Goal: Information Seeking & Learning: Learn about a topic

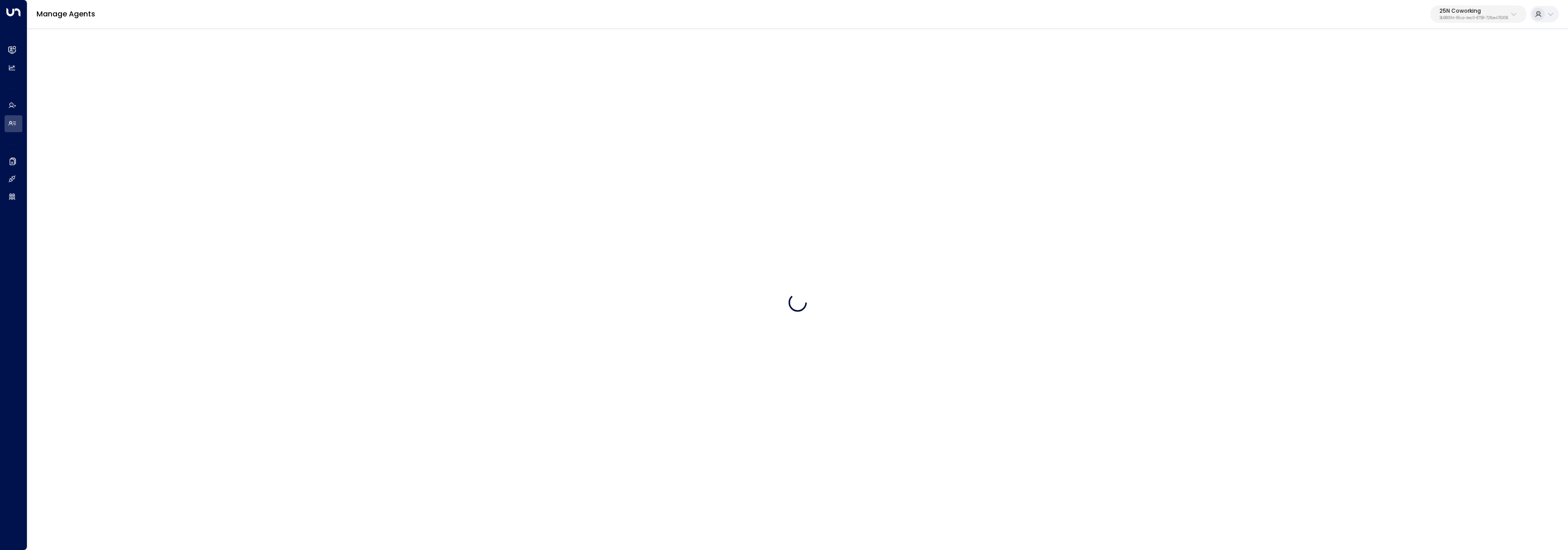
click at [1527, 12] on div "25N Coworking 3b9800f4-81ca-4ec0-8758-72fbe4763f36" at bounding box center [1494, 14] width 128 height 17
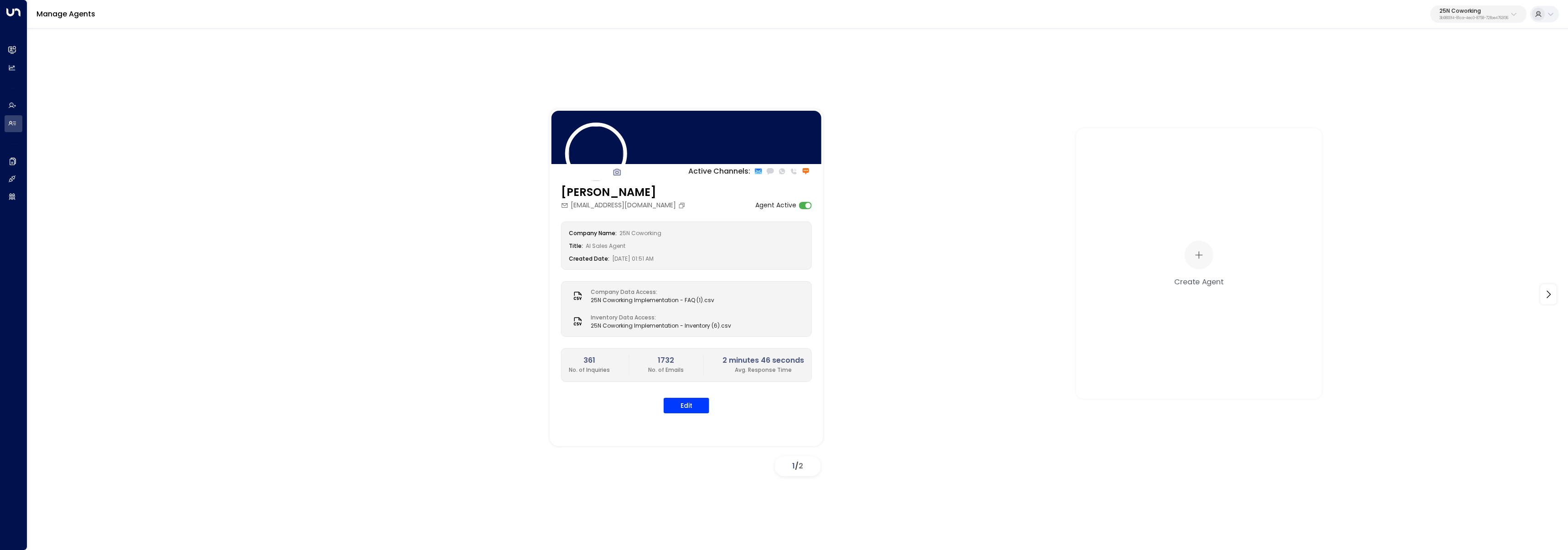
click at [1488, 21] on button "25N Coworking 3b9800f4-81ca-4ec0-8758-72fbe4763f36" at bounding box center [1479, 14] width 96 height 17
type input "*********"
click at [1412, 70] on div "Four Leaf Properties ID: 34e1cd17-0f68-49af-bd32-3c48ce8611d1" at bounding box center [1448, 72] width 122 height 19
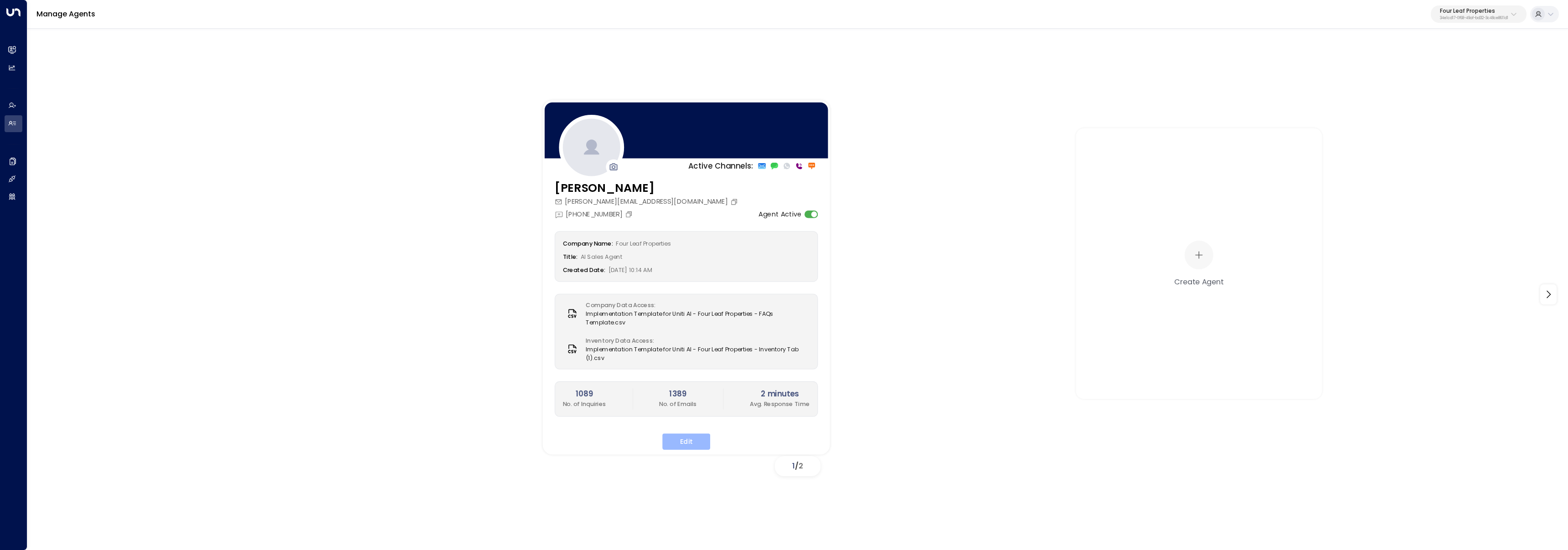
click at [681, 438] on button "Edit" at bounding box center [686, 441] width 48 height 16
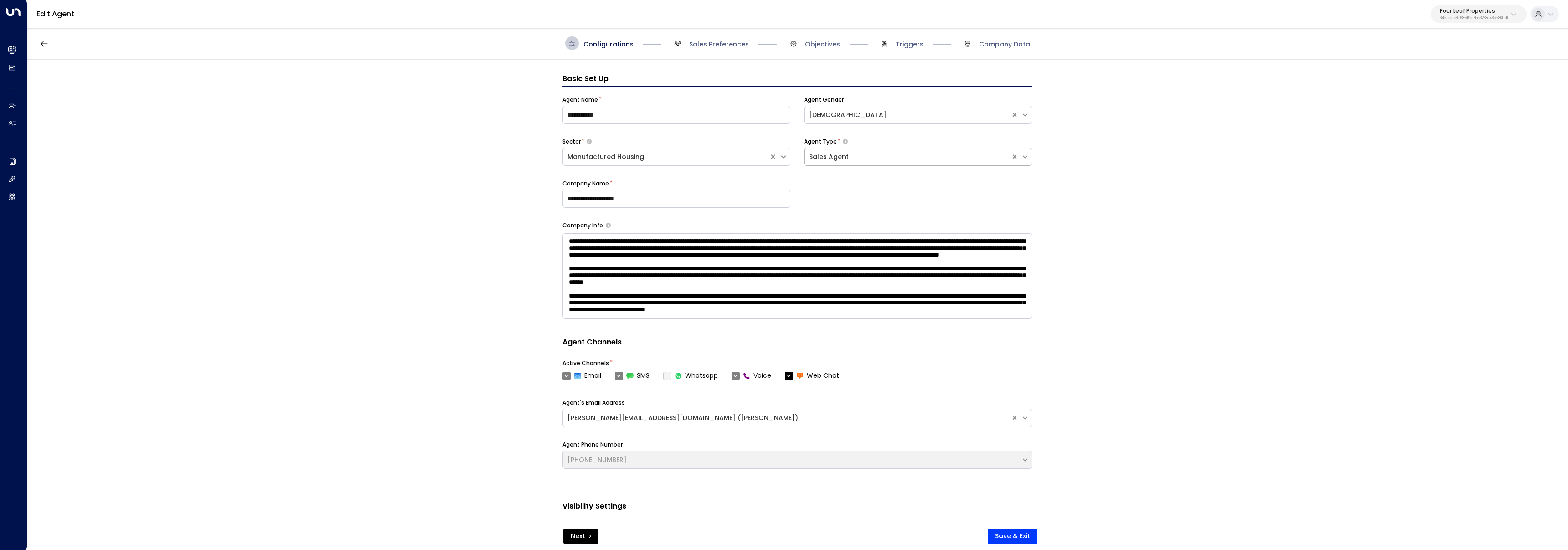
scroll to position [13, 0]
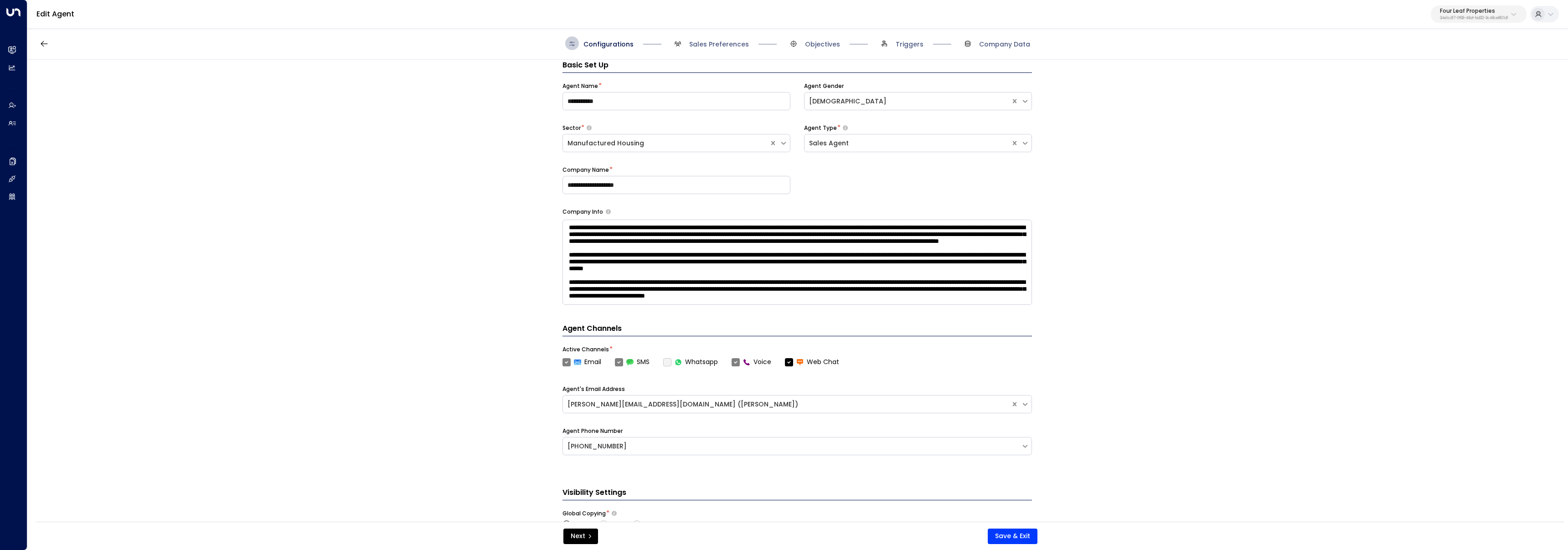
click at [906, 51] on div "Configurations Sales Preferences Objectives Triggers Company Data" at bounding box center [797, 43] width 1541 height 32
click at [893, 47] on span "Triggers" at bounding box center [901, 43] width 46 height 13
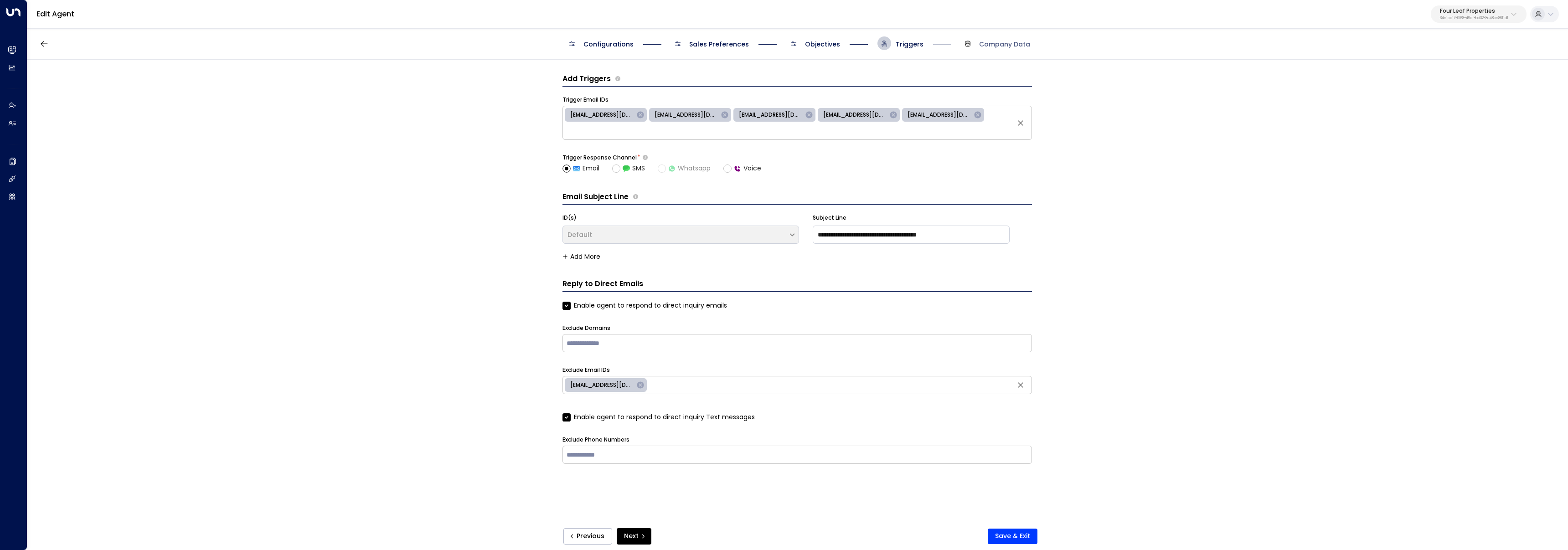
click at [815, 44] on span "Objectives" at bounding box center [822, 44] width 35 height 9
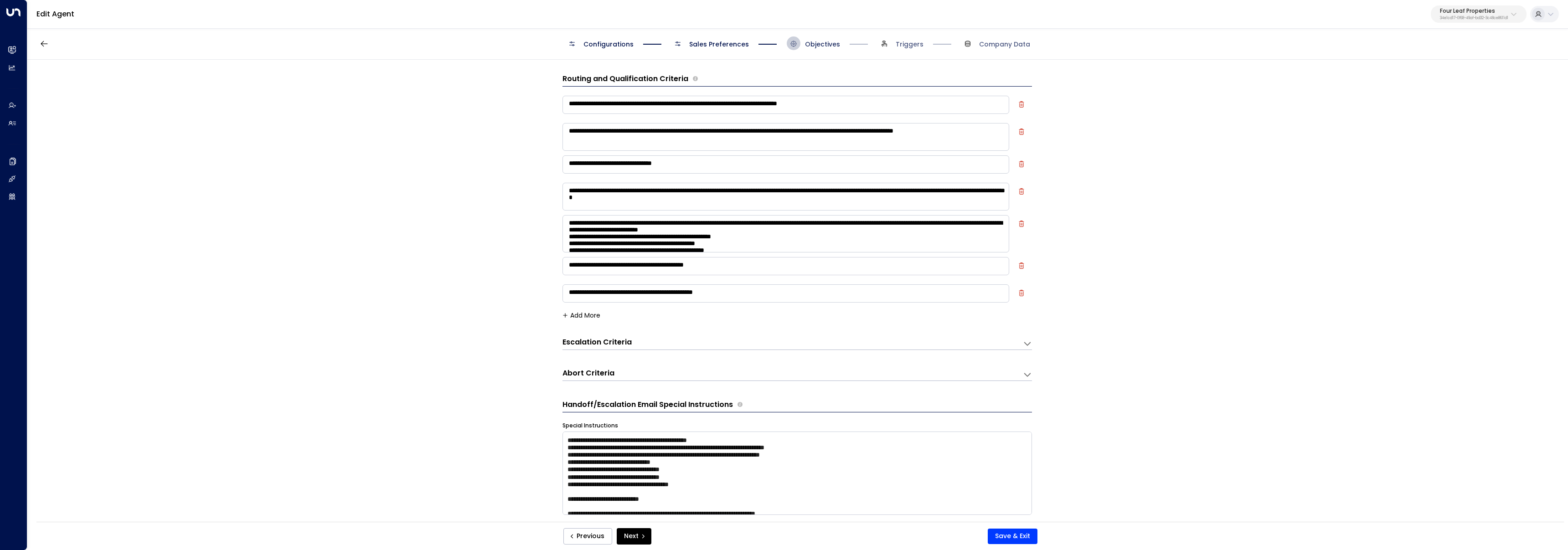
scroll to position [13, 0]
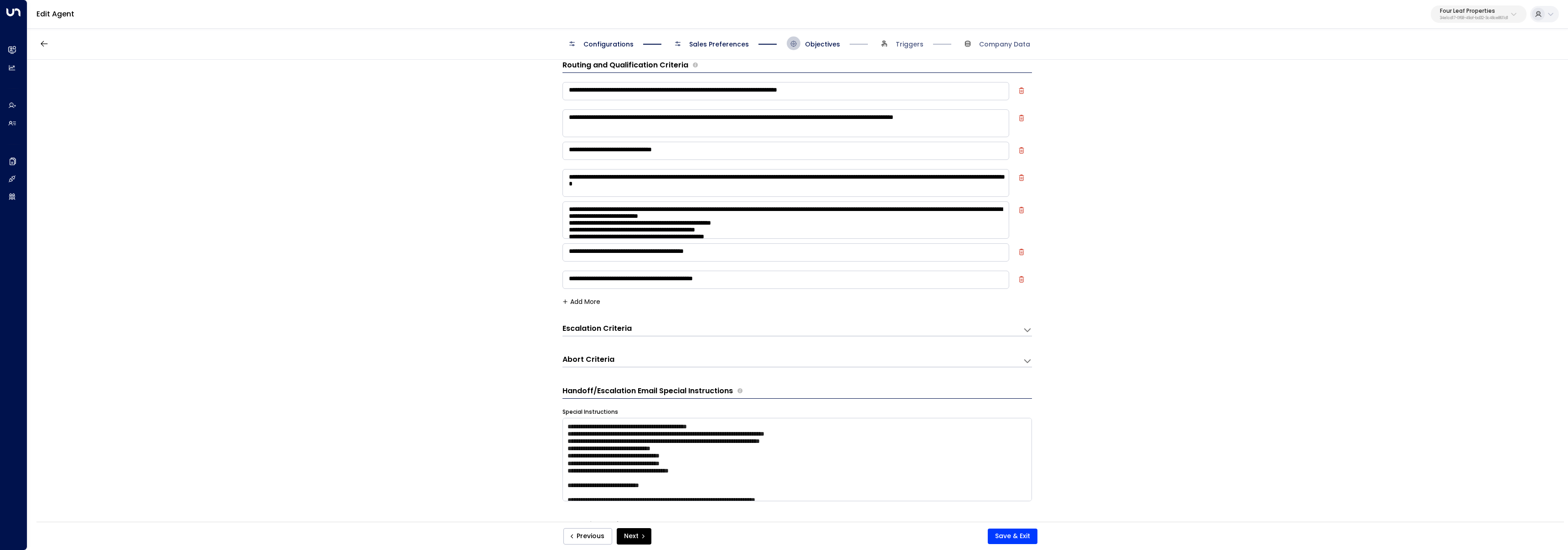
click at [603, 332] on h3 "Escalation Criteria" at bounding box center [597, 329] width 69 height 10
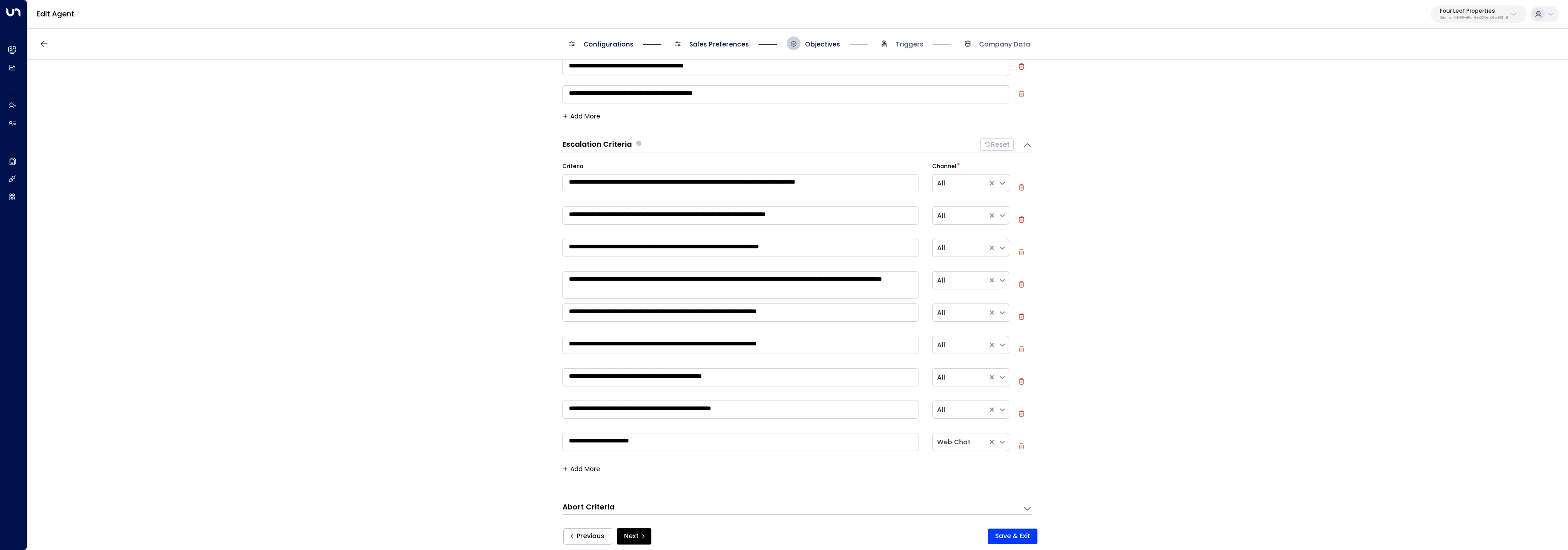
scroll to position [166, 0]
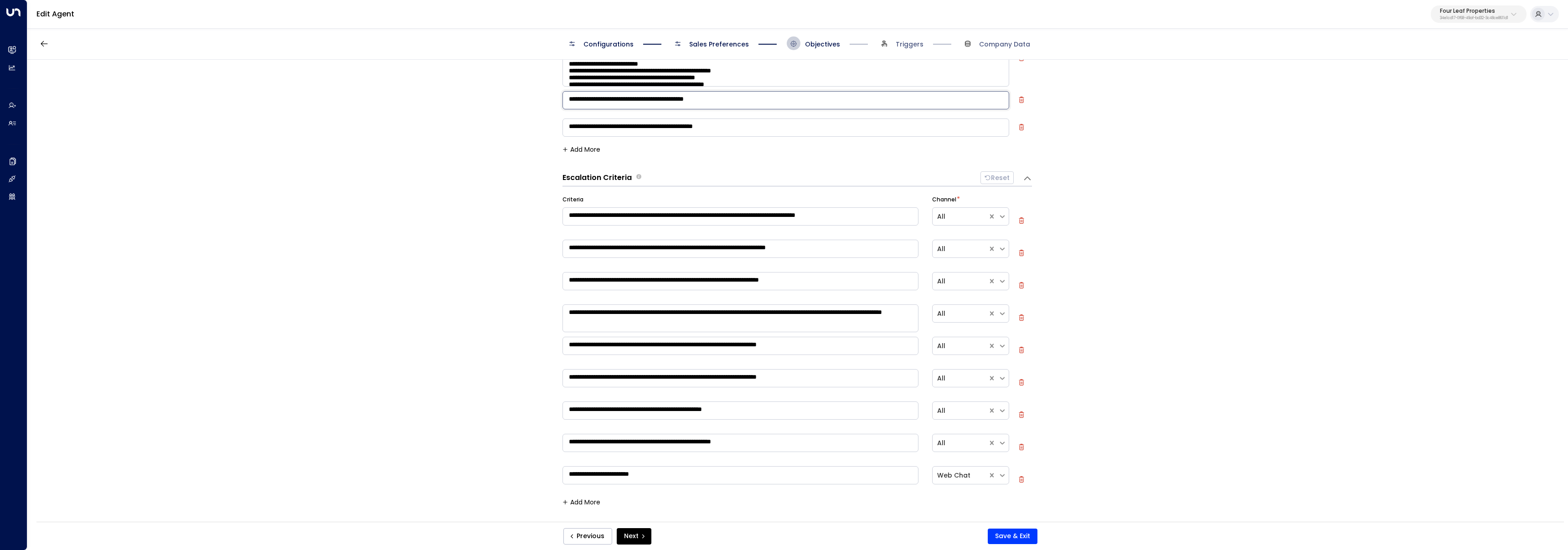
drag, startPoint x: 758, startPoint y: 103, endPoint x: 520, endPoint y: 88, distance: 238.5
click at [520, 88] on div "**********" at bounding box center [797, 293] width 1540 height 468
click at [524, 105] on div "**********" at bounding box center [797, 293] width 1540 height 468
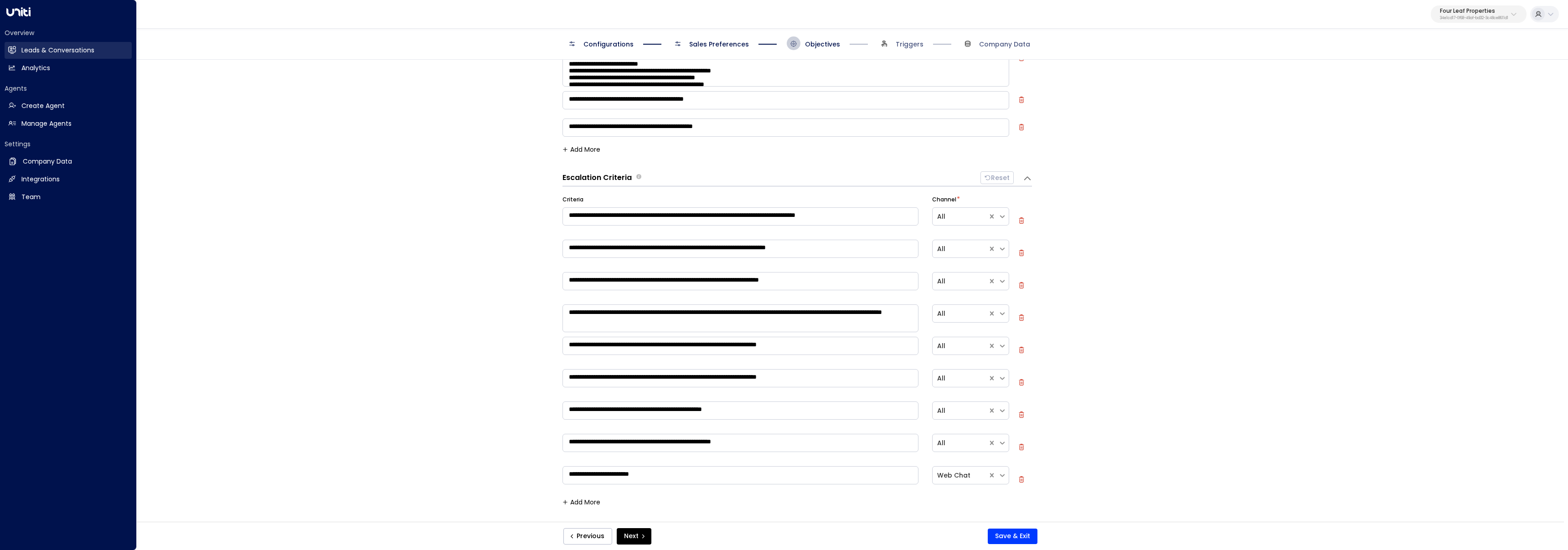
click at [25, 55] on link "Leads & Conversations Leads & Conversations" at bounding box center [68, 50] width 127 height 17
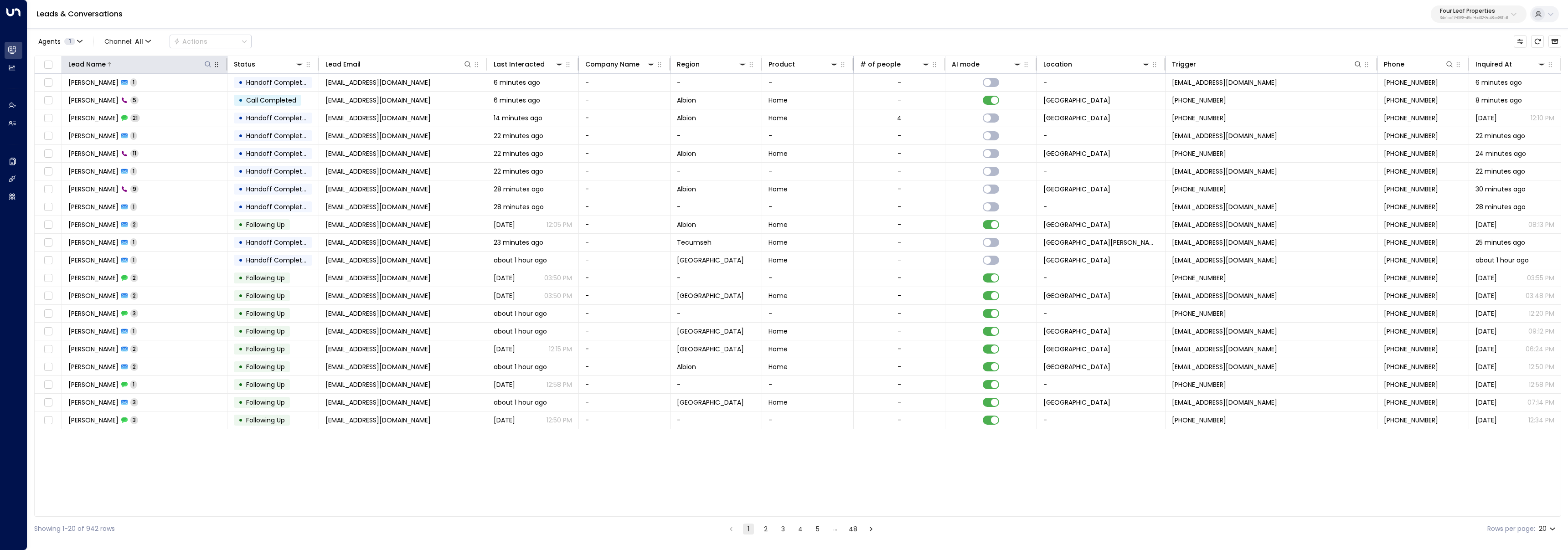
click at [203, 63] on button at bounding box center [208, 64] width 9 height 9
click at [121, 41] on span "Channel: All" at bounding box center [127, 41] width 54 height 13
click at [127, 107] on span "WhatsApp" at bounding box center [129, 111] width 35 height 10
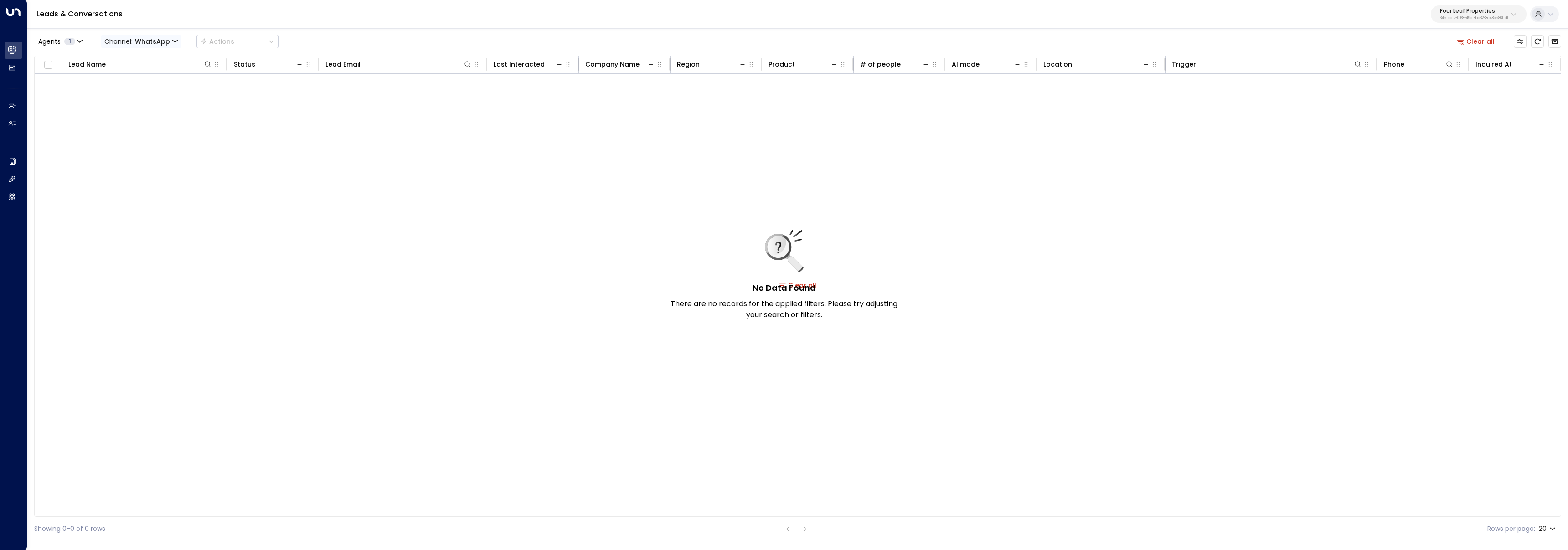
click at [130, 44] on span "Channel: WhatsApp" at bounding box center [141, 41] width 81 height 13
drag, startPoint x: 130, startPoint y: 124, endPoint x: 170, endPoint y: 139, distance: 42.7
click at [130, 124] on li "Web Chat" at bounding box center [133, 129] width 58 height 15
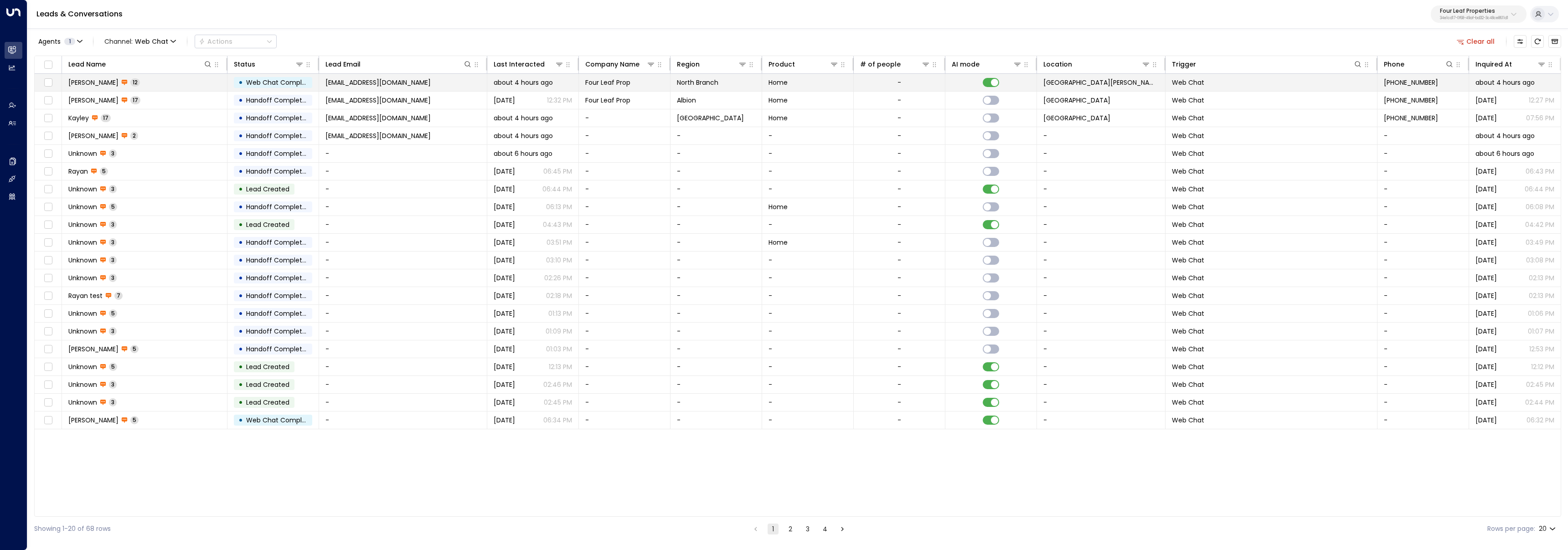
click at [158, 82] on td "Lisa Lane 12" at bounding box center [145, 82] width 166 height 17
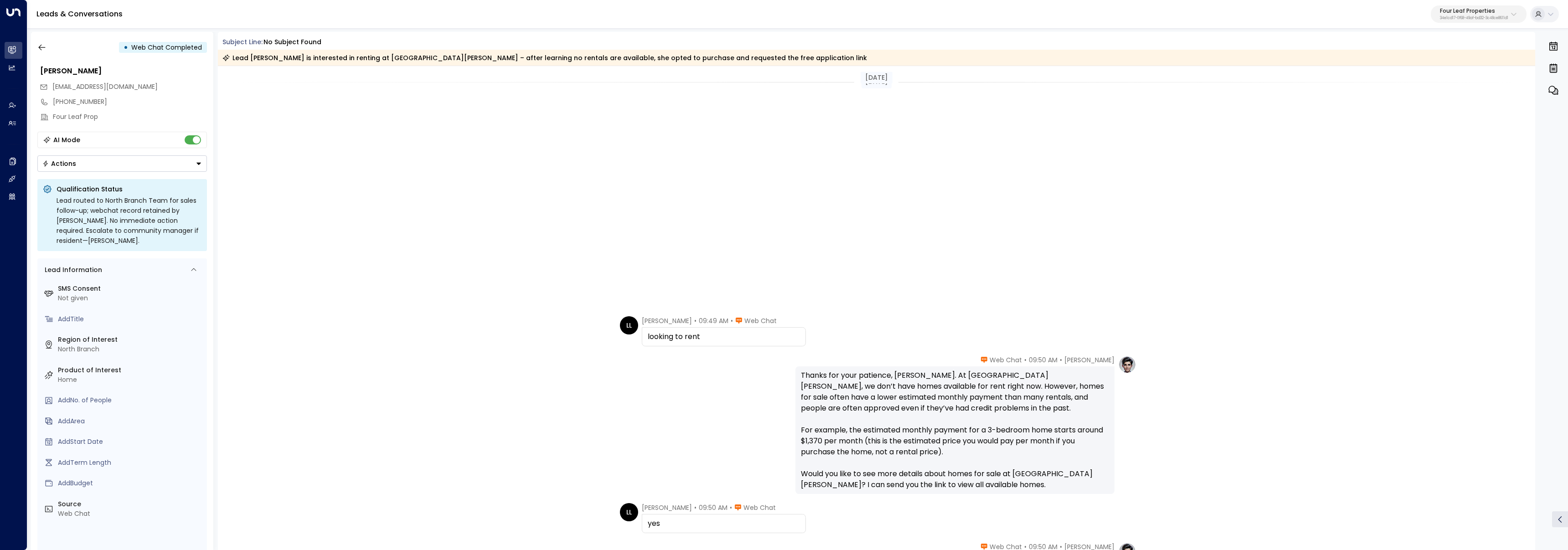
scroll to position [385, 0]
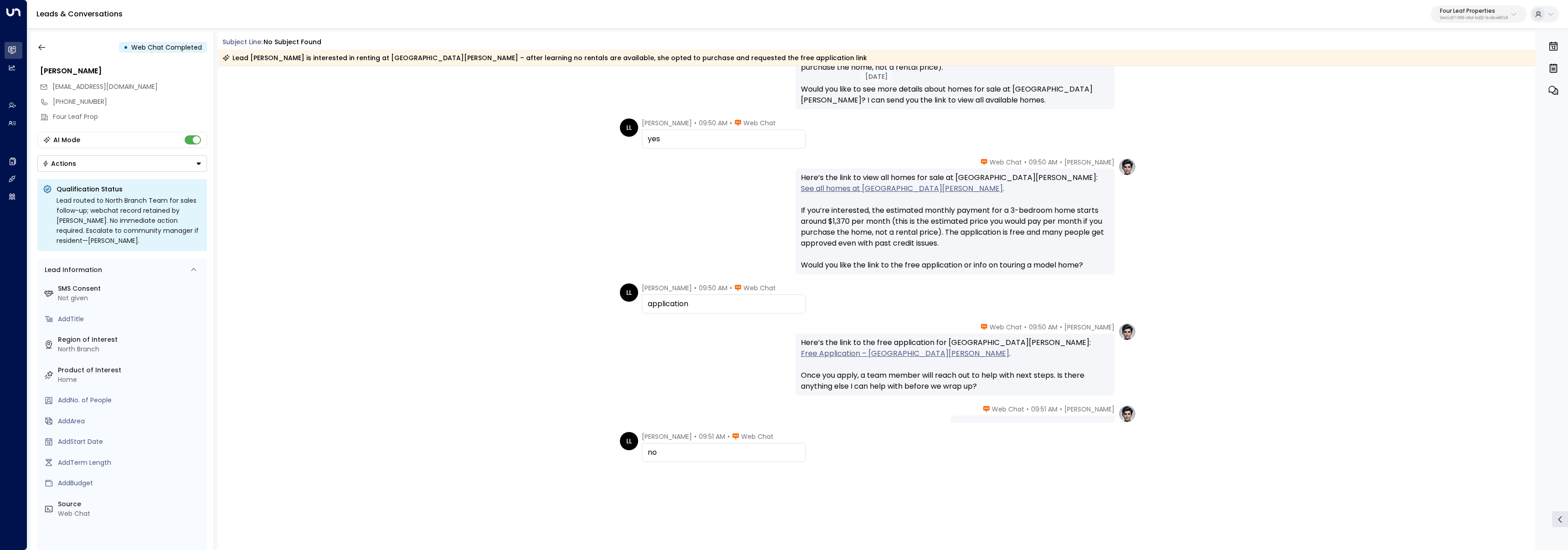
click at [362, 223] on div "Katie Olson • 09:50 AM • Web Chat Here’s the link to view all homes for sale at…" at bounding box center [877, 216] width 1318 height 117
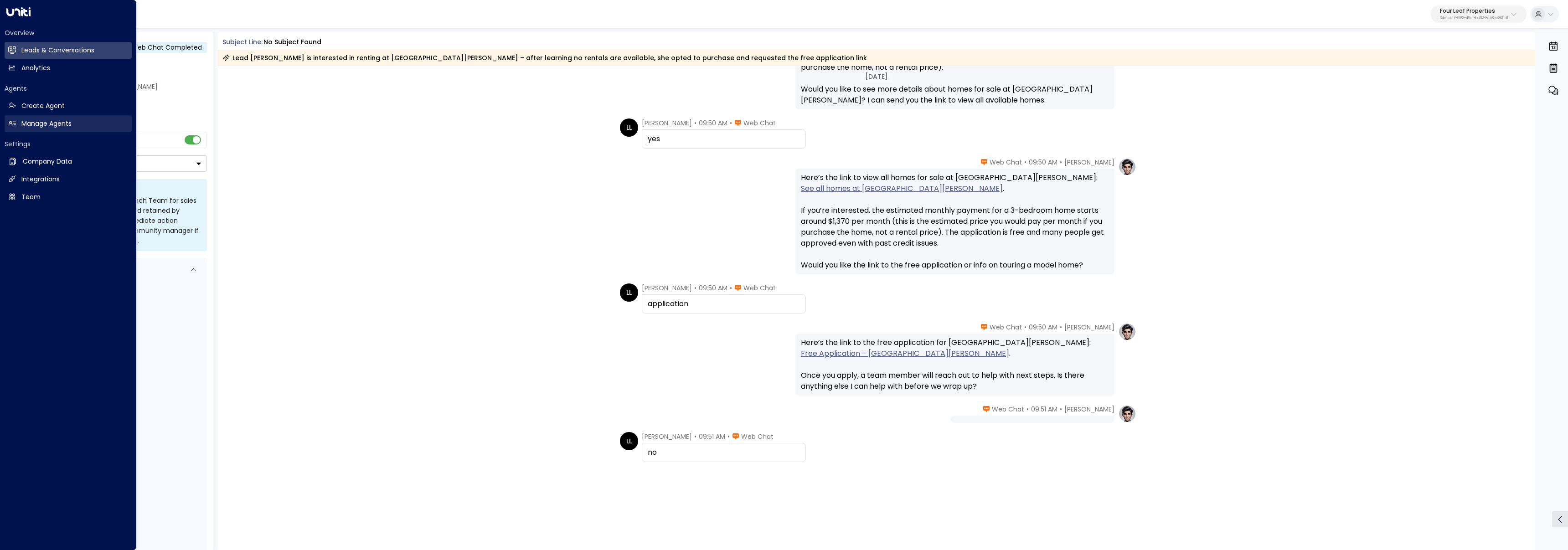
click at [26, 120] on h2 "Manage Agents" at bounding box center [46, 124] width 50 height 10
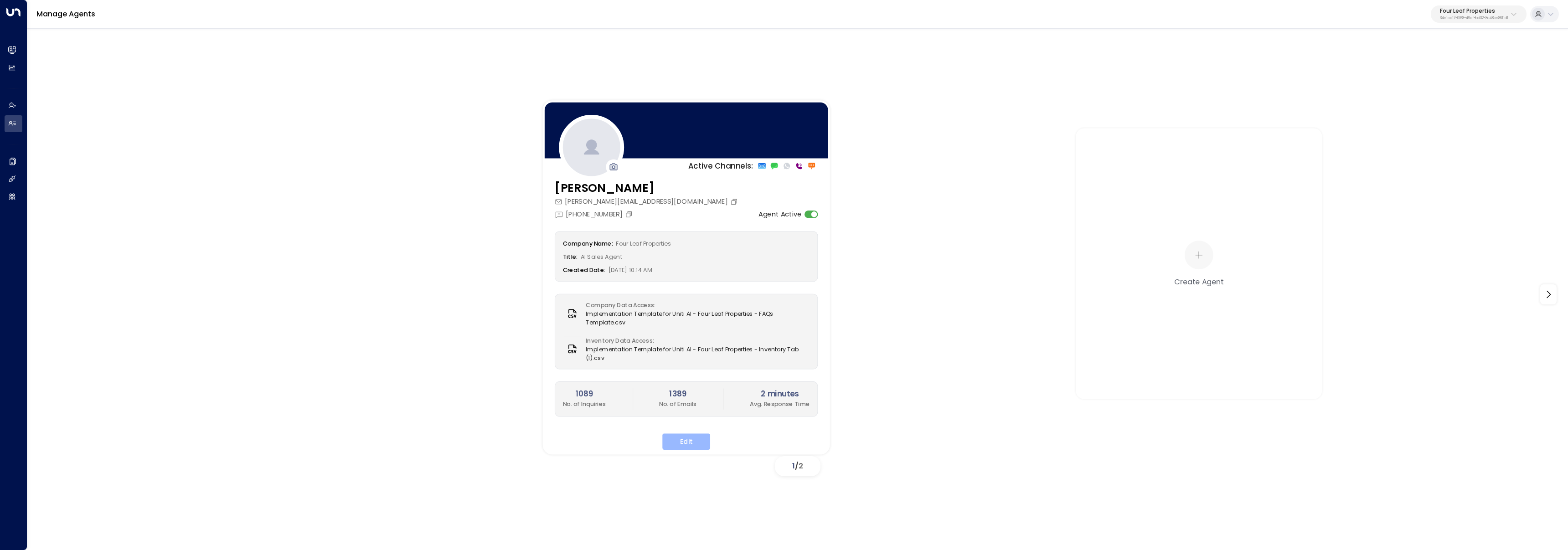
click at [681, 444] on button "Edit" at bounding box center [686, 441] width 48 height 16
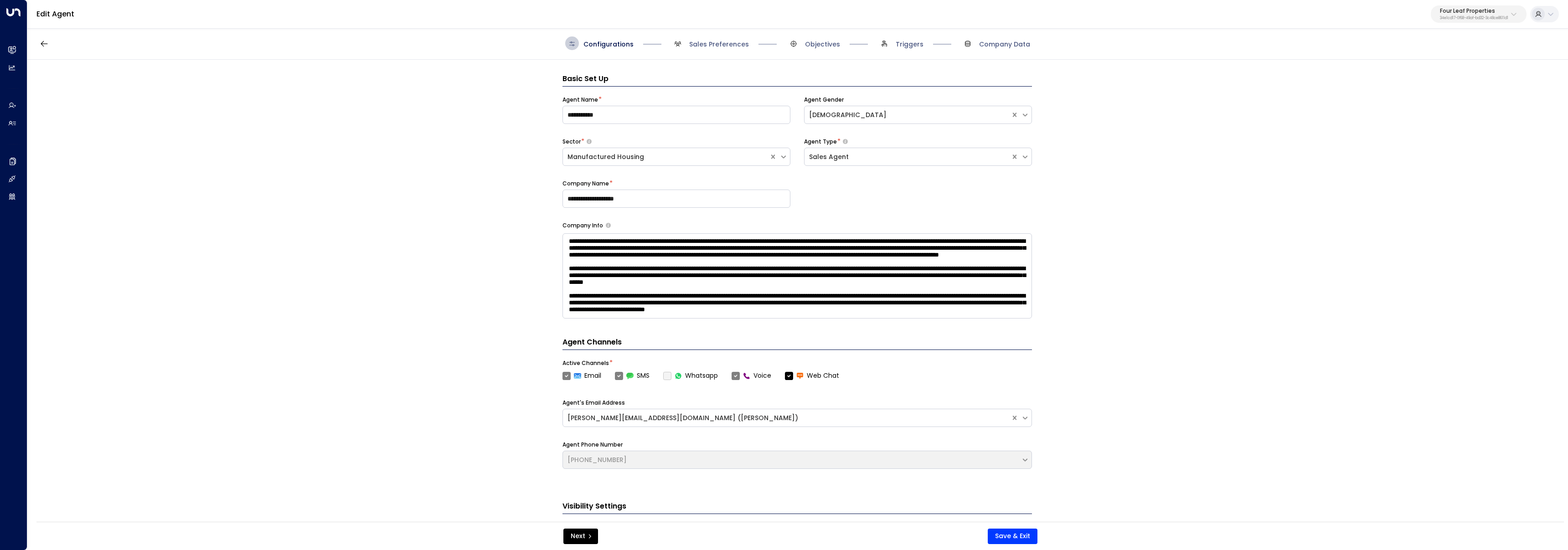
scroll to position [13, 0]
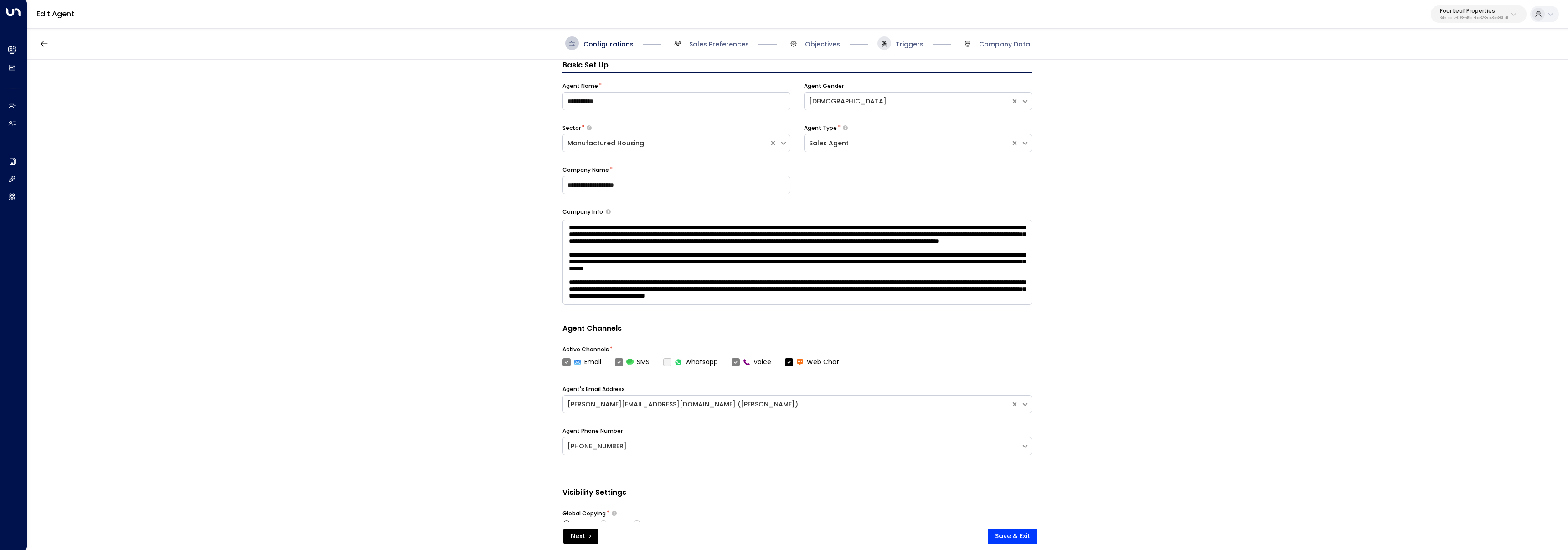
drag, startPoint x: 828, startPoint y: 44, endPoint x: 886, endPoint y: 48, distance: 58.1
click at [828, 45] on span "Objectives" at bounding box center [822, 44] width 35 height 9
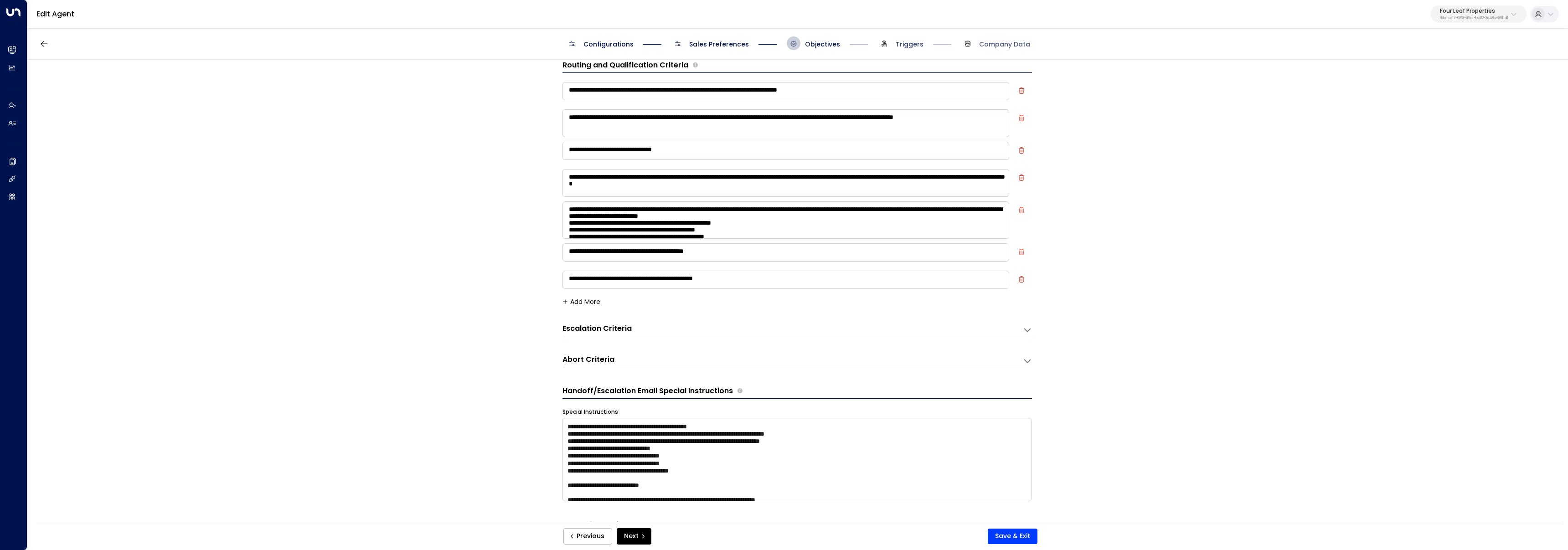
click at [897, 48] on span "Triggers" at bounding box center [909, 44] width 28 height 9
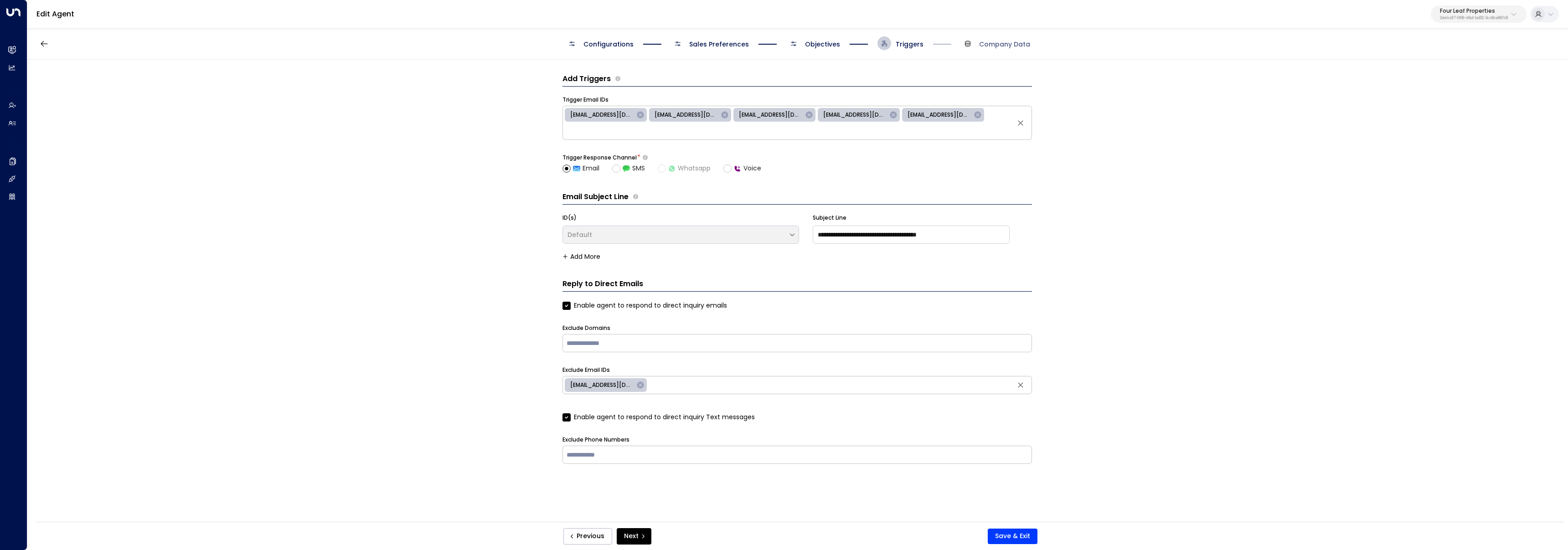
scroll to position [0, 0]
click at [820, 47] on span "Objectives" at bounding box center [822, 44] width 35 height 9
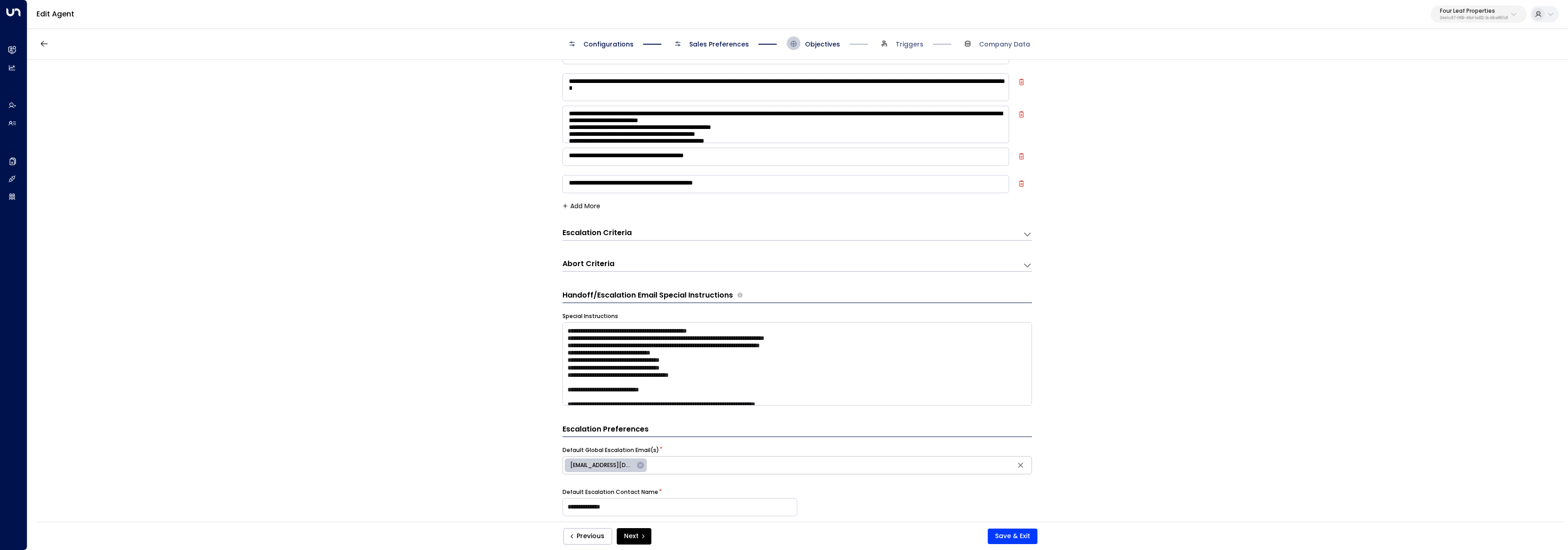
scroll to position [139, 0]
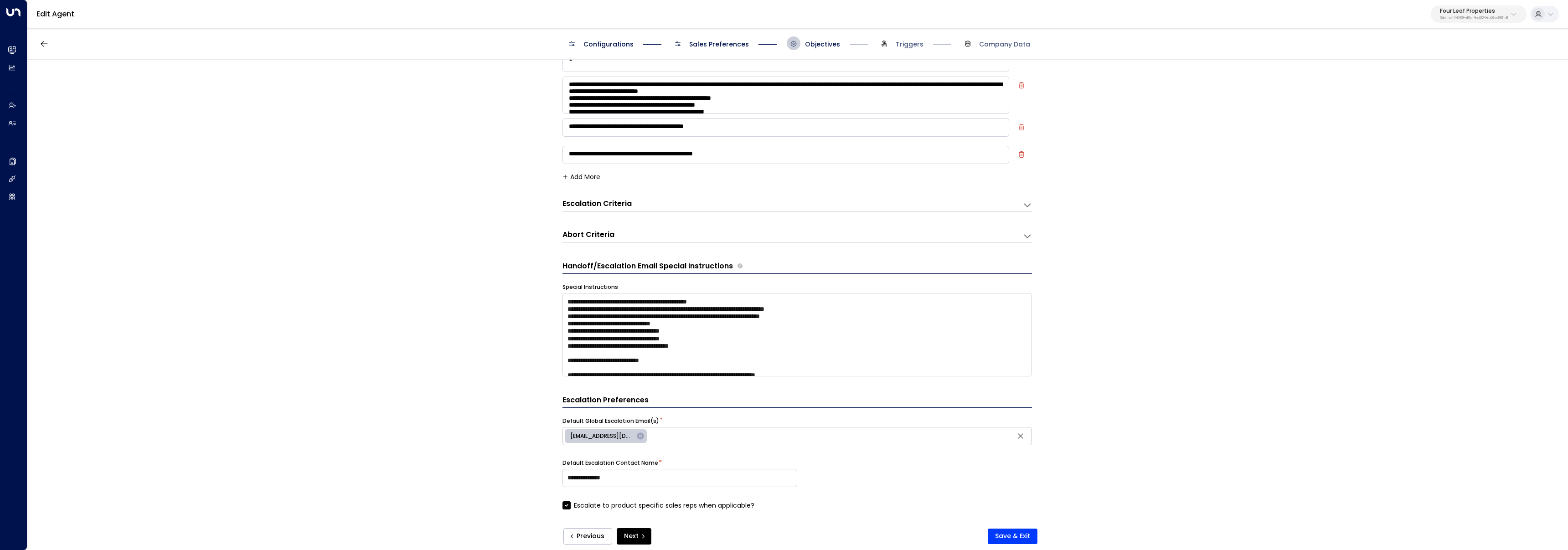
click at [596, 203] on h3 "Escalation Criteria" at bounding box center [597, 203] width 69 height 10
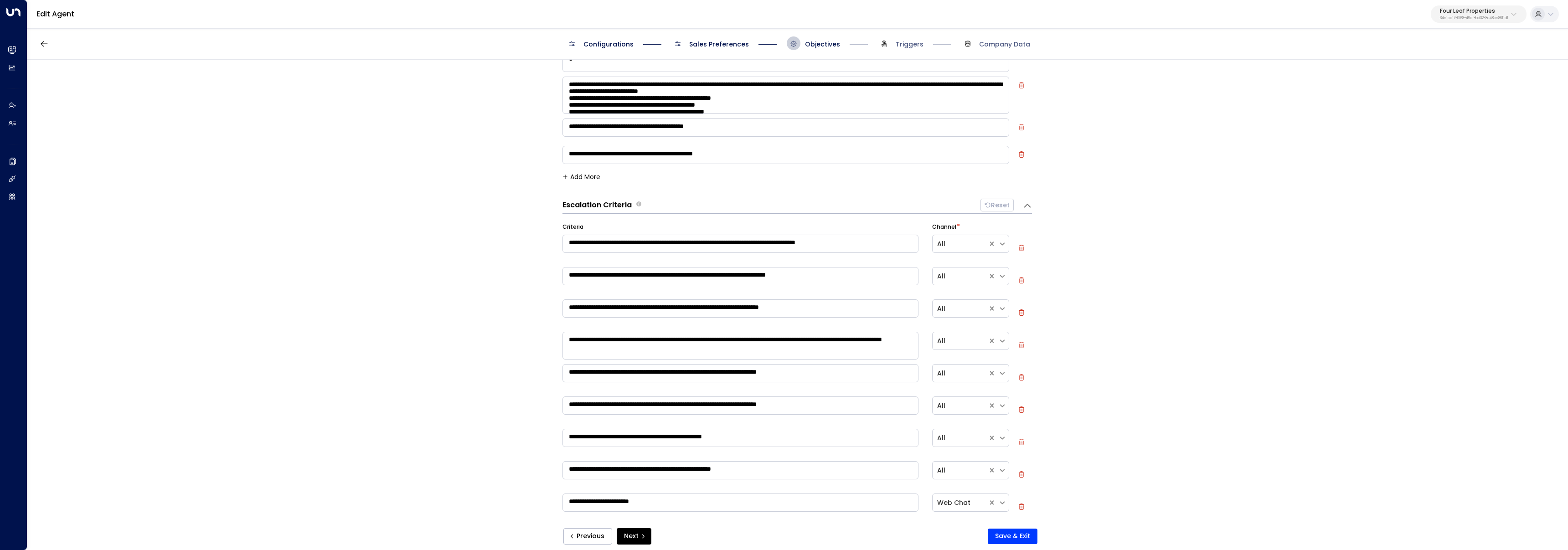
scroll to position [217, 0]
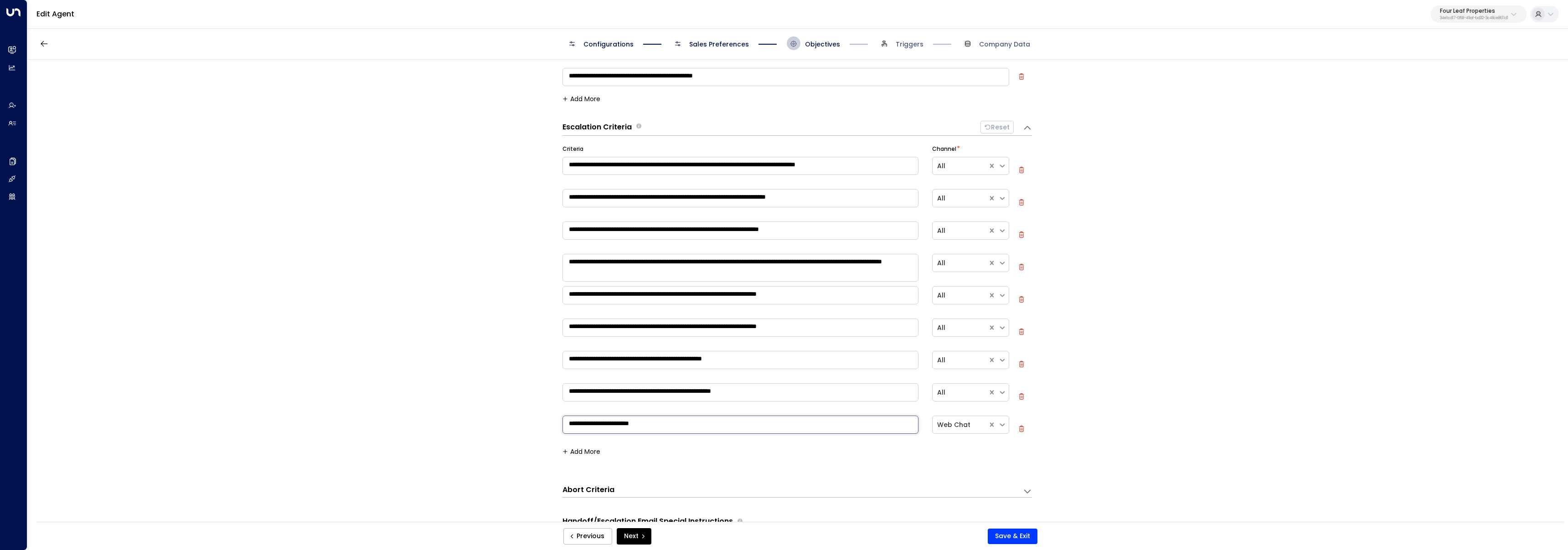
drag, startPoint x: 676, startPoint y: 424, endPoint x: 537, endPoint y: 389, distance: 143.3
click at [537, 393] on div "**********" at bounding box center [797, 293] width 1540 height 468
paste textarea "********"
type textarea "**********"
click at [1008, 543] on button "Save & Exit" at bounding box center [1013, 536] width 50 height 15
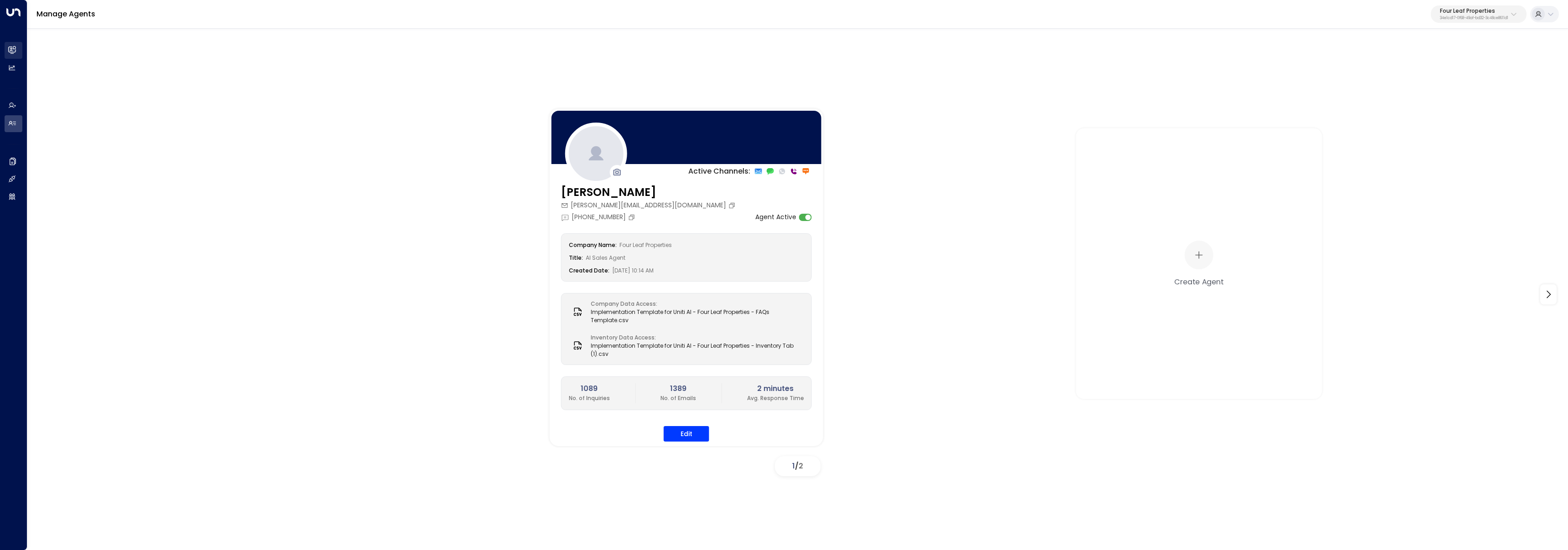
click at [6, 49] on link "Leads & Conversations Leads & Conversations" at bounding box center [13, 50] width 18 height 17
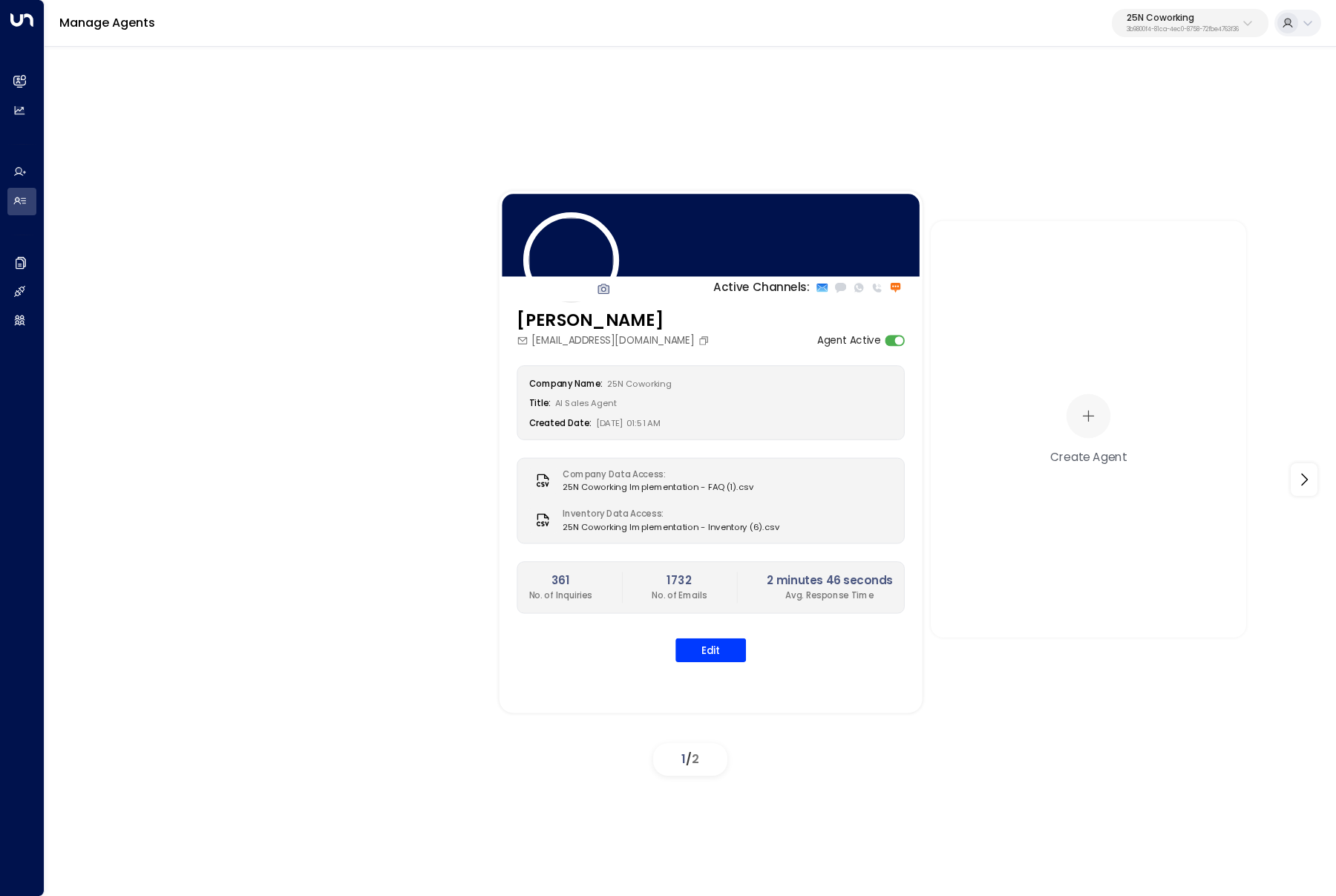
click at [1198, 16] on p "25N Coworking" at bounding box center [1182, 17] width 112 height 9
type input "****"
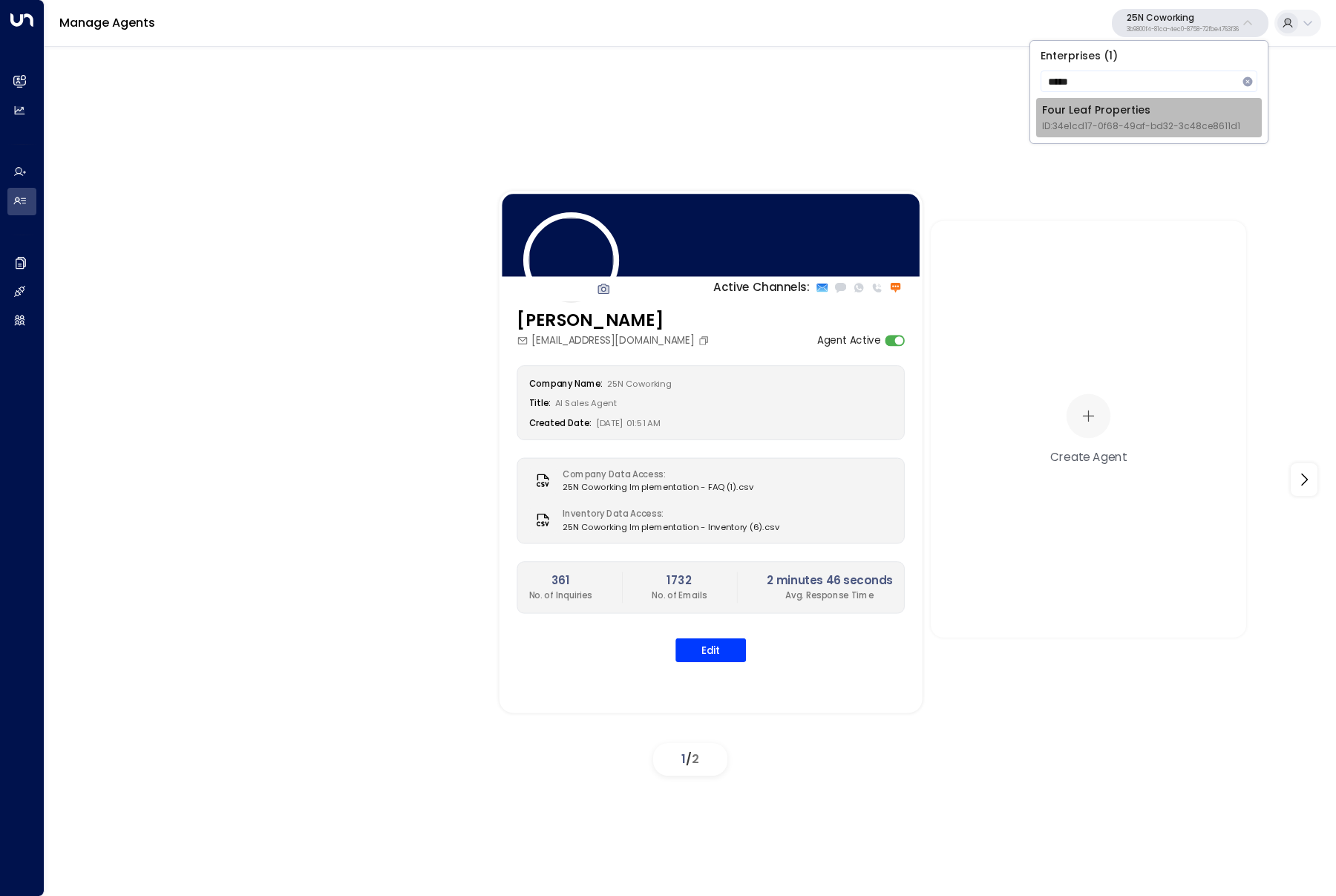
click at [1079, 121] on span "ID: 34e1cd17-0f68-49af-bd32-3c48ce8611d1" at bounding box center [1141, 126] width 198 height 13
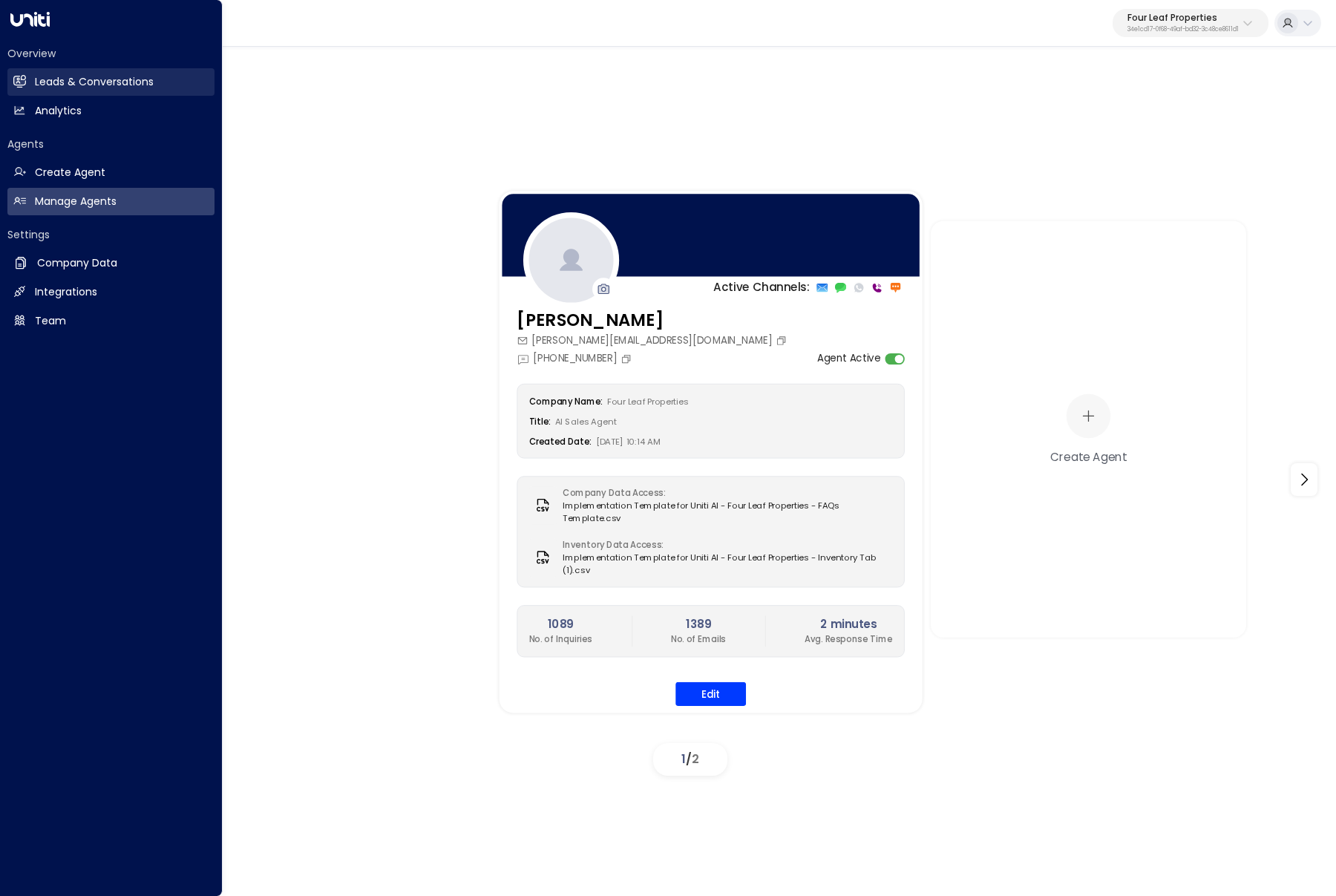
click at [40, 81] on h2 "Leads & Conversations" at bounding box center [94, 82] width 119 height 16
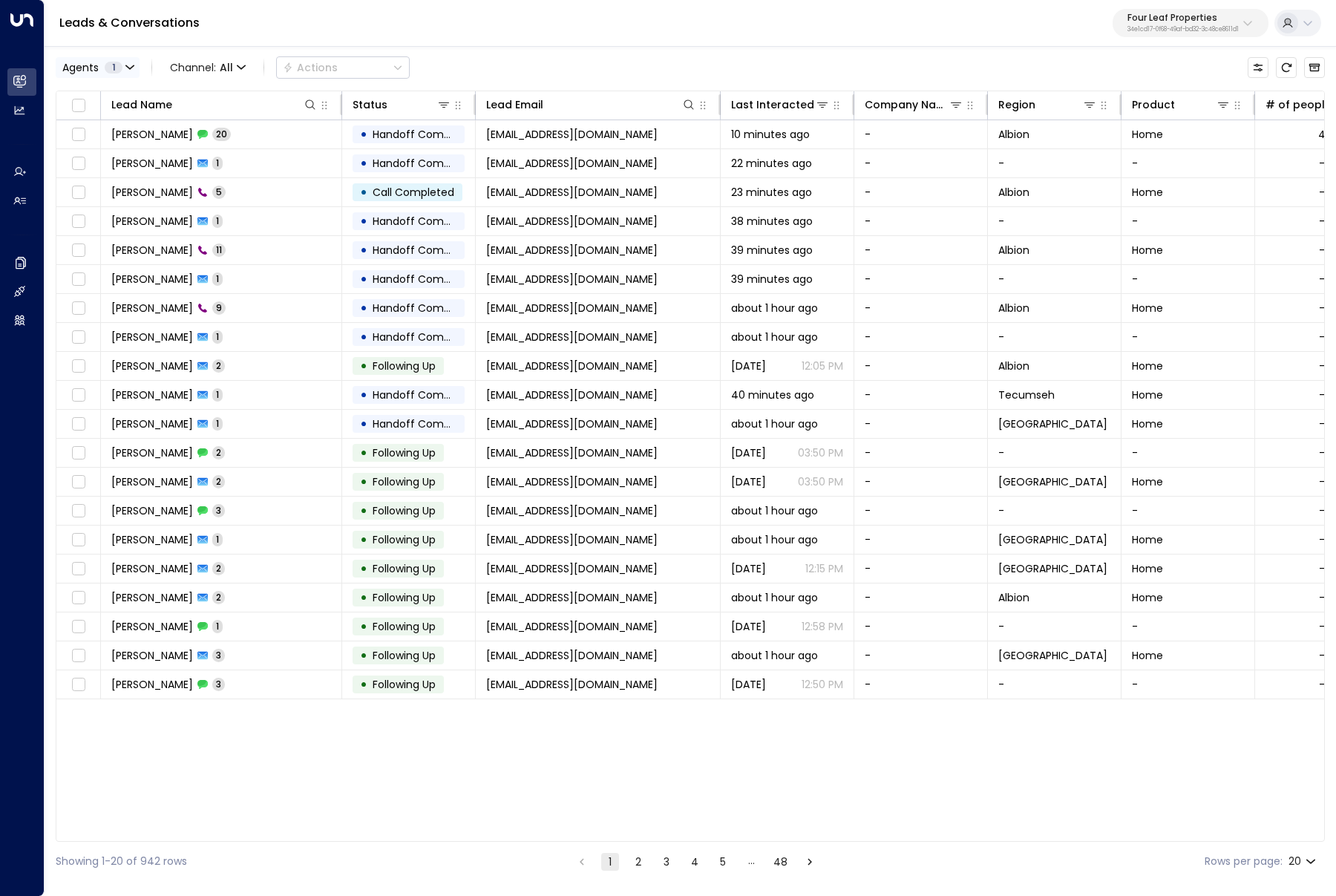
click at [121, 62] on div "Agents 1" at bounding box center [92, 67] width 60 height 12
click at [119, 96] on div "Katie Olson" at bounding box center [122, 97] width 81 height 16
click at [156, 63] on div at bounding box center [668, 448] width 1336 height 896
click at [160, 68] on span "Channel: All" at bounding box center [184, 67] width 87 height 21
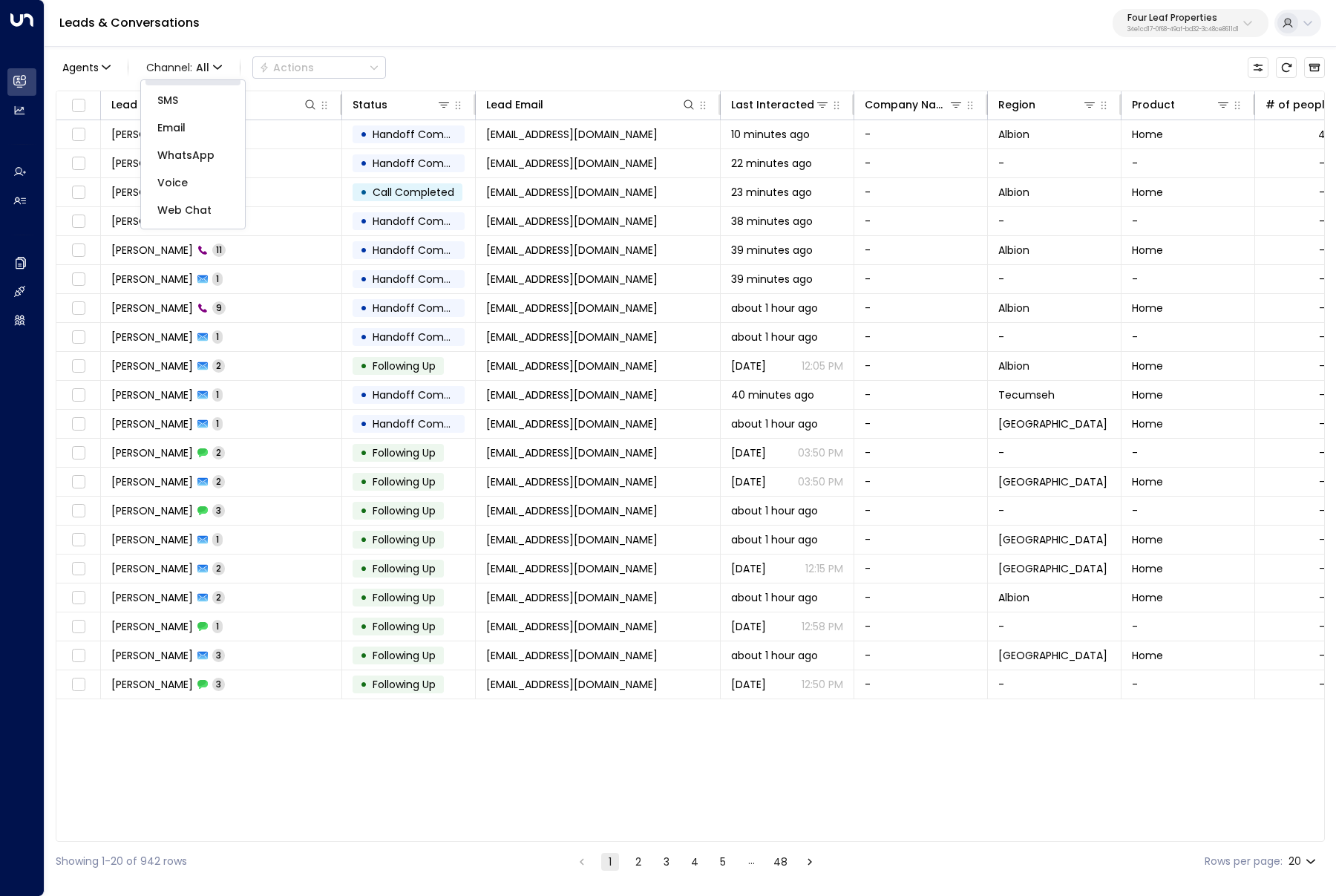
click at [194, 205] on span "Web Chat" at bounding box center [184, 210] width 55 height 16
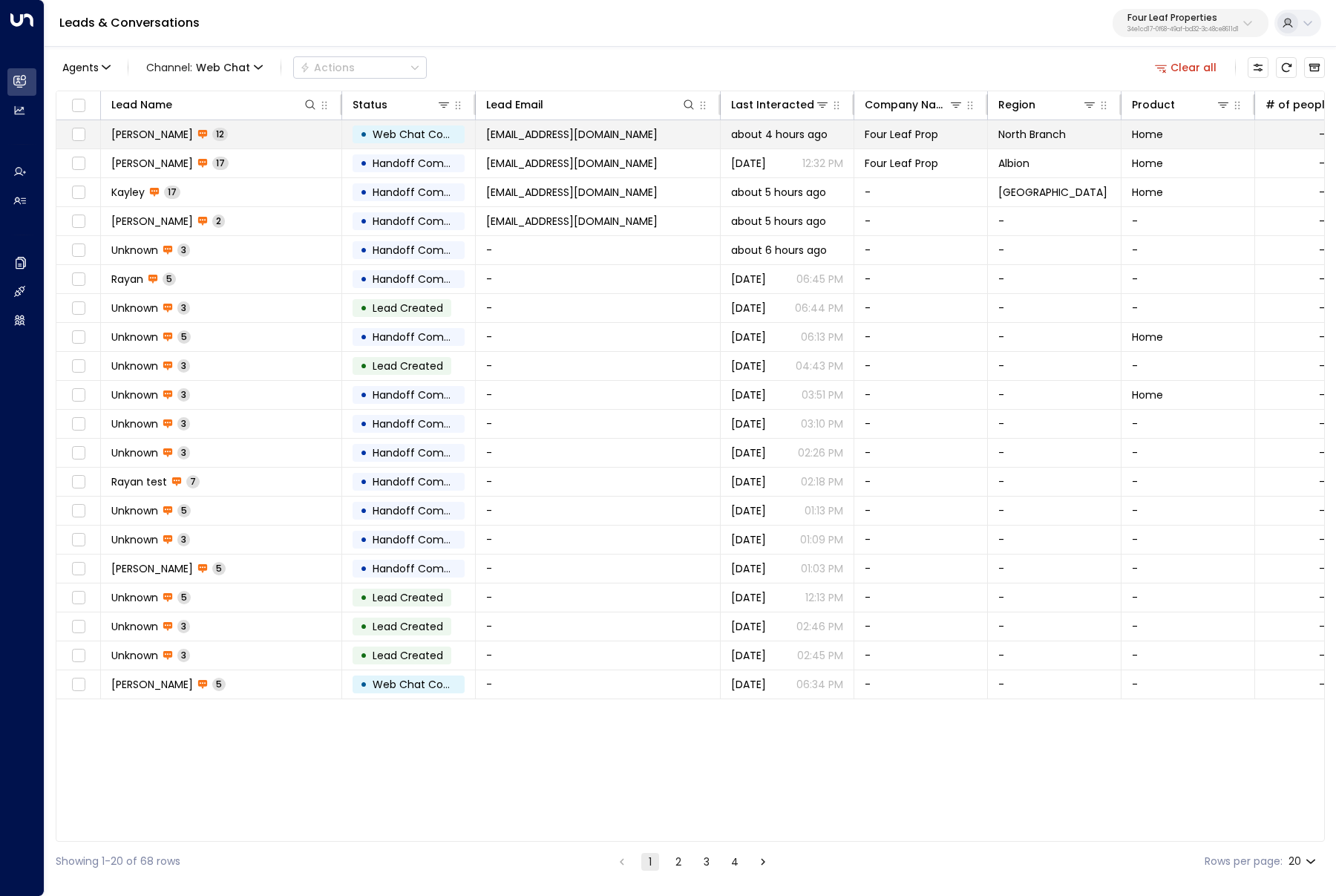
click at [273, 125] on td "Lisa Lane 12" at bounding box center [221, 134] width 241 height 28
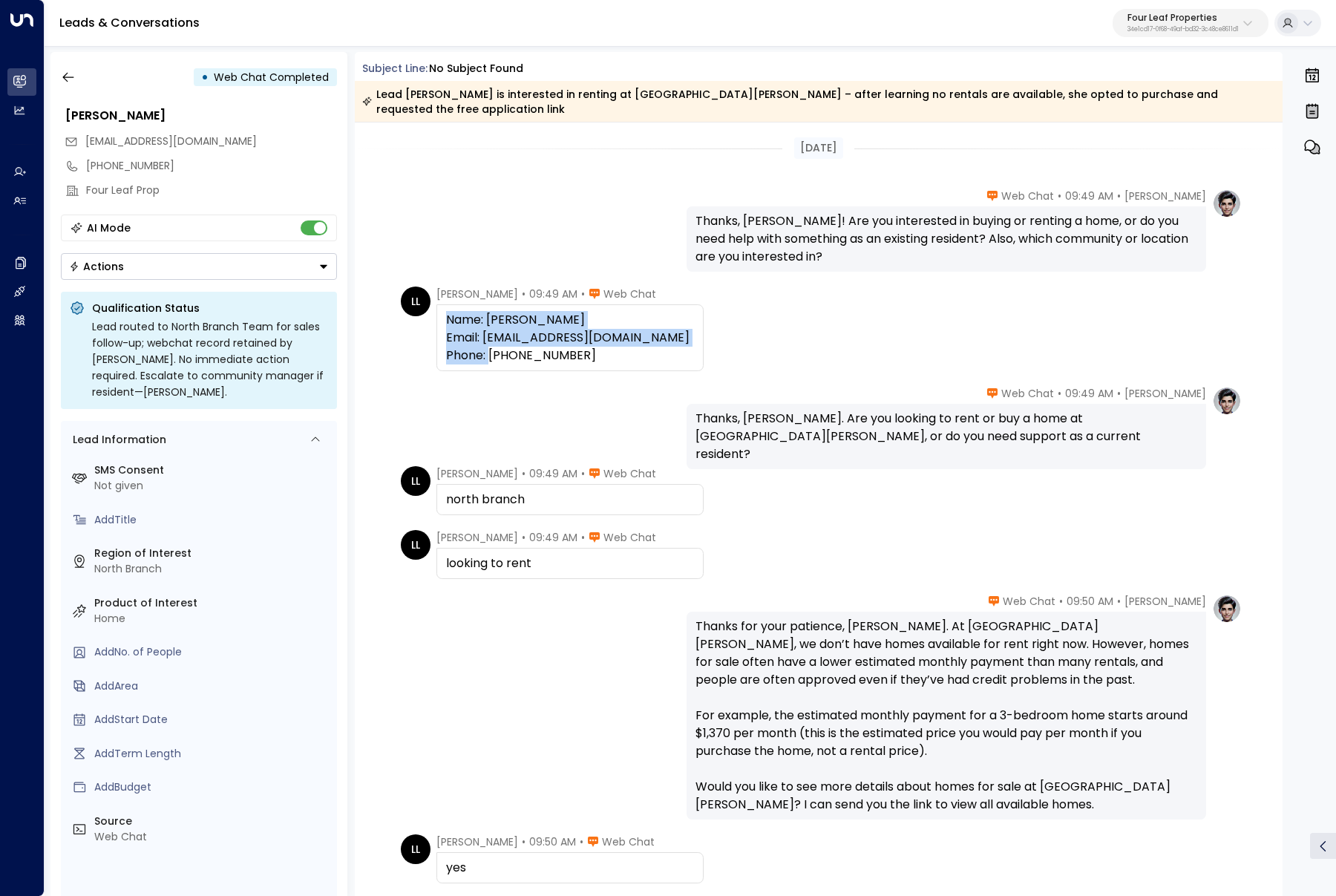
drag, startPoint x: 600, startPoint y: 341, endPoint x: 436, endPoint y: 305, distance: 167.9
click at [436, 305] on div "Name: Lisa Lane Email: llane@fourleafprop.com Phone: 6306643806" at bounding box center [570, 337] width 268 height 66
copy div "Name: Lisa Lane Email: llane@fourleafprop.com Phone: 6306643806"
click at [733, 466] on div "LL Lisa Lane • 09:49 AM • Web Chat north branch" at bounding box center [821, 490] width 840 height 49
click at [612, 506] on div "Today Katie Olson • 09:49 AM • Web Chat Thanks, Lisa! Are you interested in buy…" at bounding box center [819, 833] width 929 height 1420
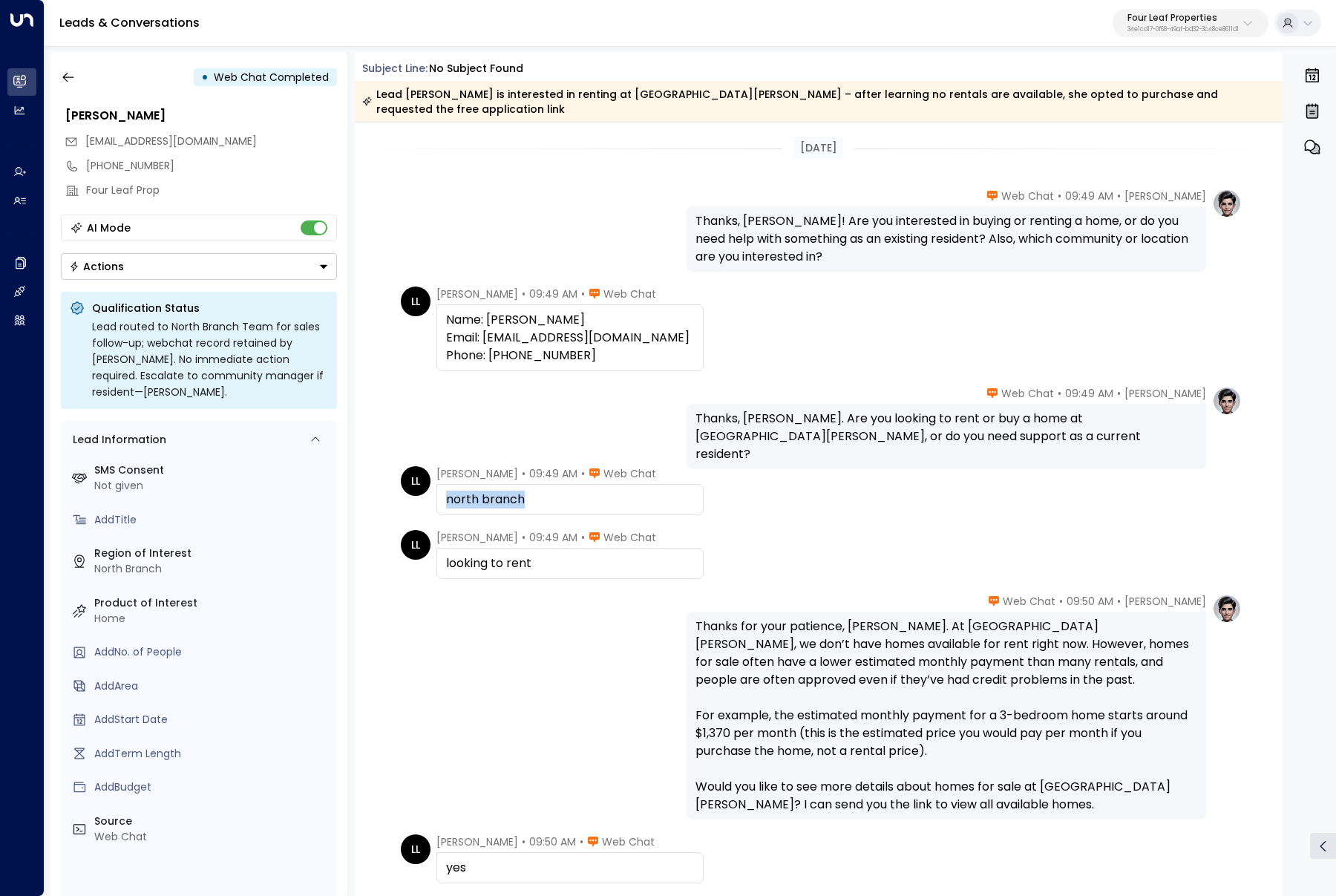
drag, startPoint x: 610, startPoint y: 495, endPoint x: 436, endPoint y: 484, distance: 174.3
click at [436, 484] on div "north branch" at bounding box center [570, 499] width 268 height 31
copy div "north branch"
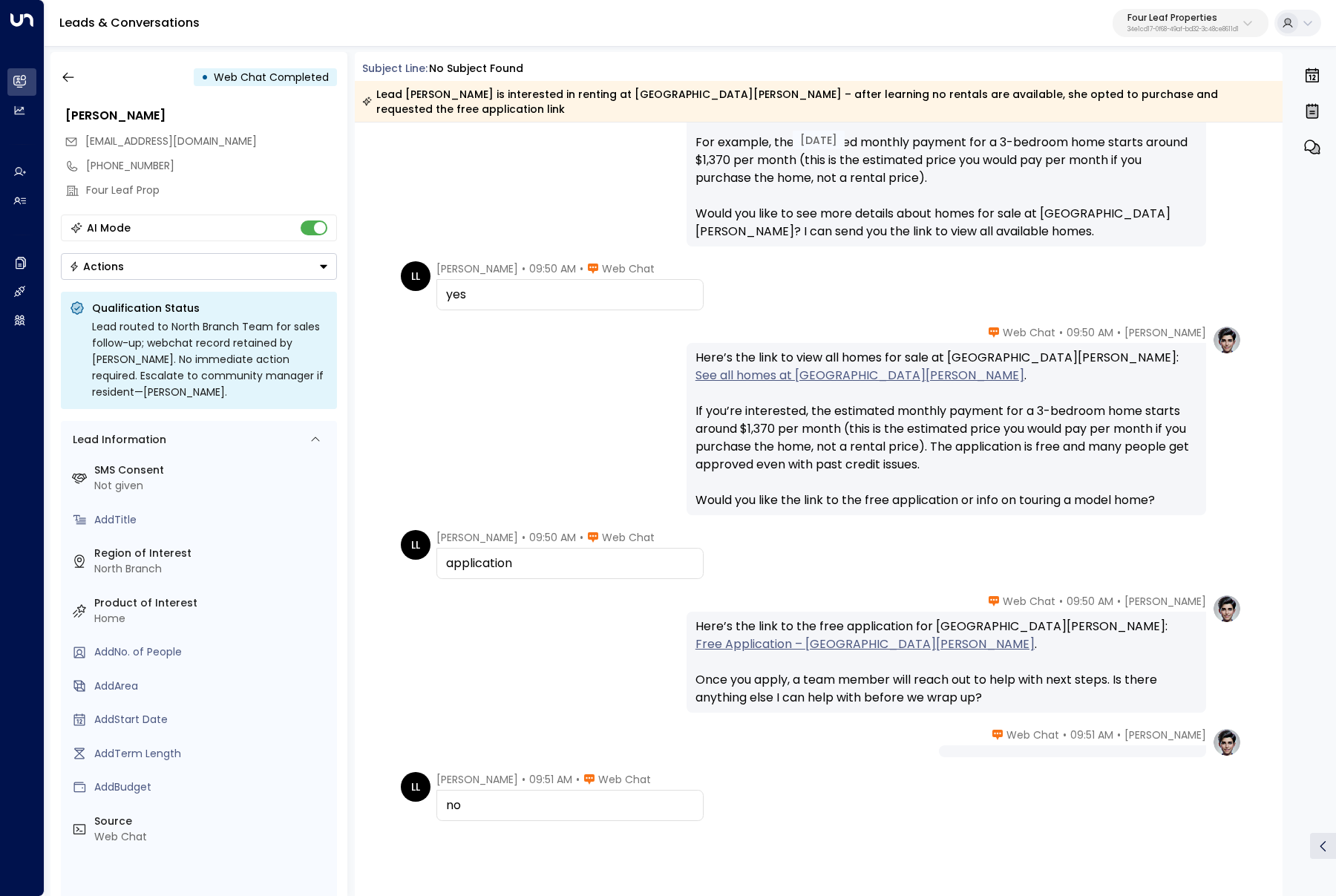
scroll to position [631, 0]
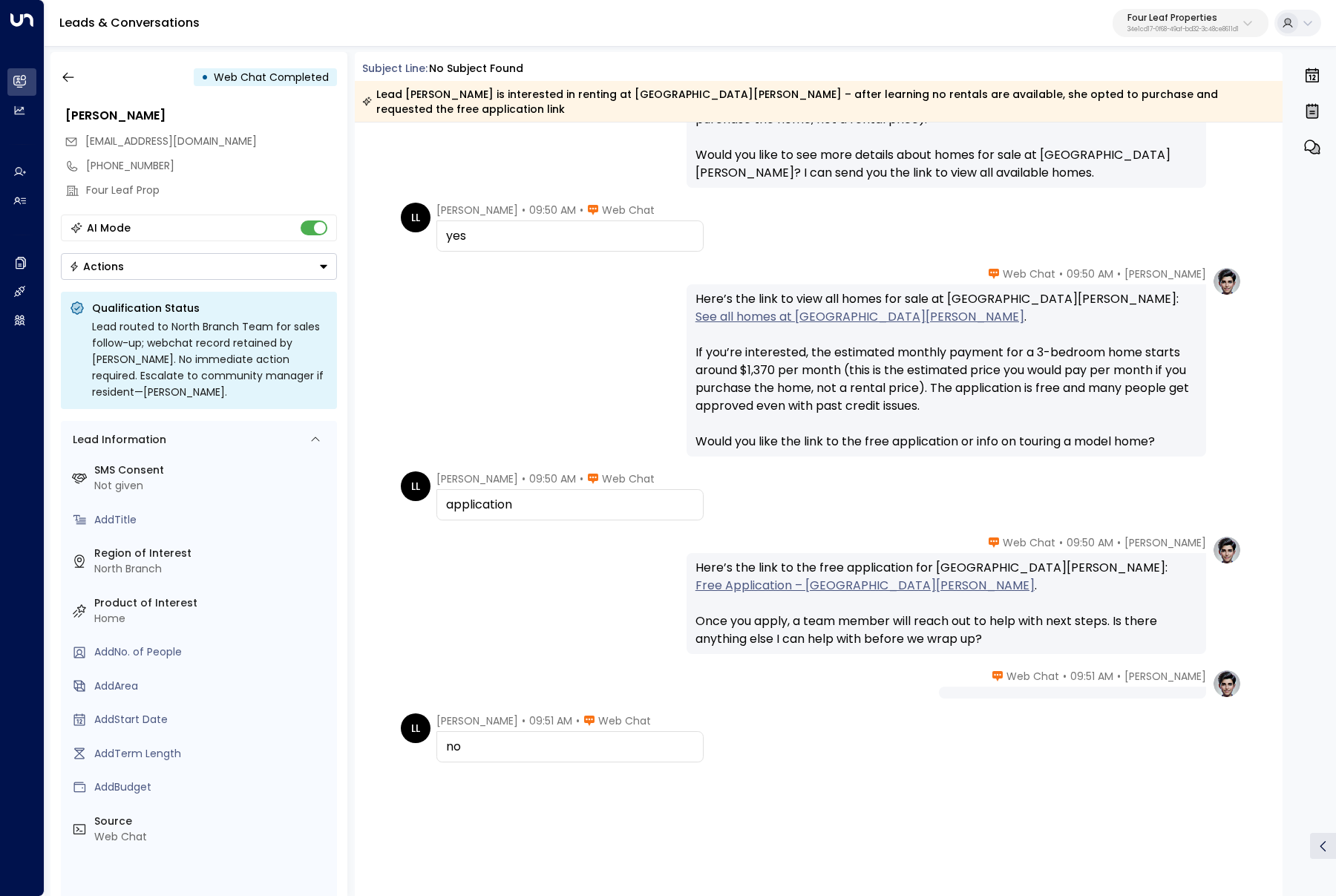
drag, startPoint x: 1014, startPoint y: 697, endPoint x: 1019, endPoint y: 688, distance: 10.3
click at [1015, 696] on div "Today LL Lisa Lane • 09:49 AM • Web Chat looking to rent Katie Olson • 09:50 AM…" at bounding box center [819, 200] width 929 height 1420
drag, startPoint x: 1023, startPoint y: 673, endPoint x: 1080, endPoint y: 690, distance: 59.5
click at [1080, 690] on div "Today LL Lisa Lane • 09:49 AM • Web Chat looking to rent Katie Olson • 09:50 AM…" at bounding box center [819, 200] width 929 height 1420
click at [845, 714] on div "LL Lisa Lane • 09:51 AM • Web Chat no" at bounding box center [821, 737] width 840 height 49
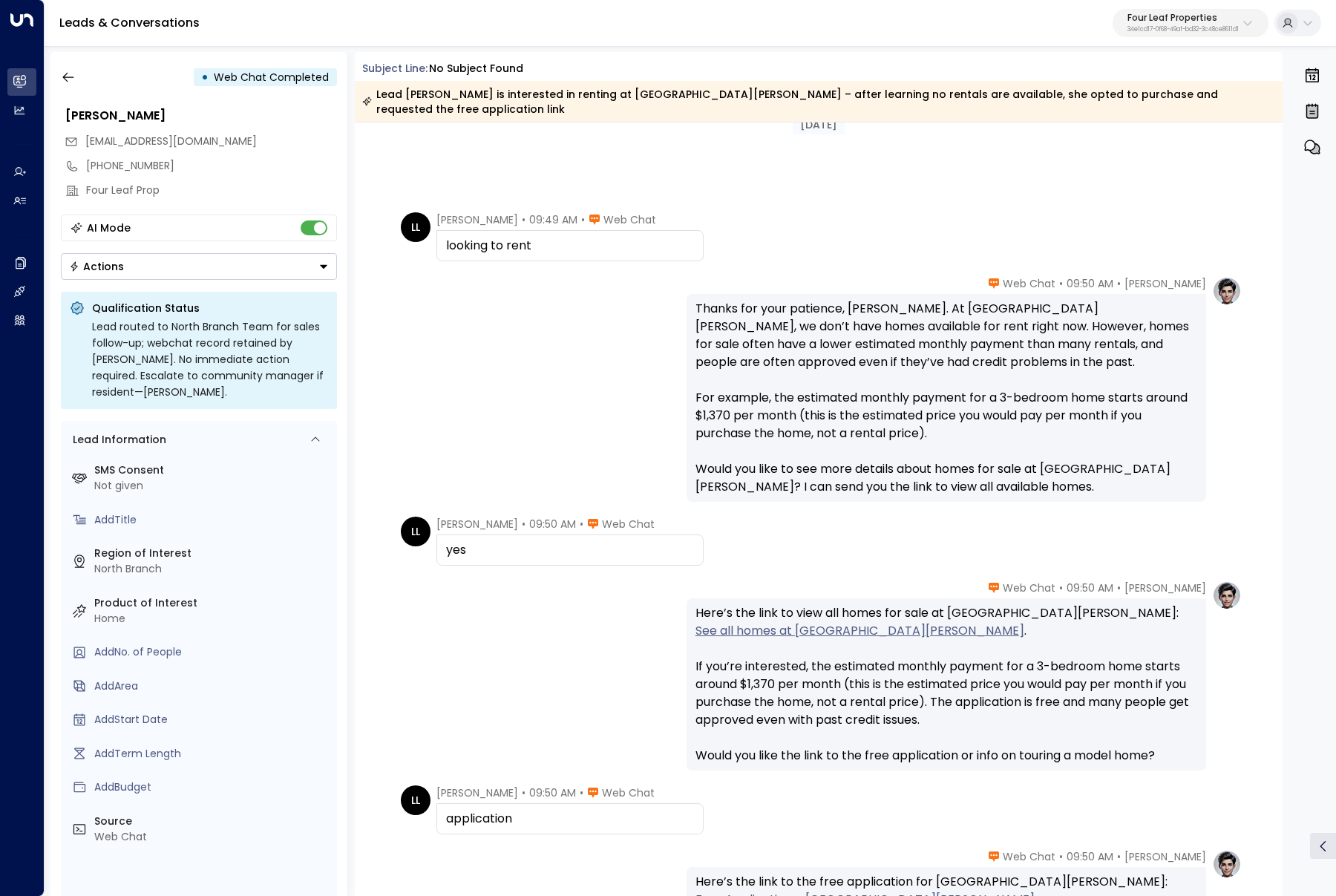
scroll to position [277, 0]
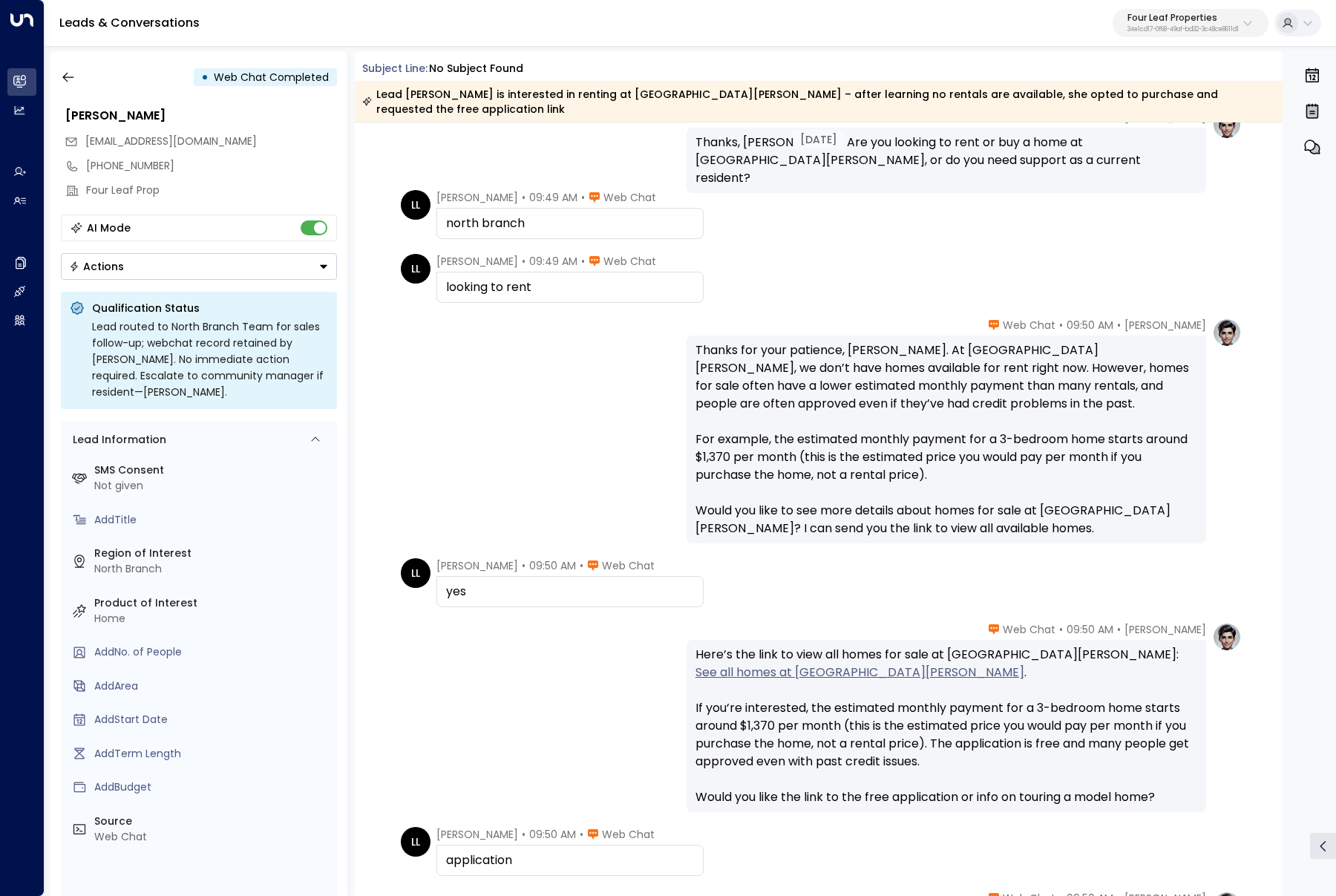
click at [580, 558] on span "•" at bounding box center [582, 565] width 4 height 15
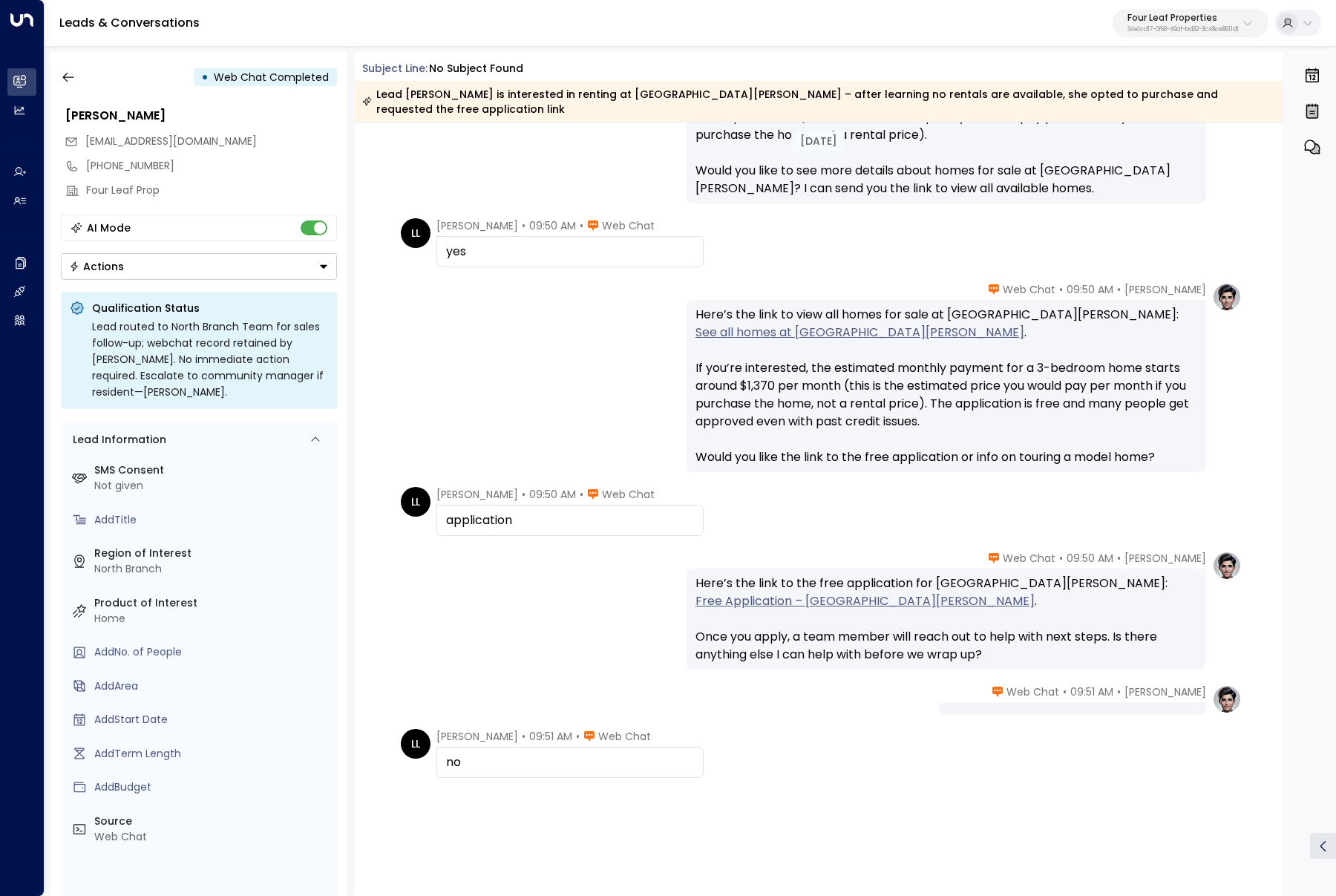
scroll to position [631, 0]
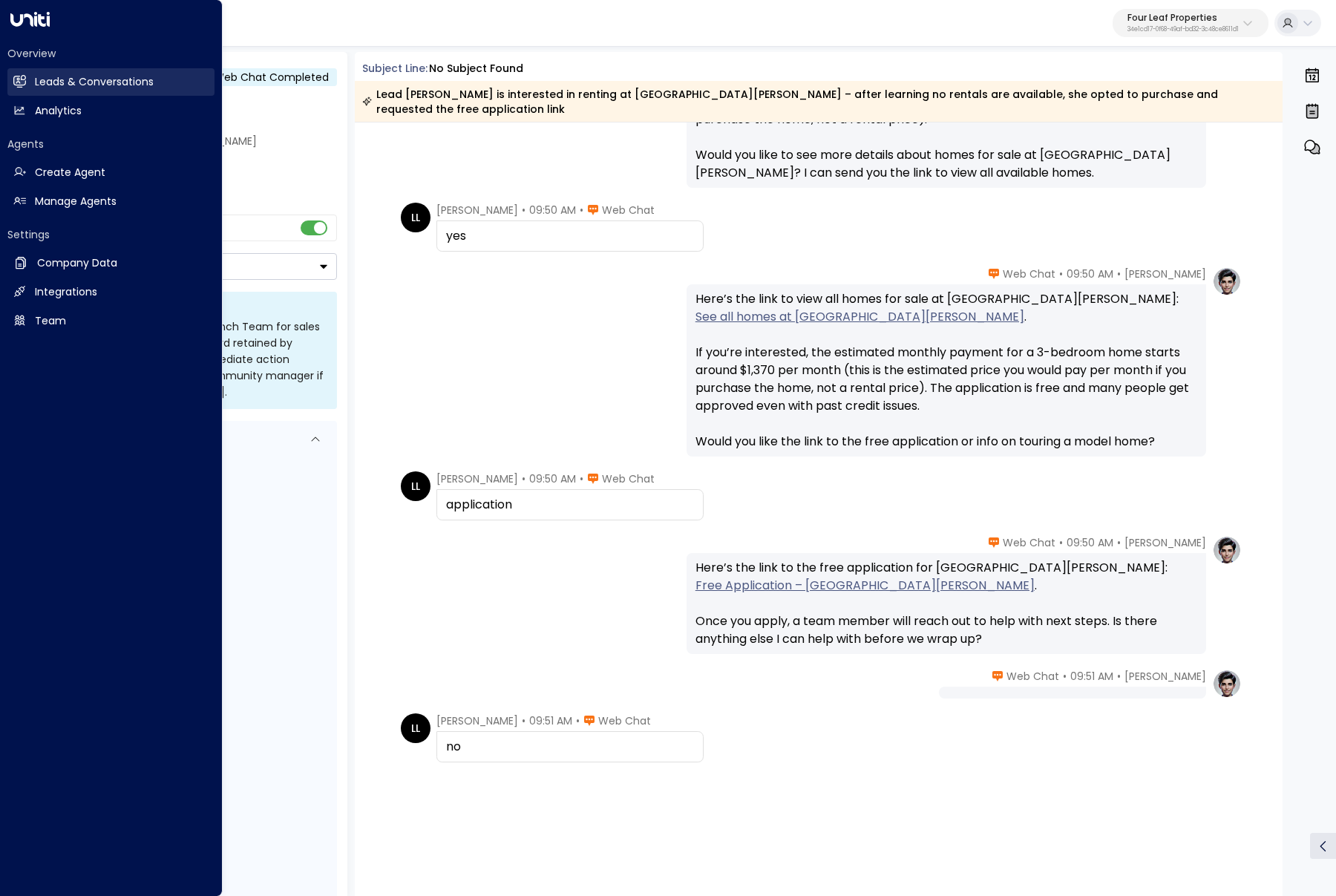
click at [15, 83] on icon at bounding box center [20, 80] width 12 height 9
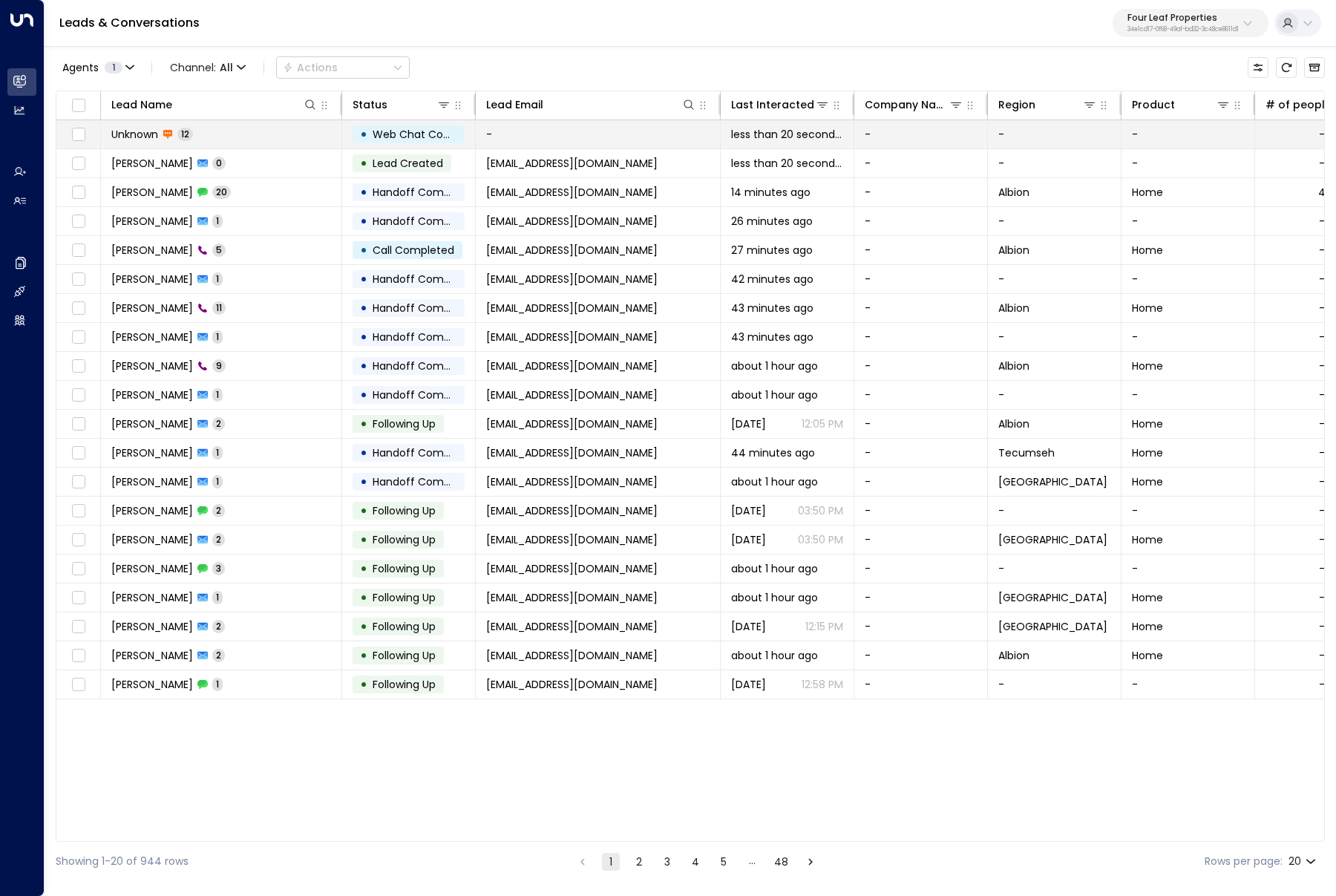
click at [250, 138] on td "Unknown 12" at bounding box center [221, 134] width 241 height 28
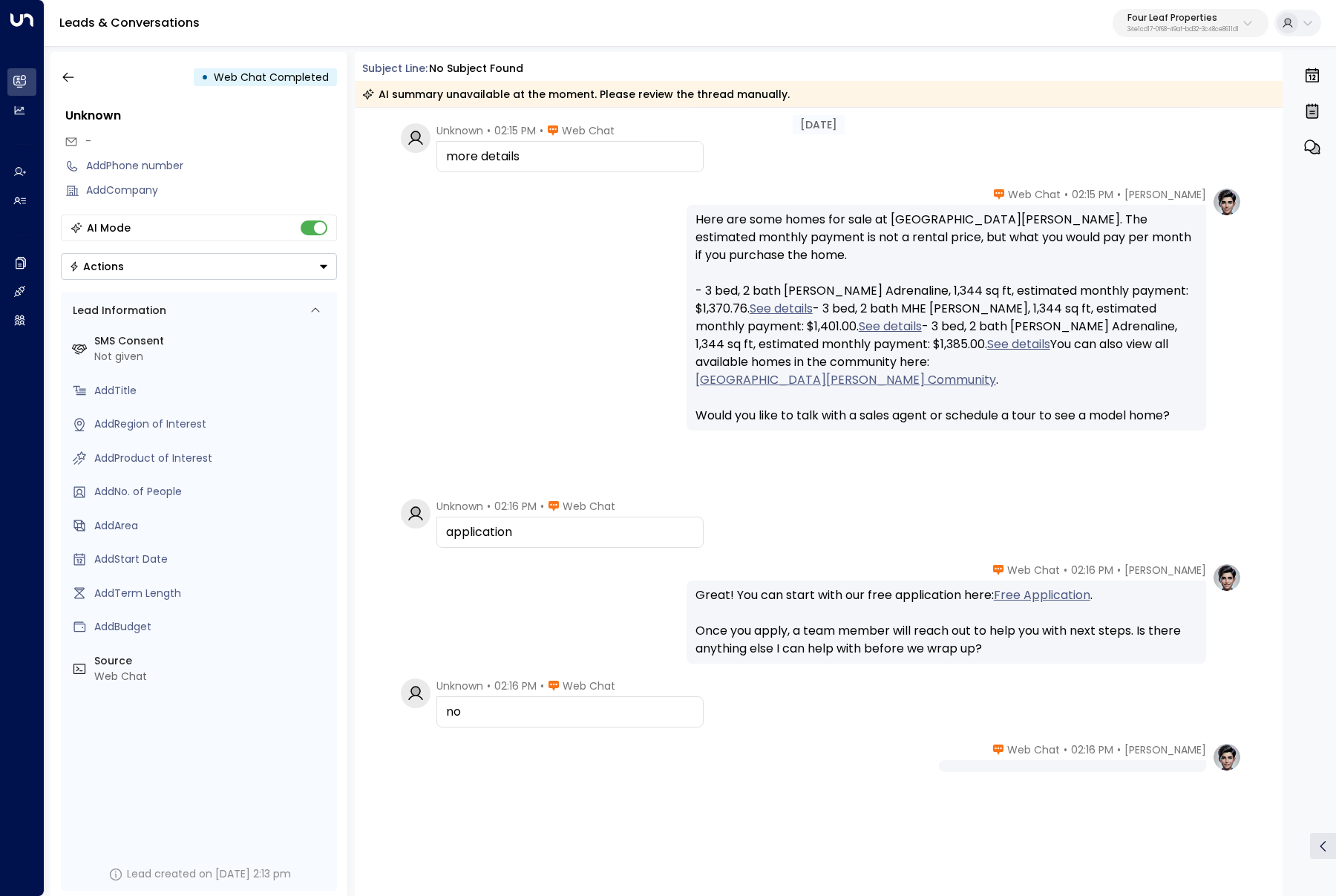
scroll to position [649, 0]
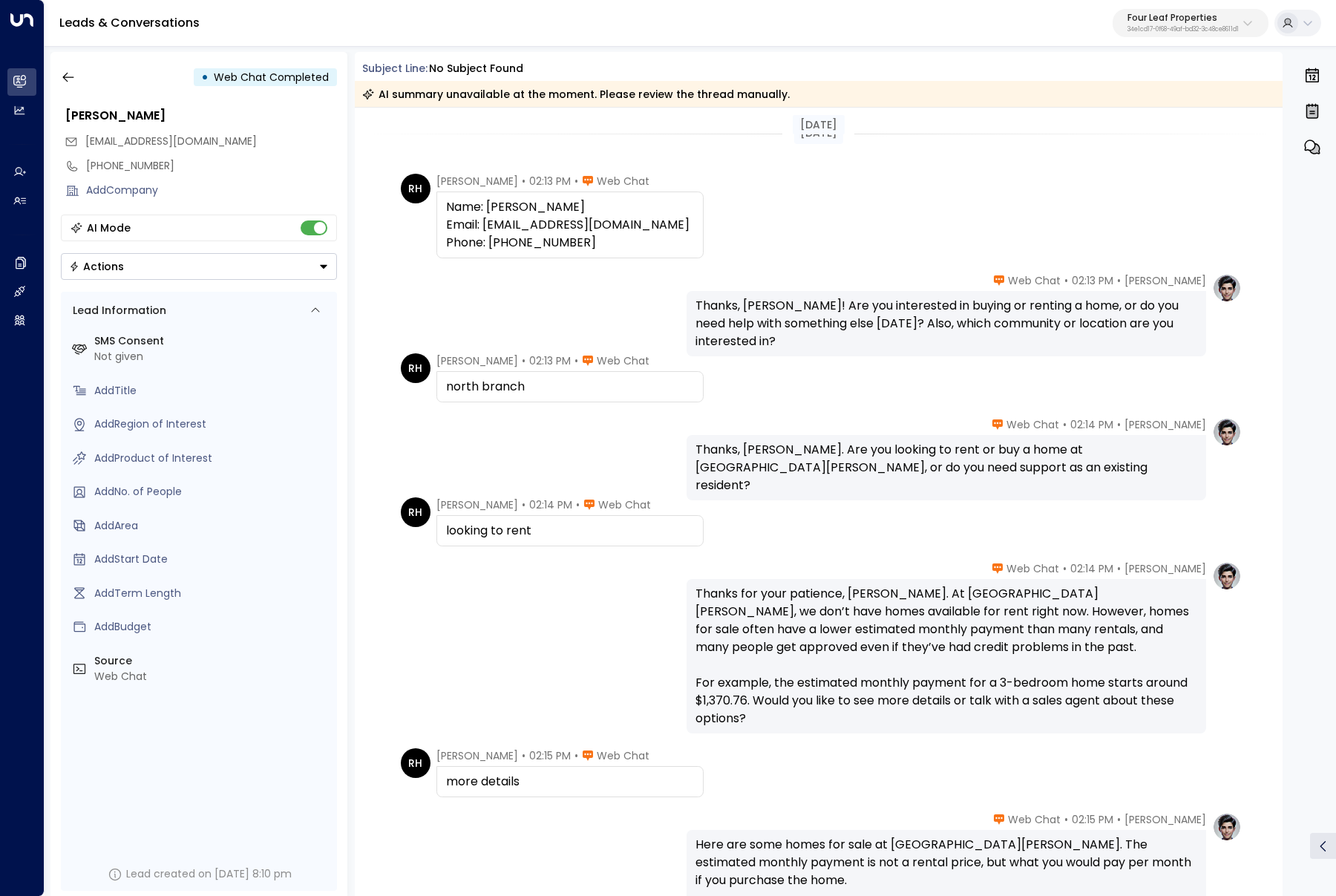
scroll to position [649, 0]
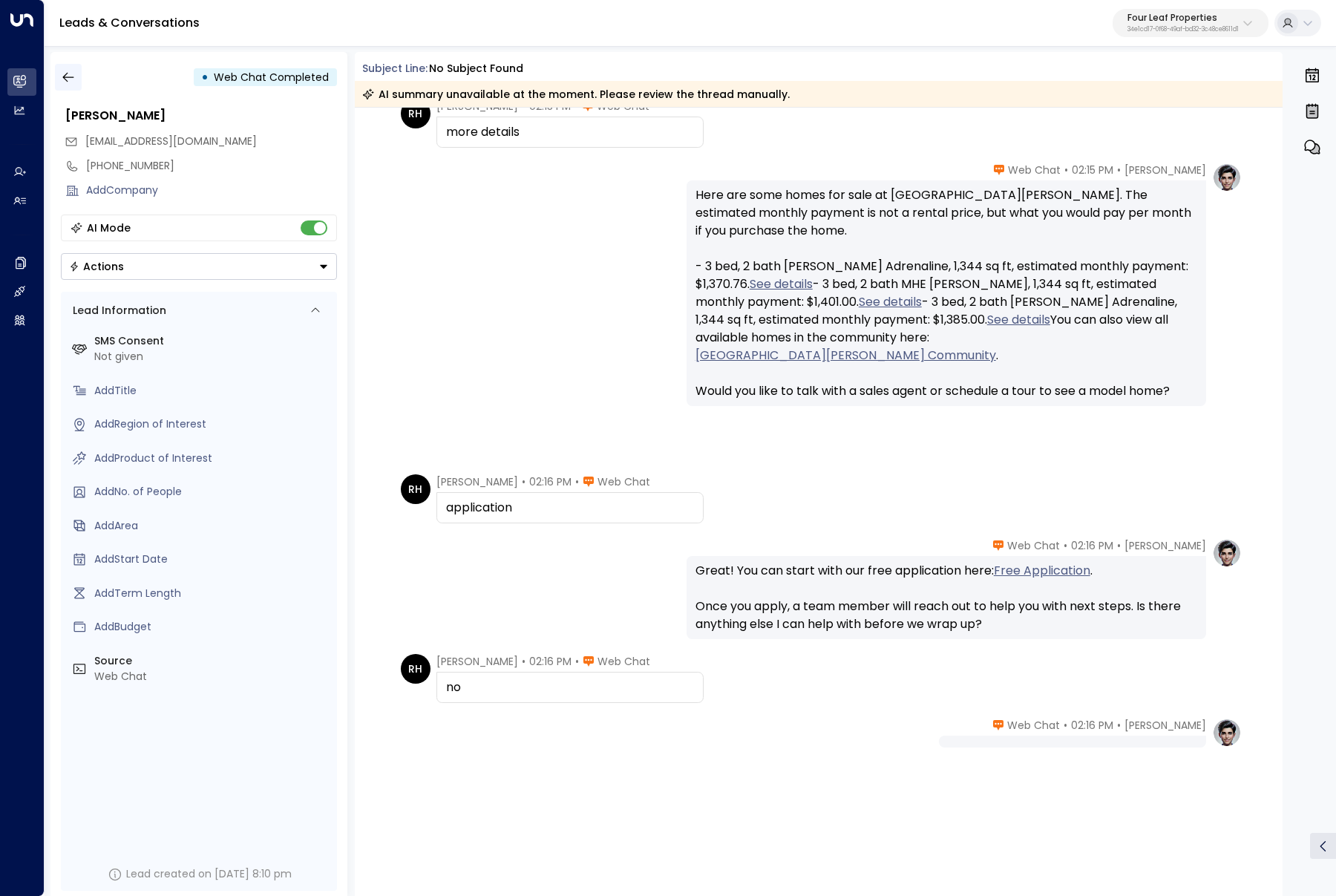
click at [73, 75] on icon "button" at bounding box center [67, 76] width 15 height 15
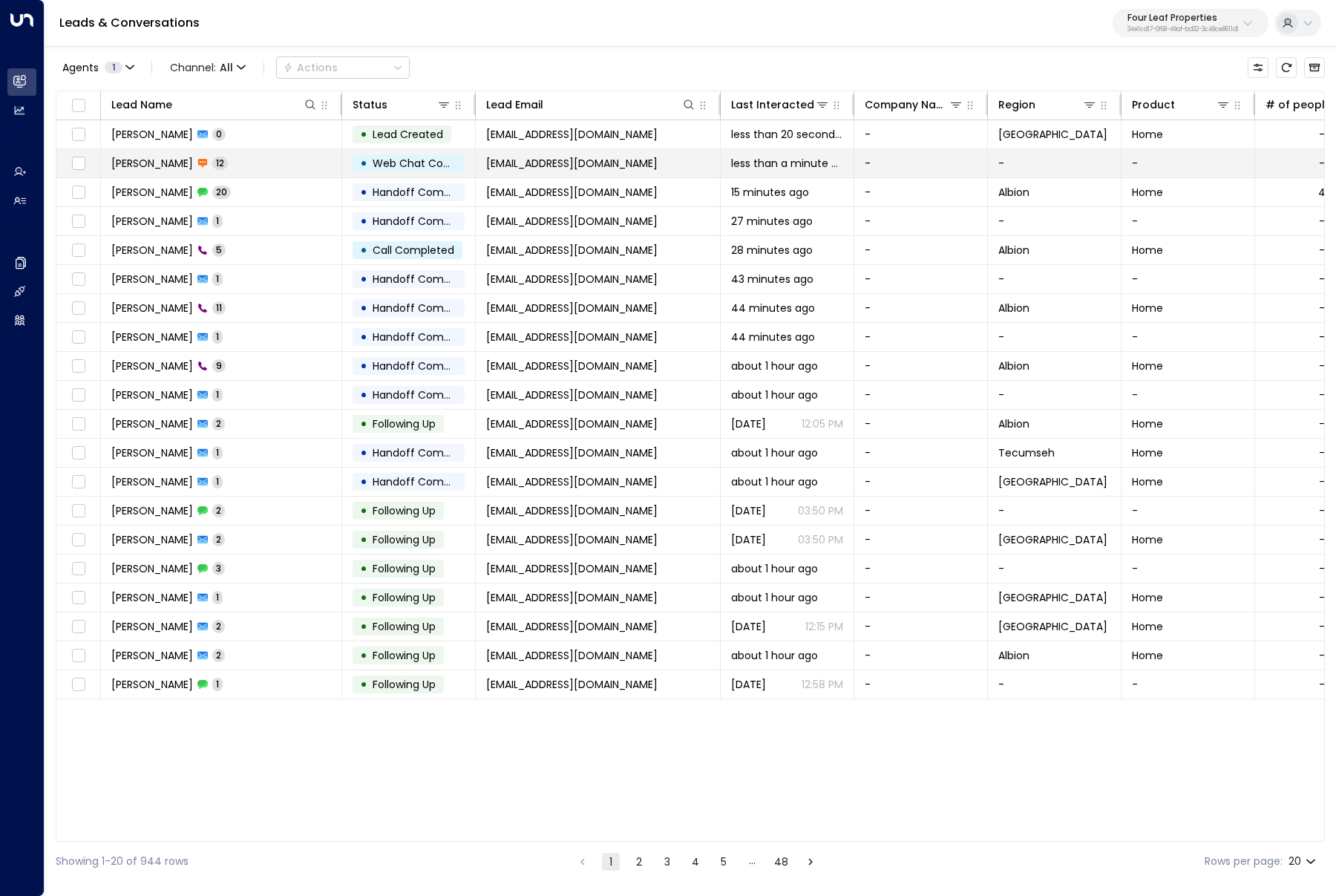
click at [239, 159] on td "Rayan Habbab 12" at bounding box center [221, 164] width 241 height 28
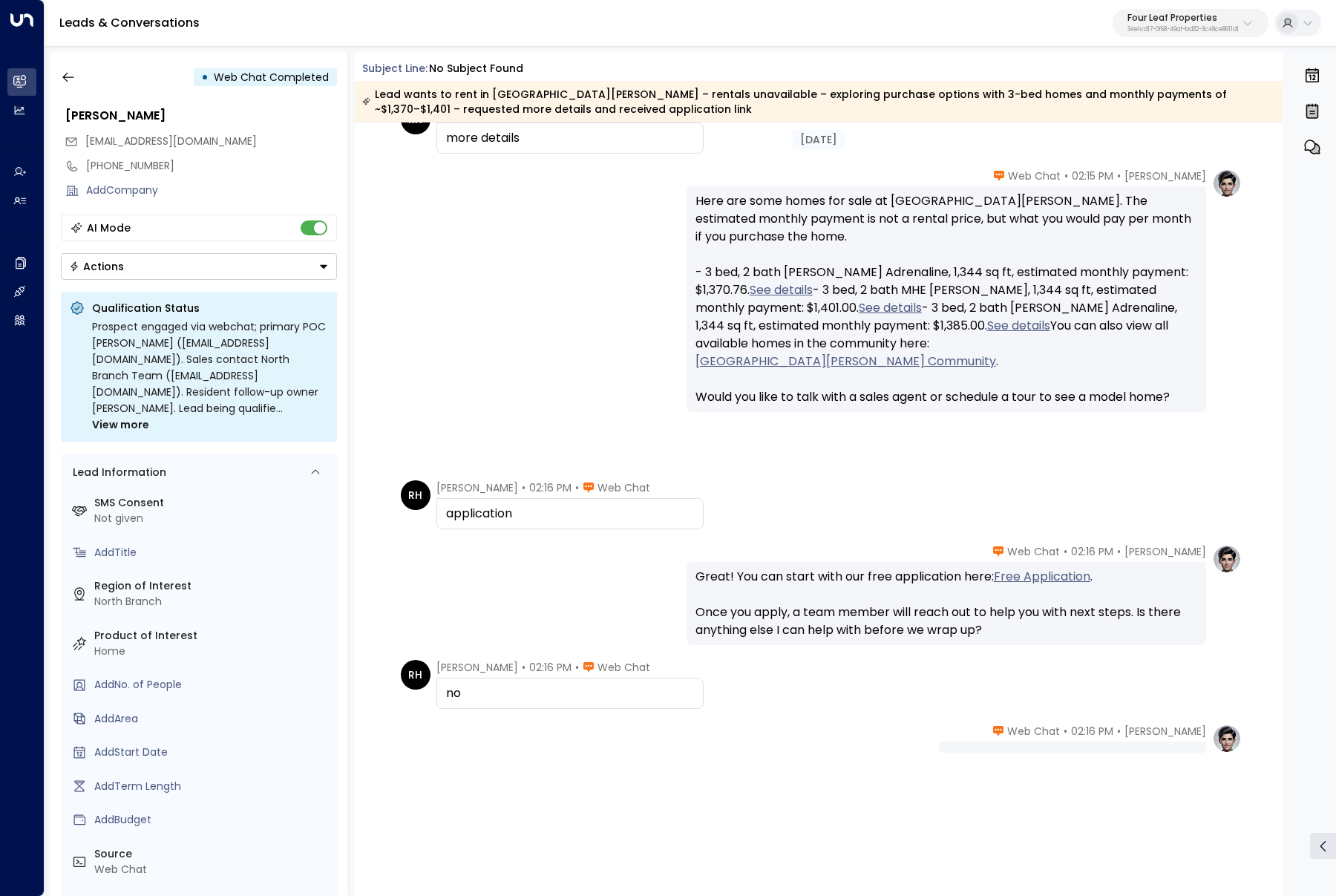
scroll to position [664, 0]
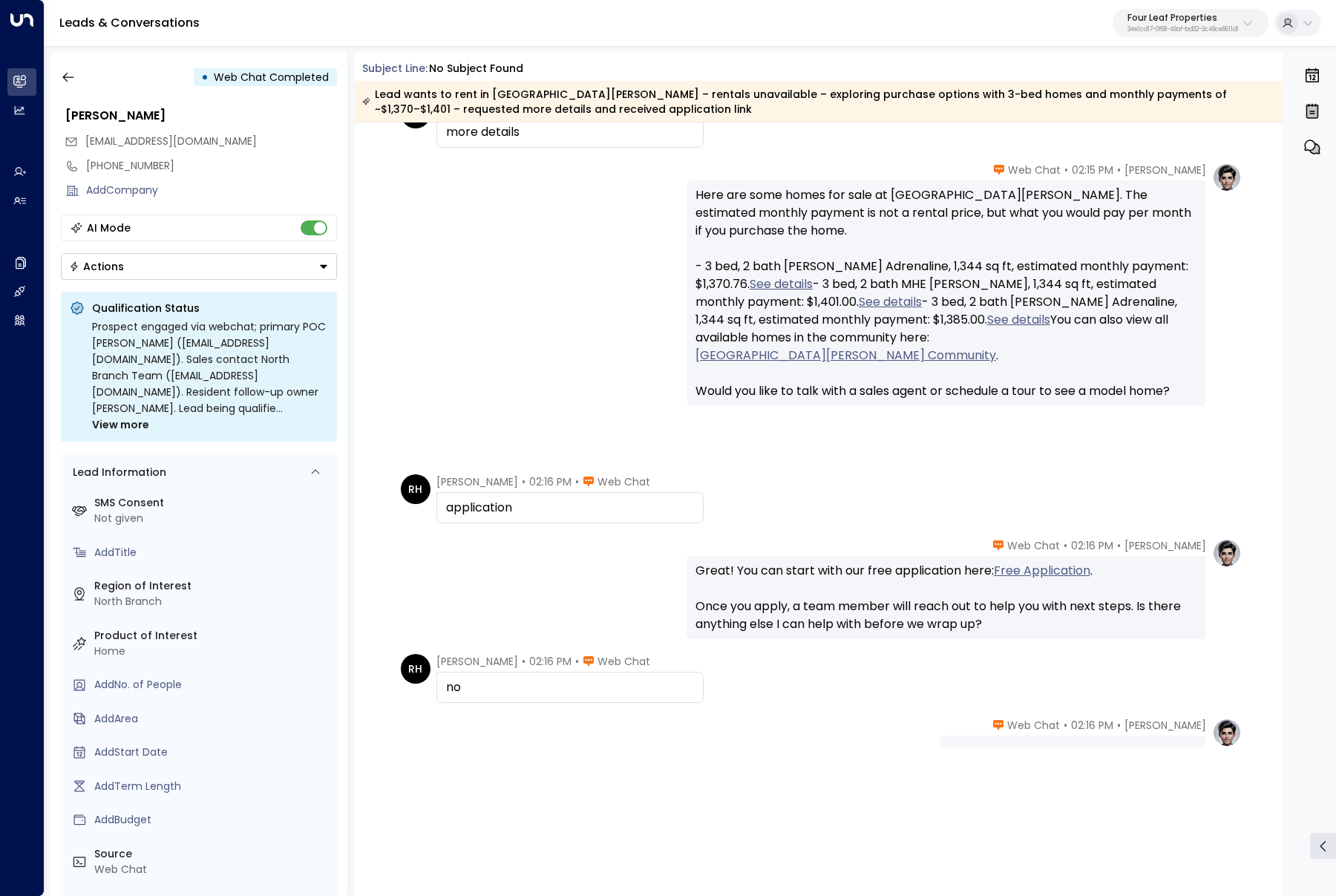
click at [150, 416] on span "View more" at bounding box center [121, 424] width 57 height 16
click at [142, 416] on span "View less" at bounding box center [117, 424] width 50 height 16
click at [150, 416] on span "View more" at bounding box center [121, 424] width 57 height 16
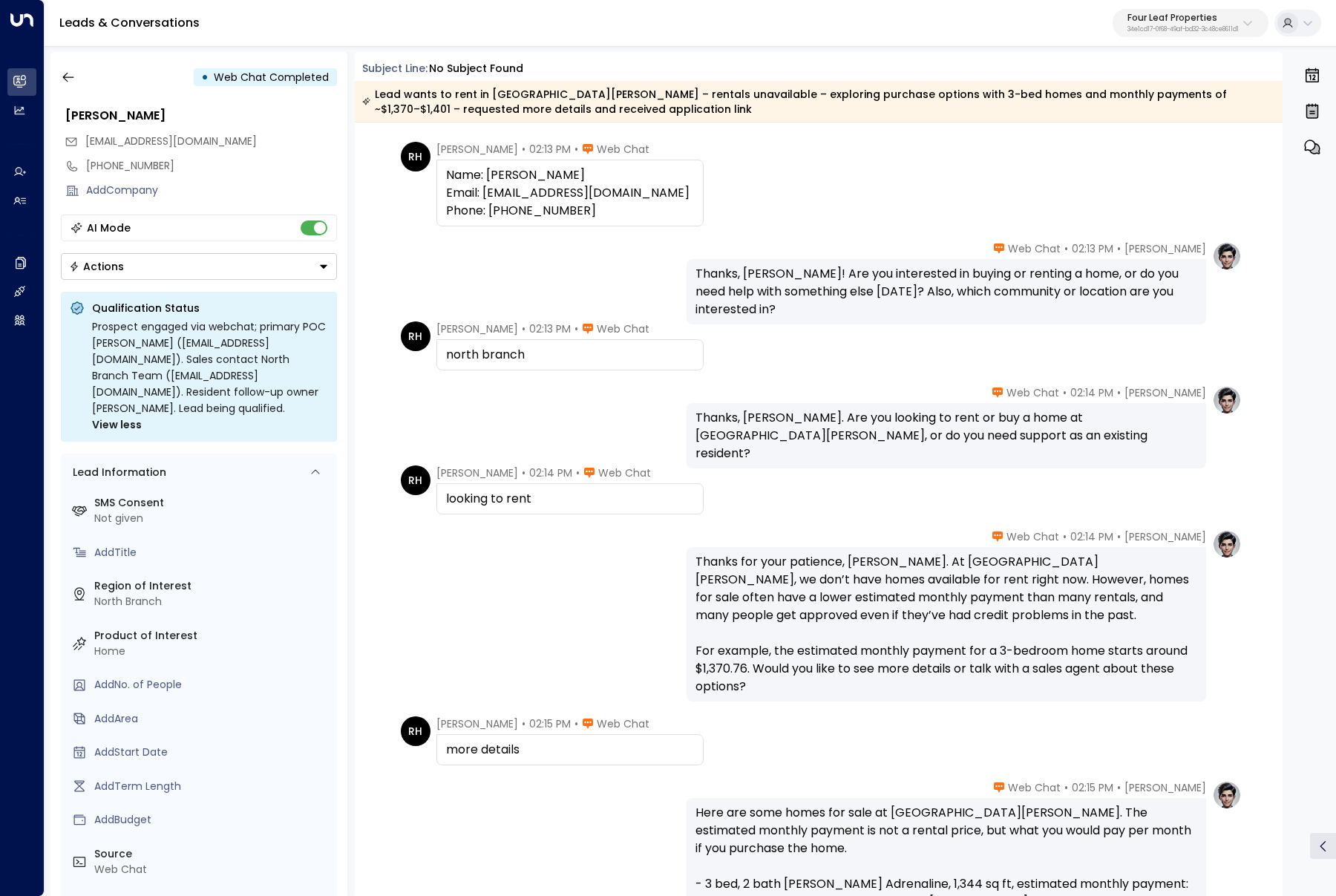
scroll to position [0, 0]
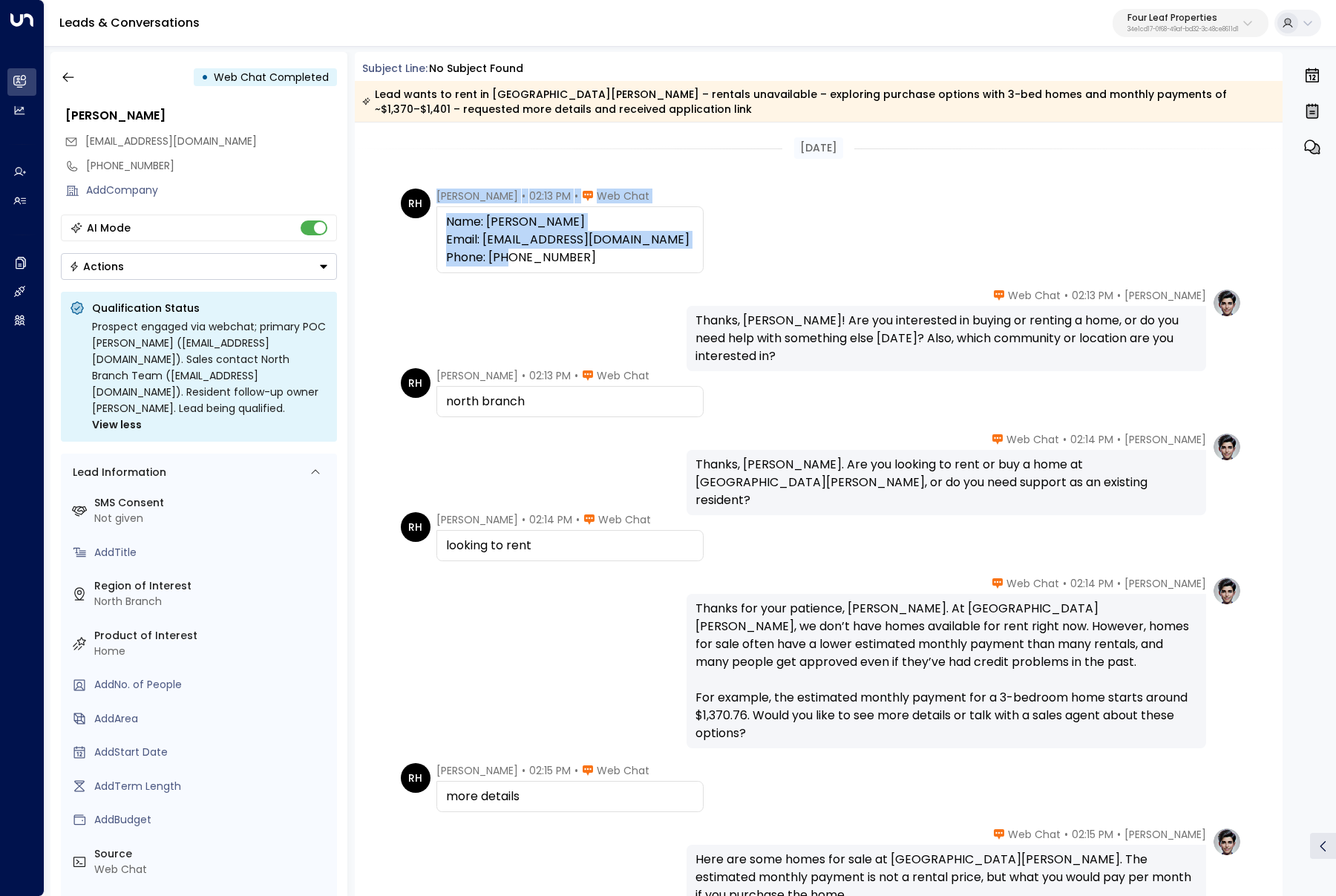
drag, startPoint x: 576, startPoint y: 252, endPoint x: 427, endPoint y: 214, distance: 153.8
click at [427, 214] on div "RH Rayan Habbab • 02:13 PM • Web Chat Name: Rayan Habbab Email: rayan.habbab@gm…" at bounding box center [552, 230] width 303 height 84
click at [549, 306] on div "Katie Olson • 02:13 PM • Web Chat Thanks, Rayan! Are you interested in buying o…" at bounding box center [819, 330] width 846 height 83
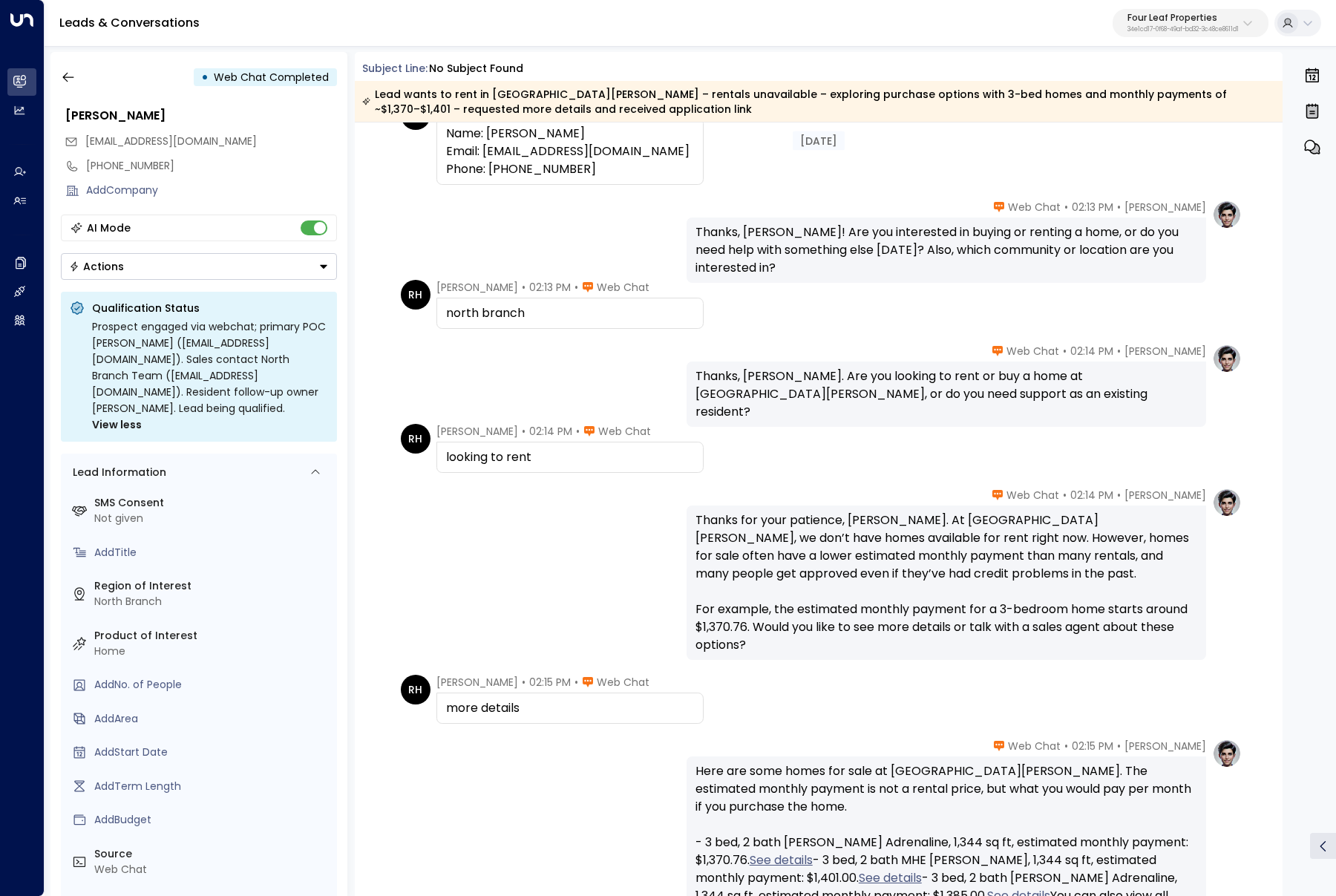
scroll to position [277, 0]
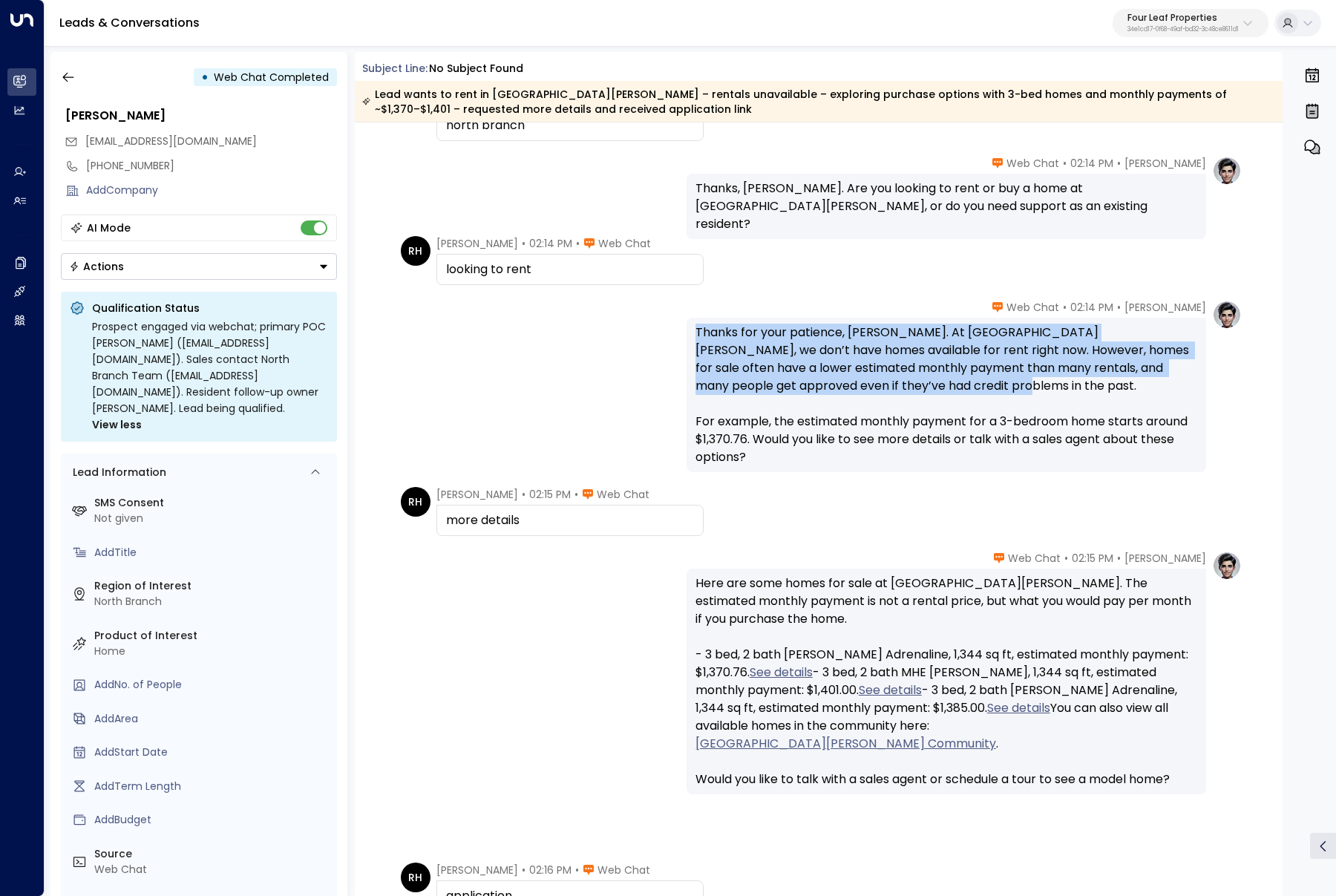
drag, startPoint x: 690, startPoint y: 326, endPoint x: 946, endPoint y: 394, distance: 264.9
click at [949, 389] on div "Thanks for your patience, Rayan. At North Branch Meadows, we don’t have homes a…" at bounding box center [946, 395] width 519 height 155
copy div "Thanks for your patience, Rayan. At North Branch Meadows, we don’t have homes a…"
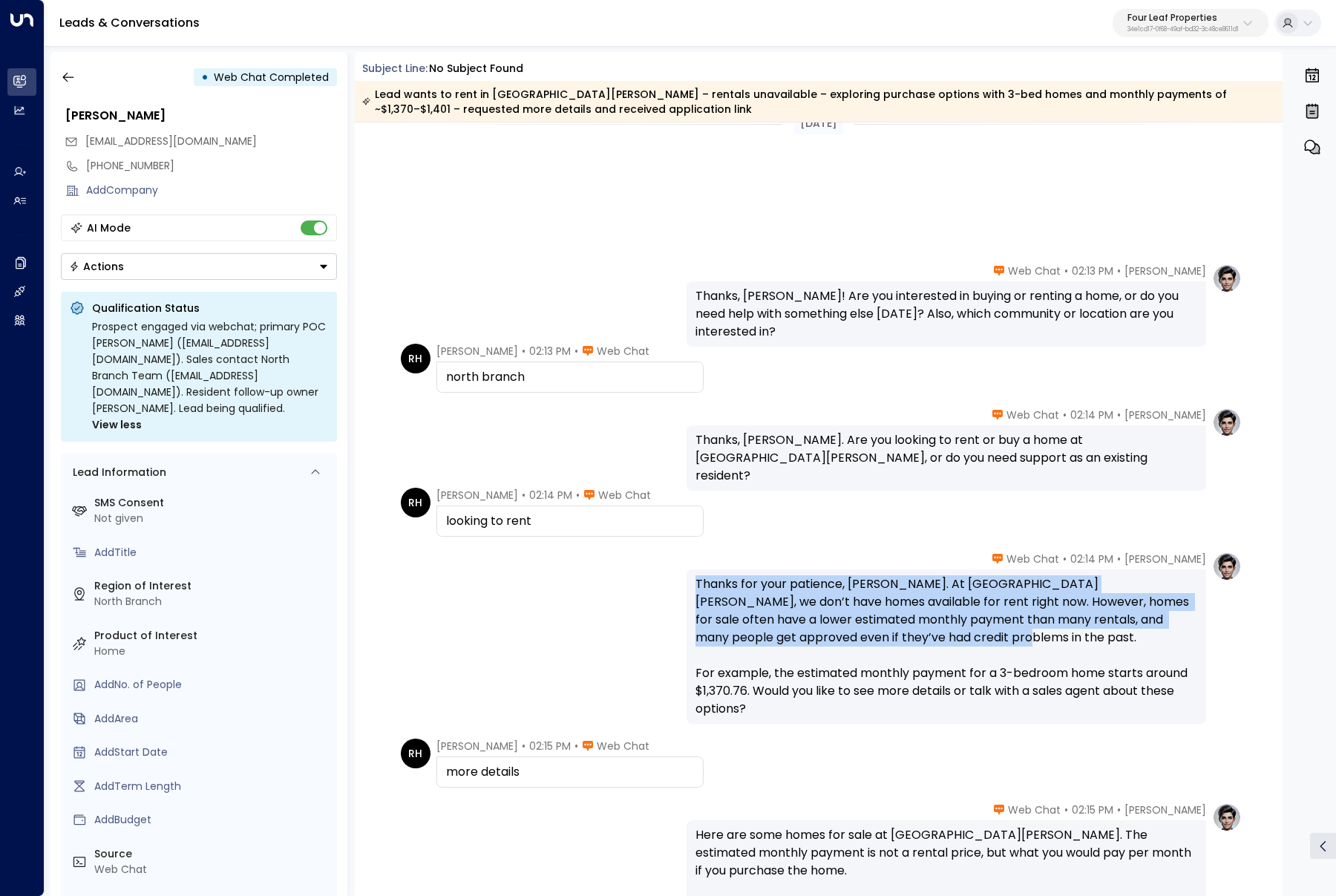
scroll to position [0, 0]
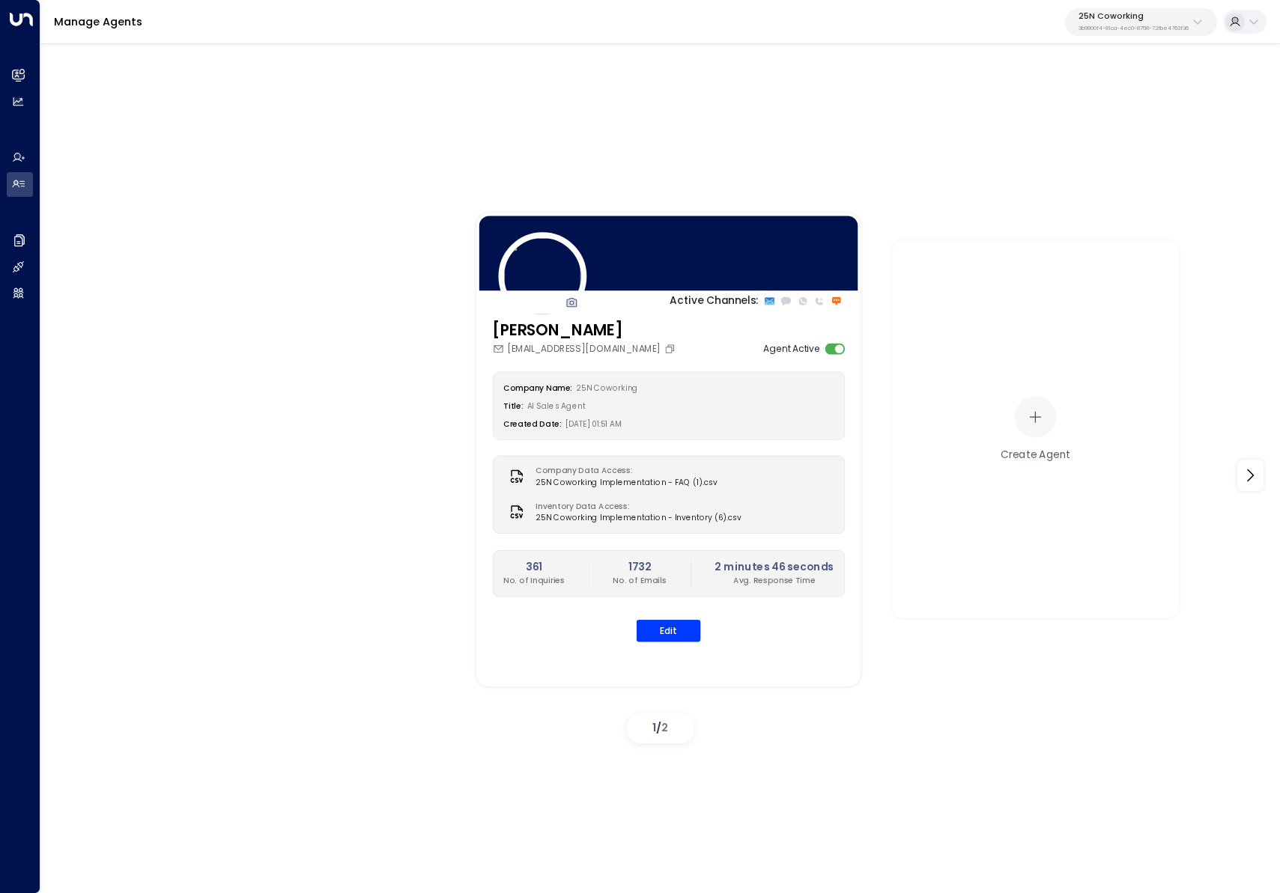
click at [1144, 28] on p "3b9800f4-81ca-4ec0-8758-72fbe4763f36" at bounding box center [1133, 28] width 110 height 6
type input "*********"
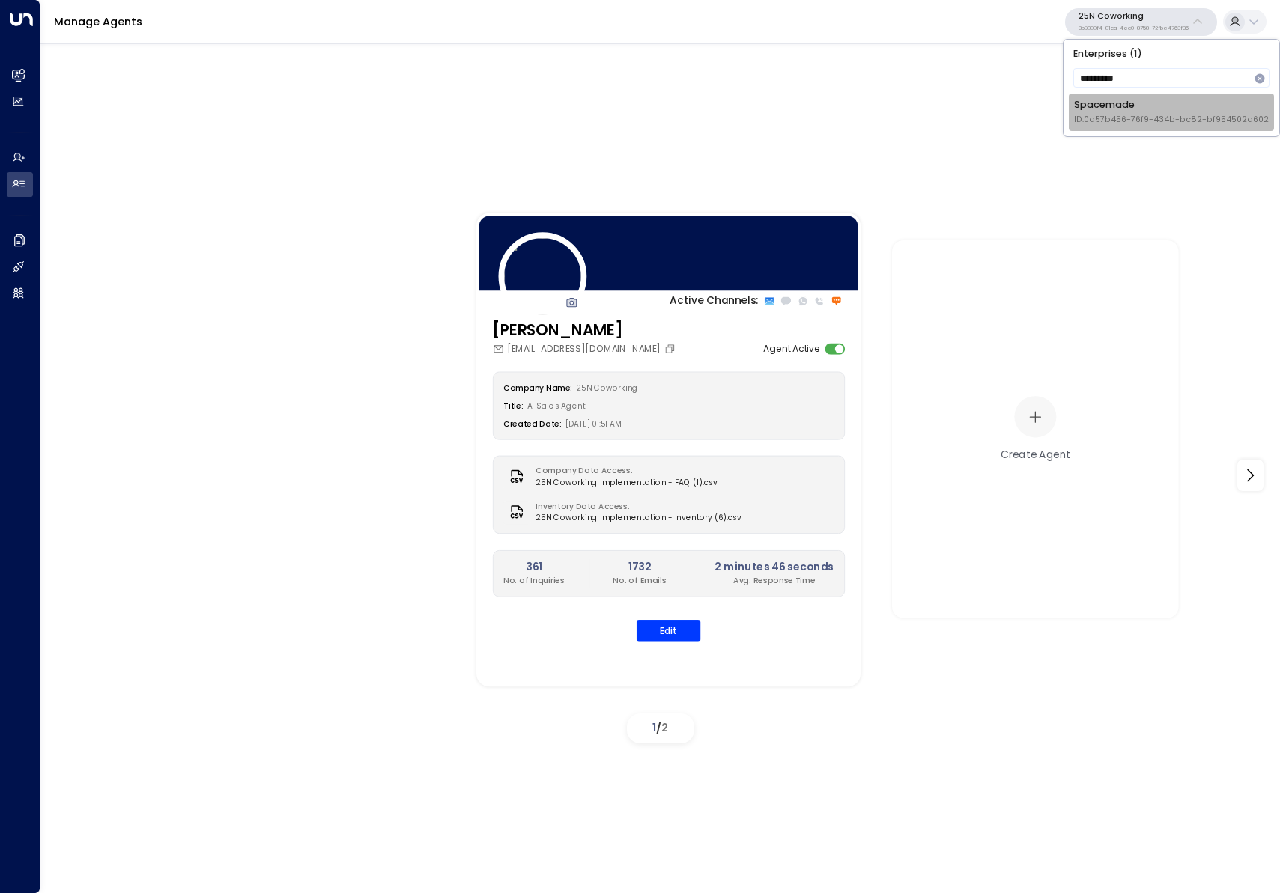
click at [1108, 108] on div "Spacemade ID: 0d57b456-76f9-434b-bc82-bf954502d602" at bounding box center [1171, 112] width 195 height 28
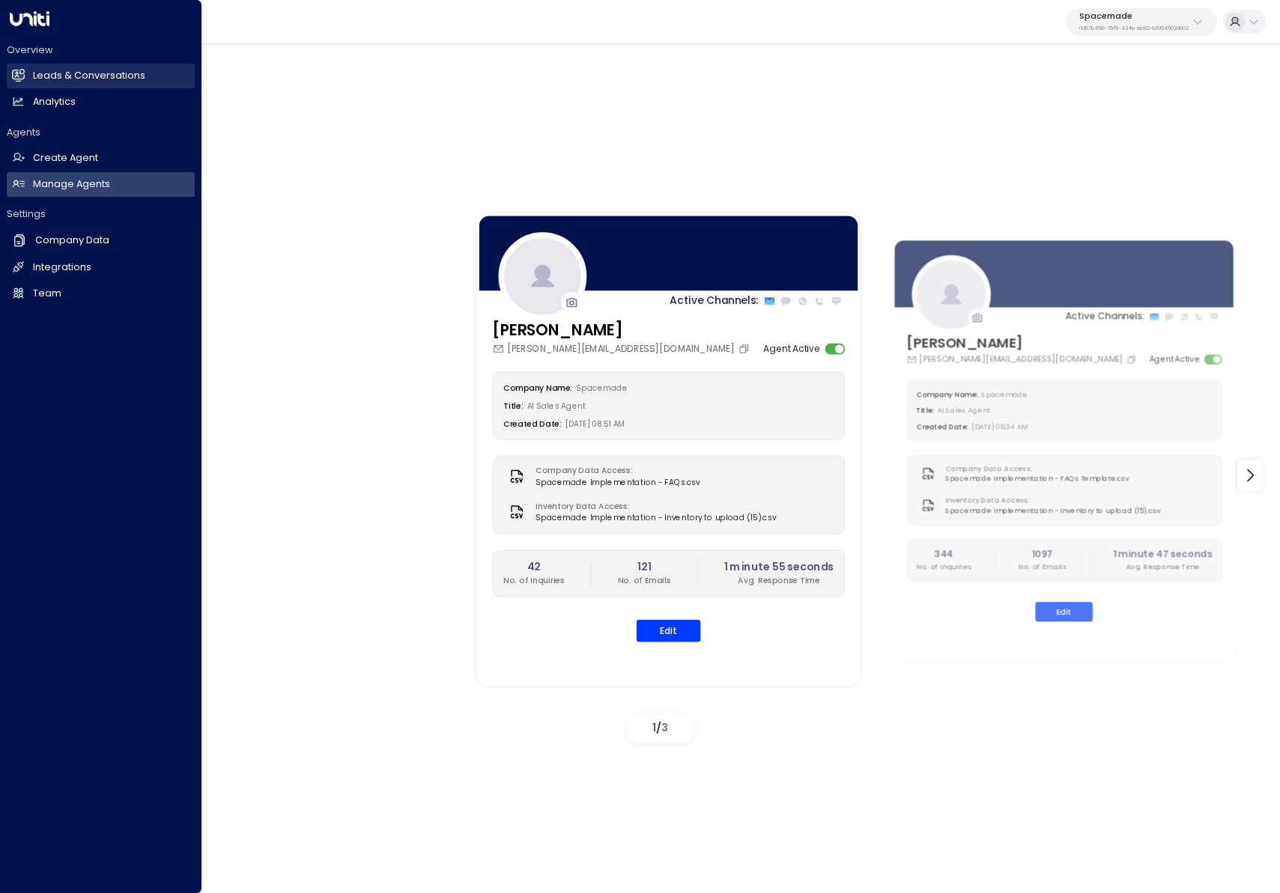
click at [31, 76] on link "Leads & Conversations Leads & Conversations" at bounding box center [101, 76] width 188 height 25
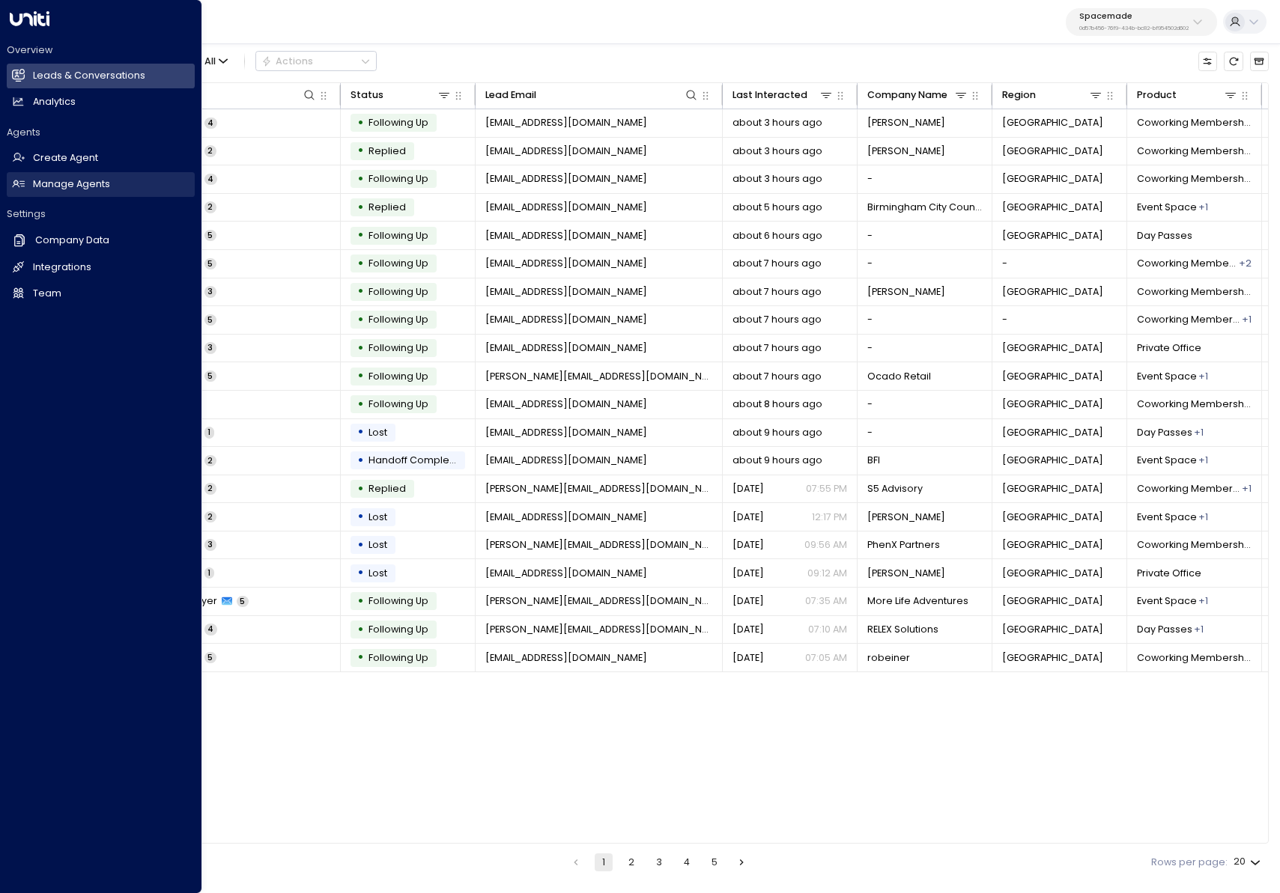
click at [25, 190] on link "Manage Agents Manage Agents" at bounding box center [101, 184] width 188 height 25
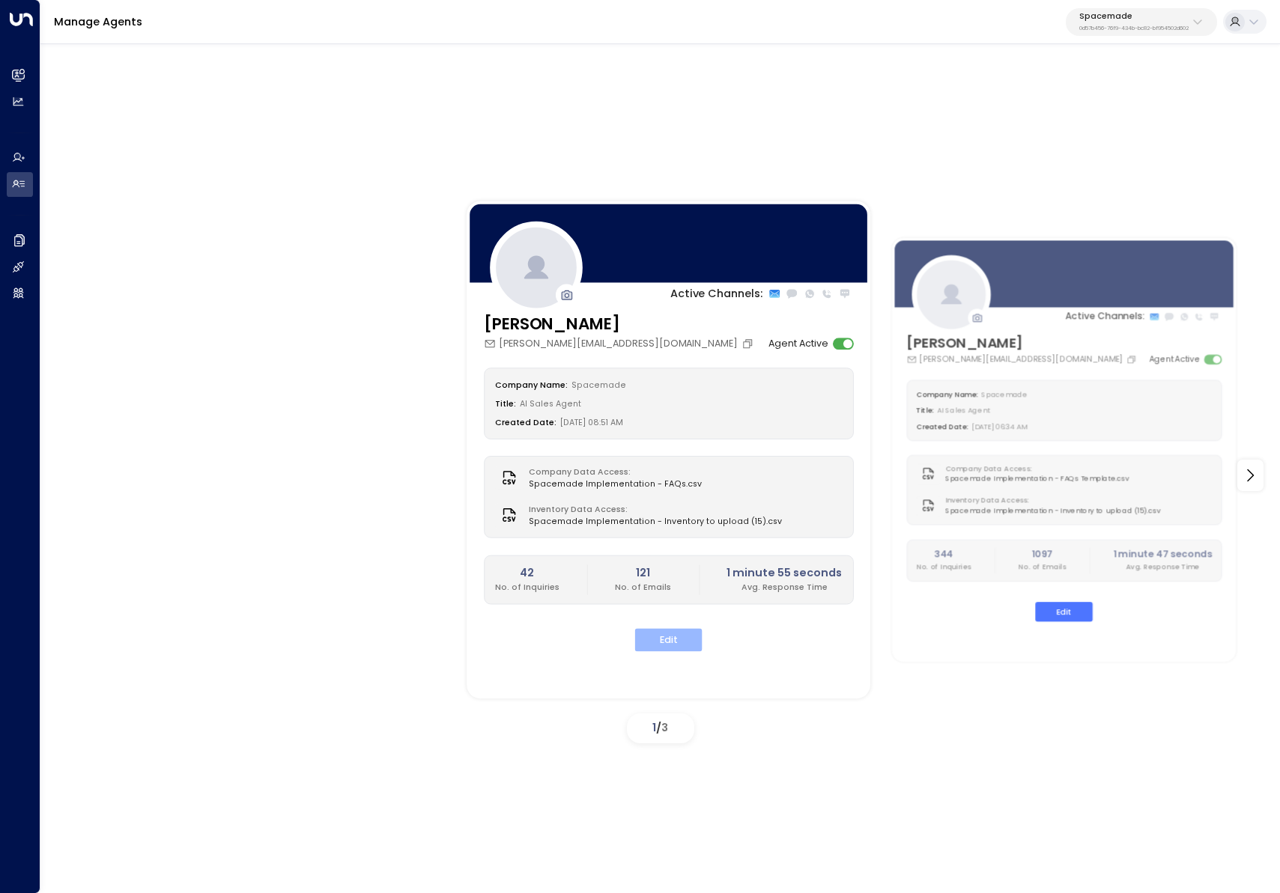
click at [663, 645] on button "Edit" at bounding box center [668, 640] width 67 height 23
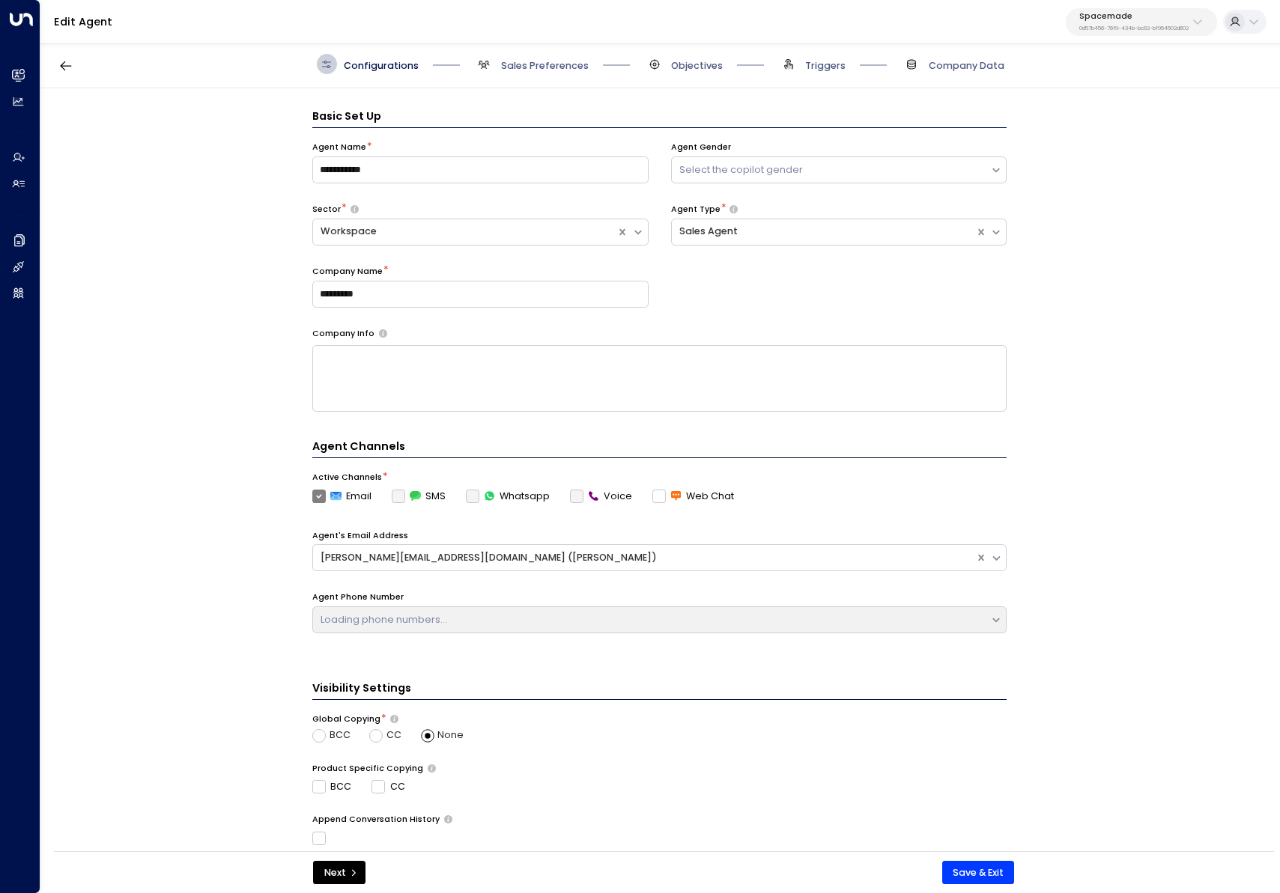
scroll to position [20, 0]
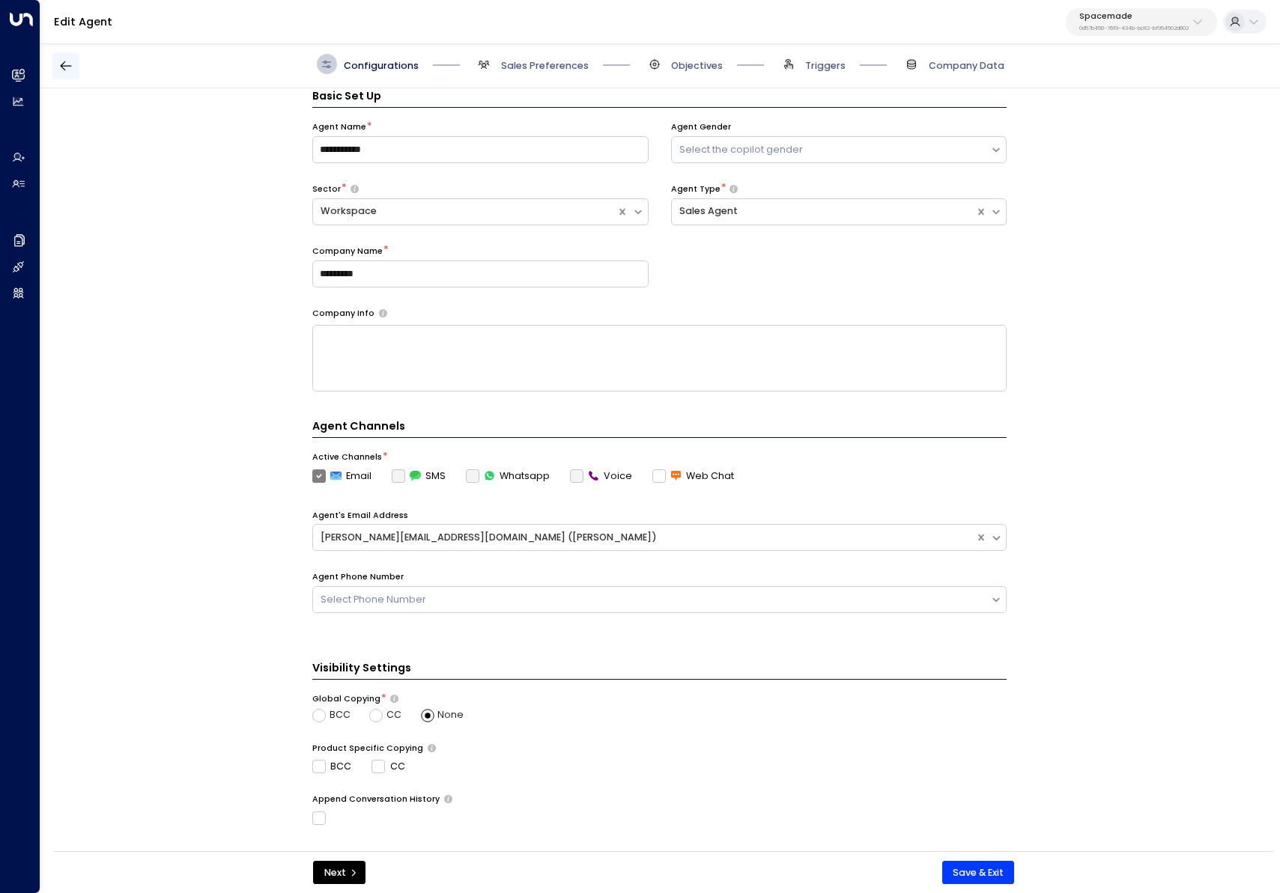
click at [64, 65] on icon "button" at bounding box center [66, 66] width 11 height 10
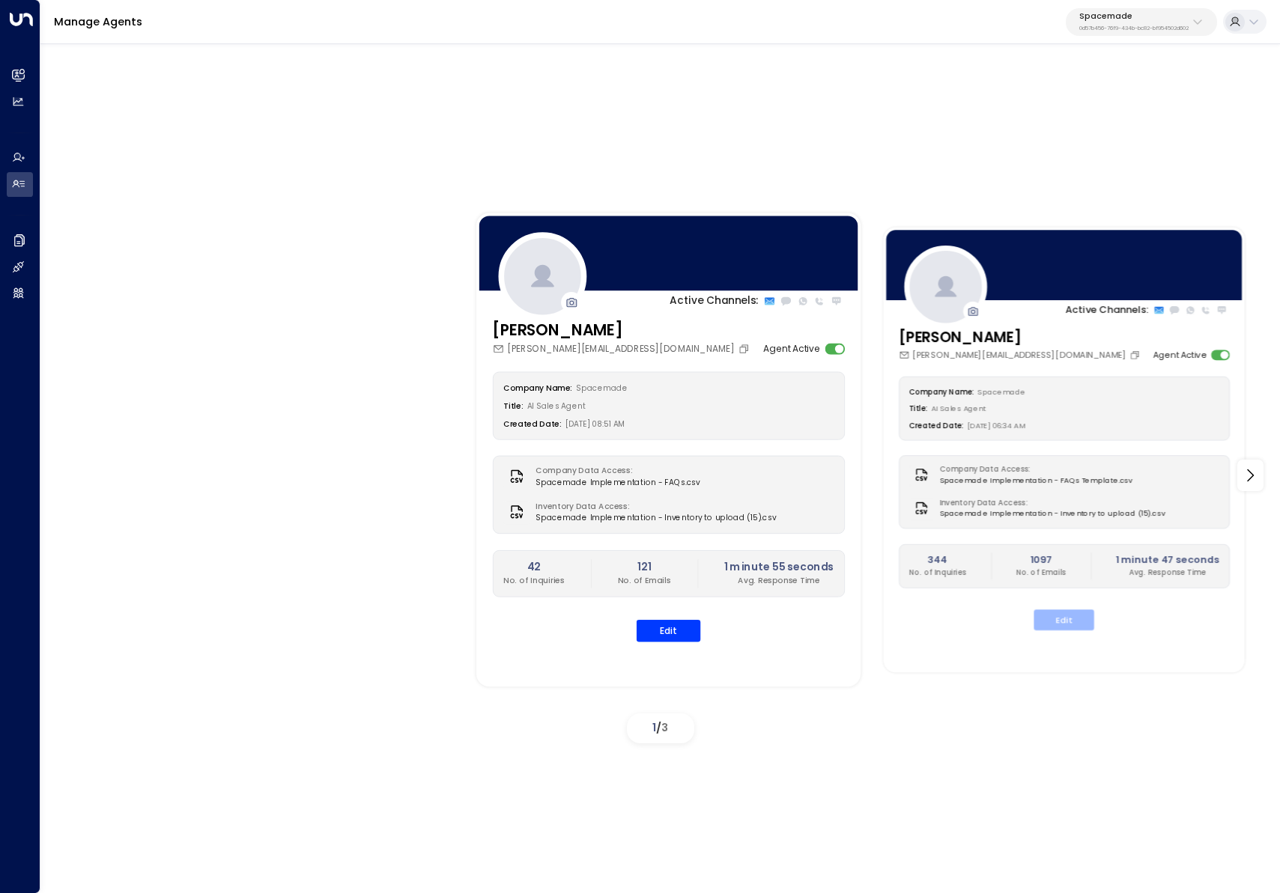
click at [1062, 611] on button "Edit" at bounding box center [1063, 620] width 60 height 21
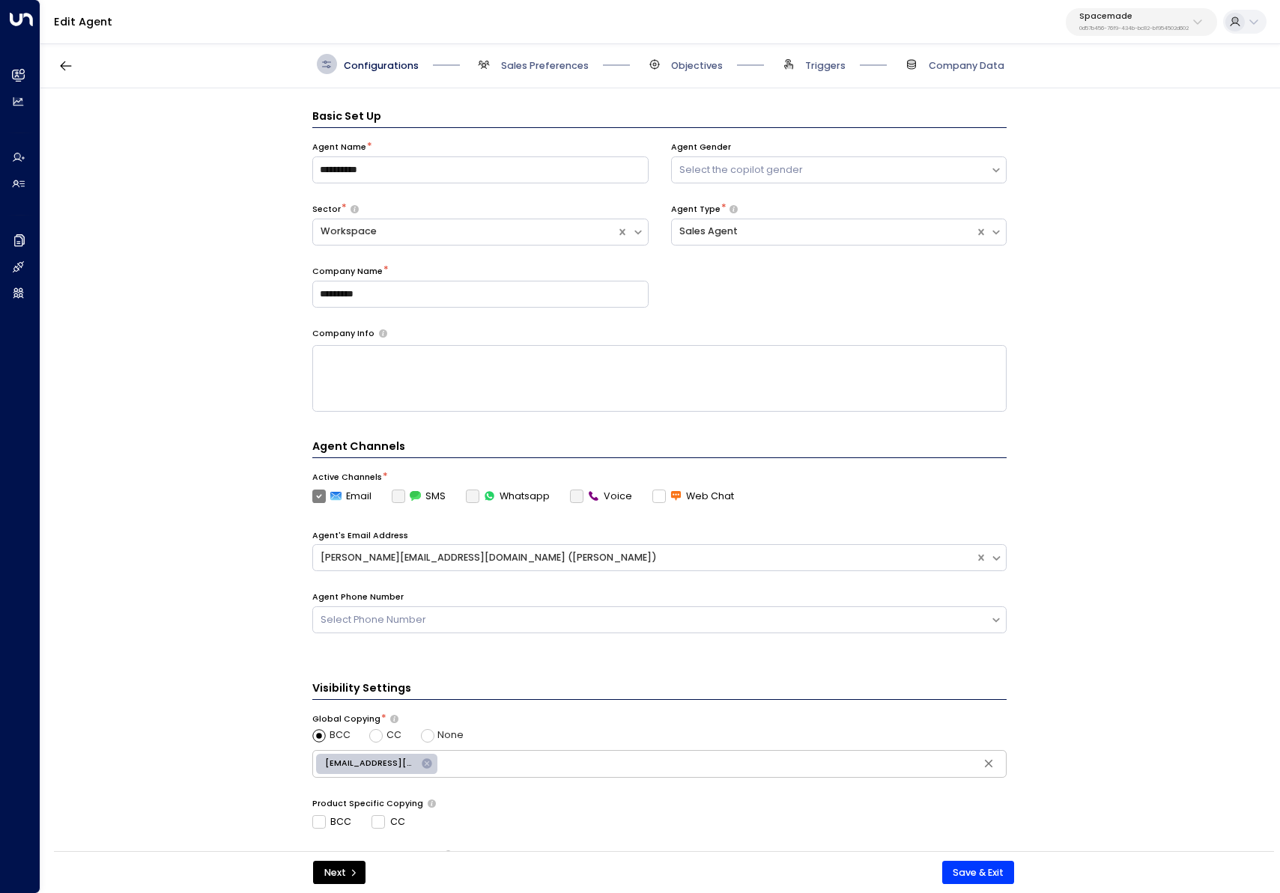
scroll to position [20, 0]
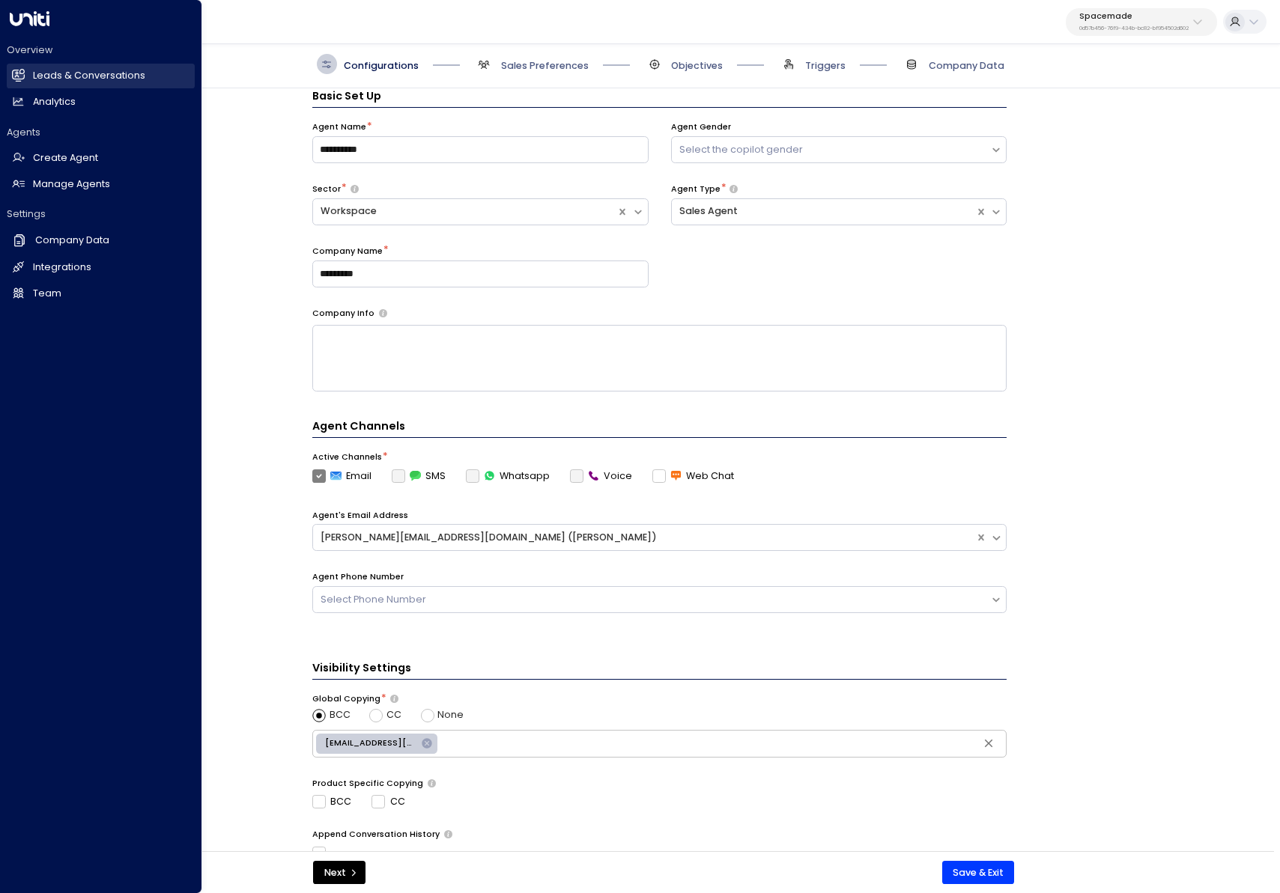
click at [20, 70] on icon at bounding box center [18, 75] width 13 height 13
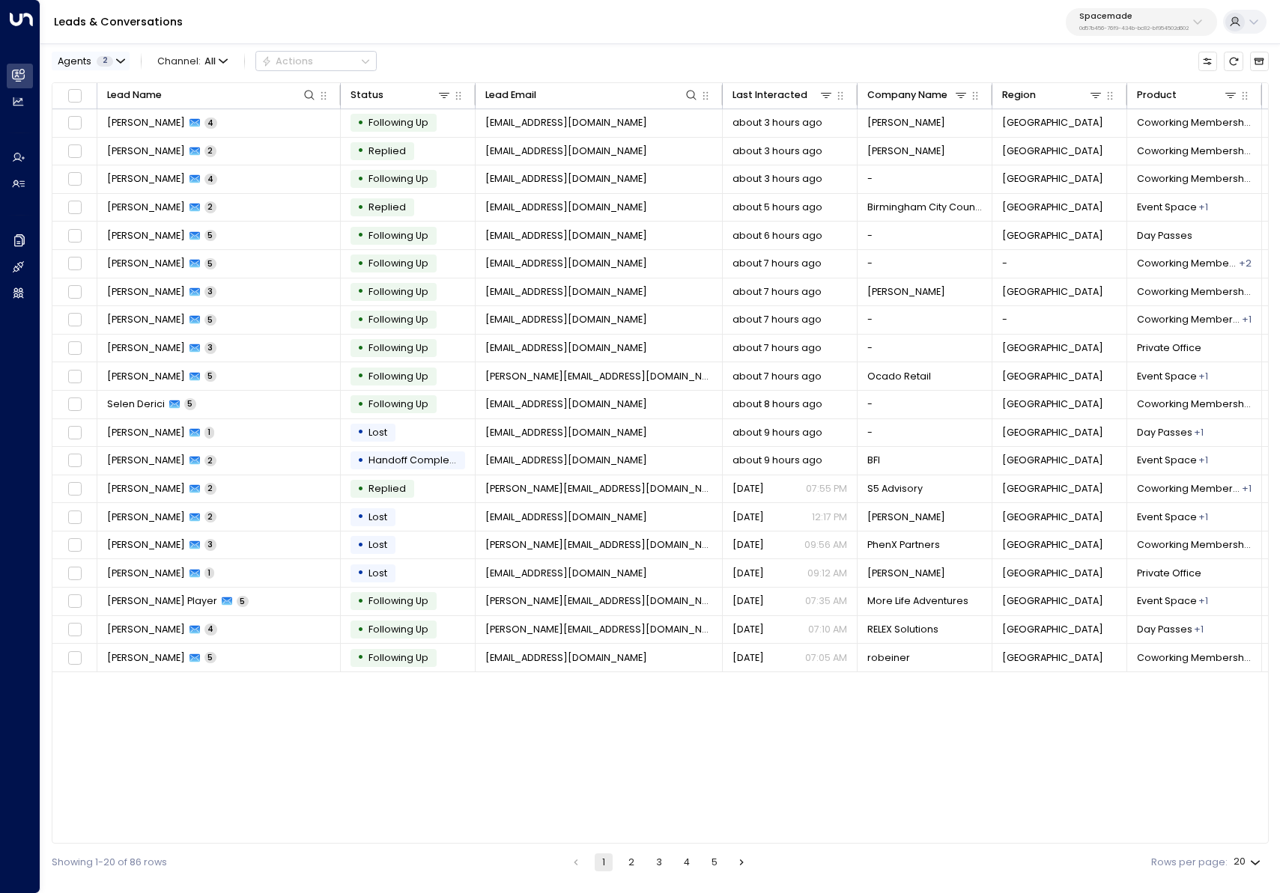
click at [122, 54] on button "Agents 2" at bounding box center [91, 61] width 78 height 19
click at [111, 89] on div "[PERSON_NAME]" at bounding box center [114, 88] width 78 height 14
click at [222, 139] on button "Apply" at bounding box center [229, 142] width 38 height 19
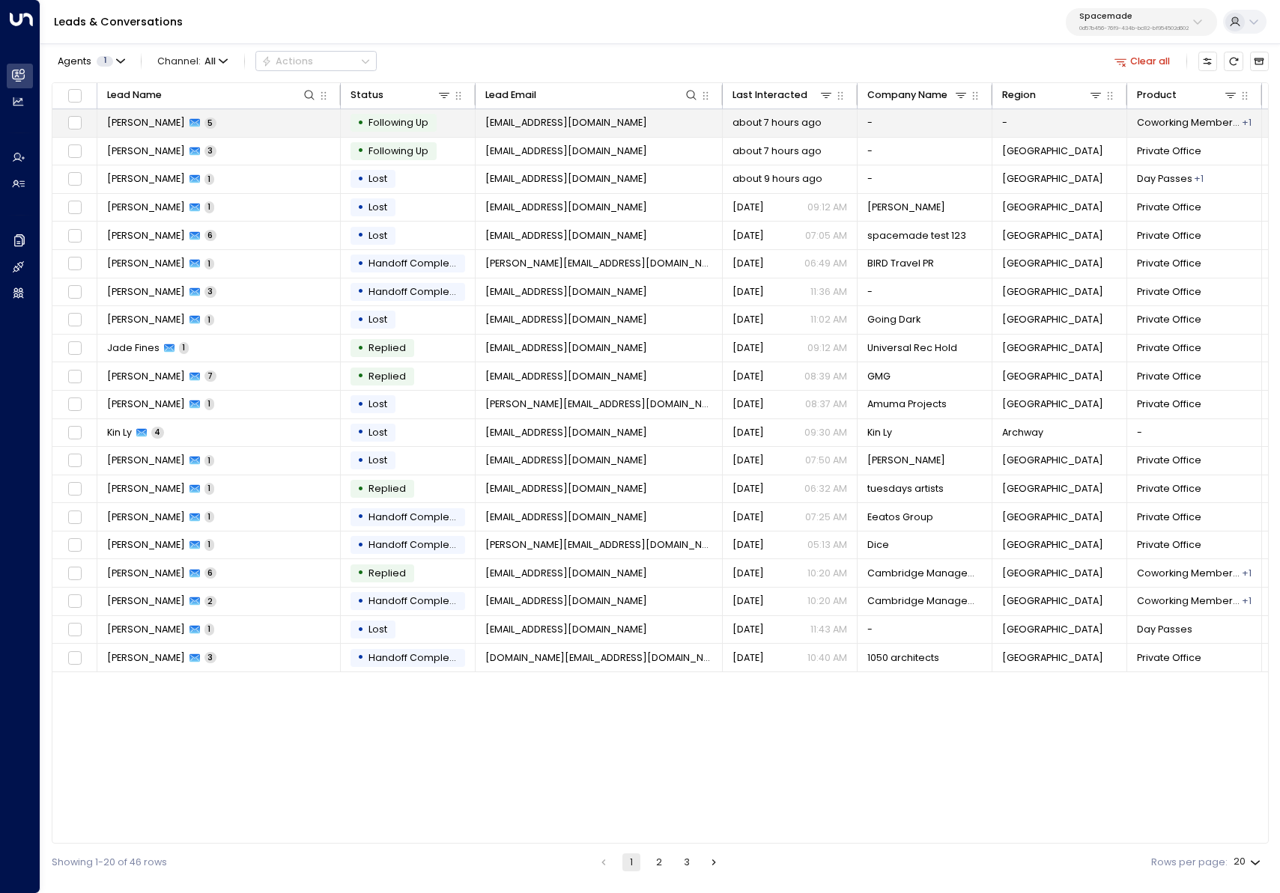
click at [374, 130] on div "• Following Up" at bounding box center [393, 123] width 86 height 18
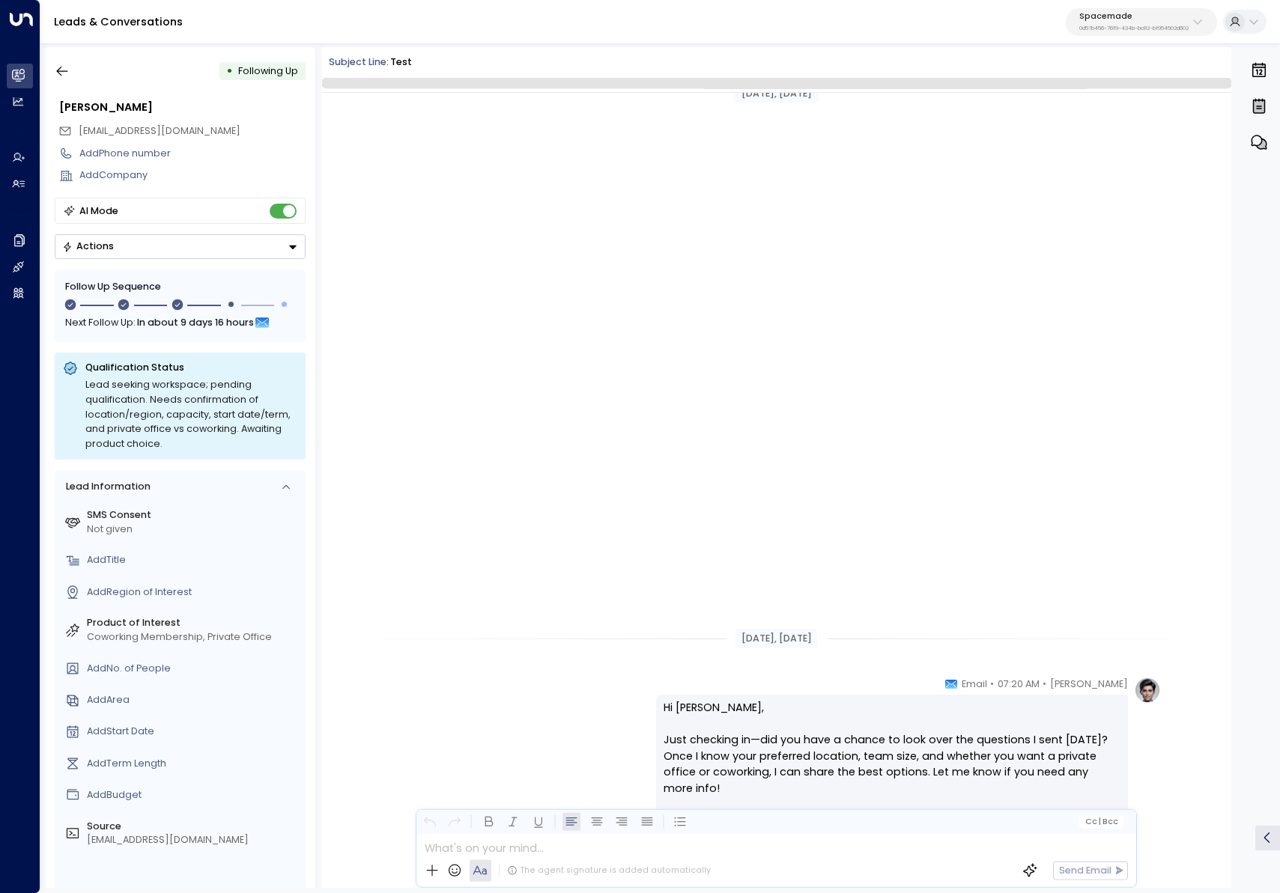
scroll to position [647, 0]
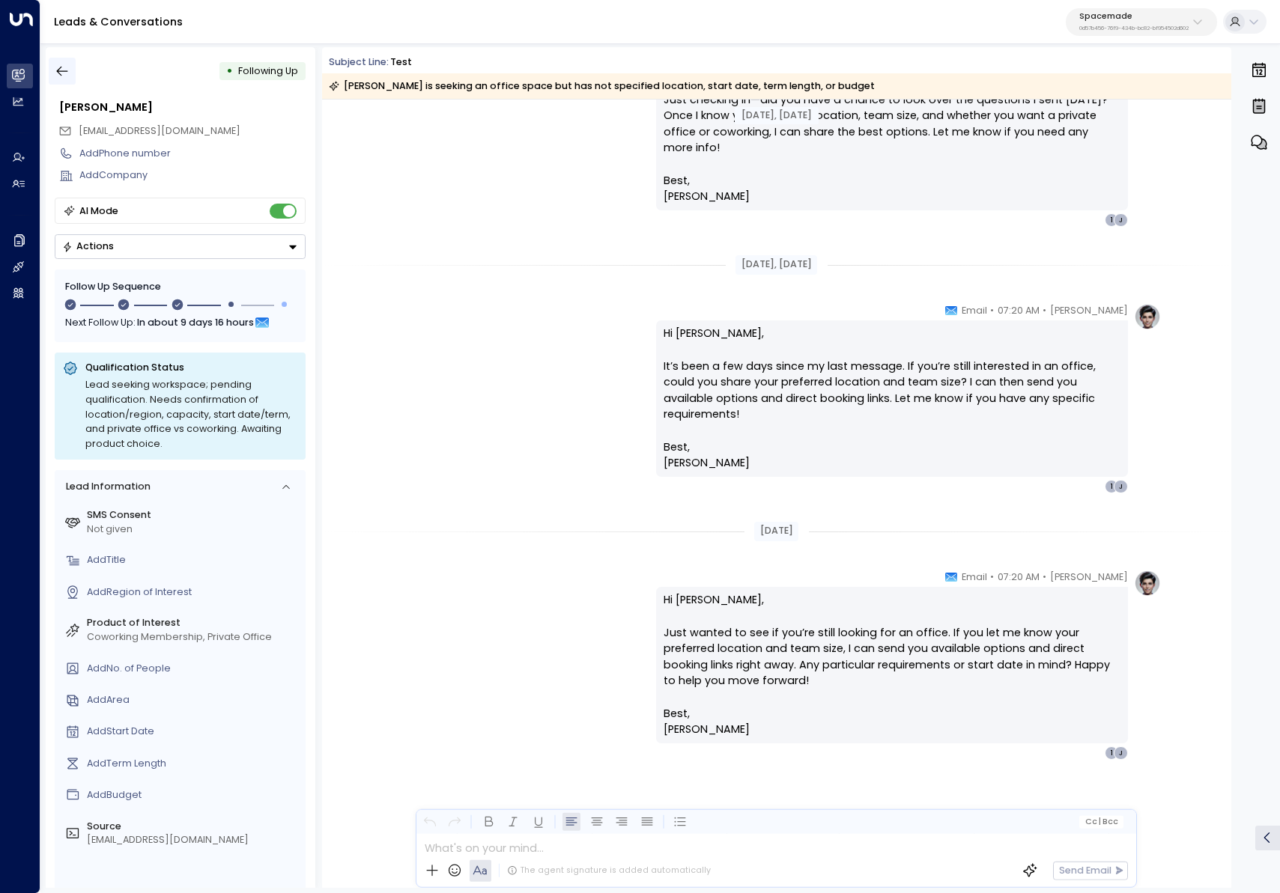
click at [64, 68] on icon "button" at bounding box center [62, 71] width 15 height 15
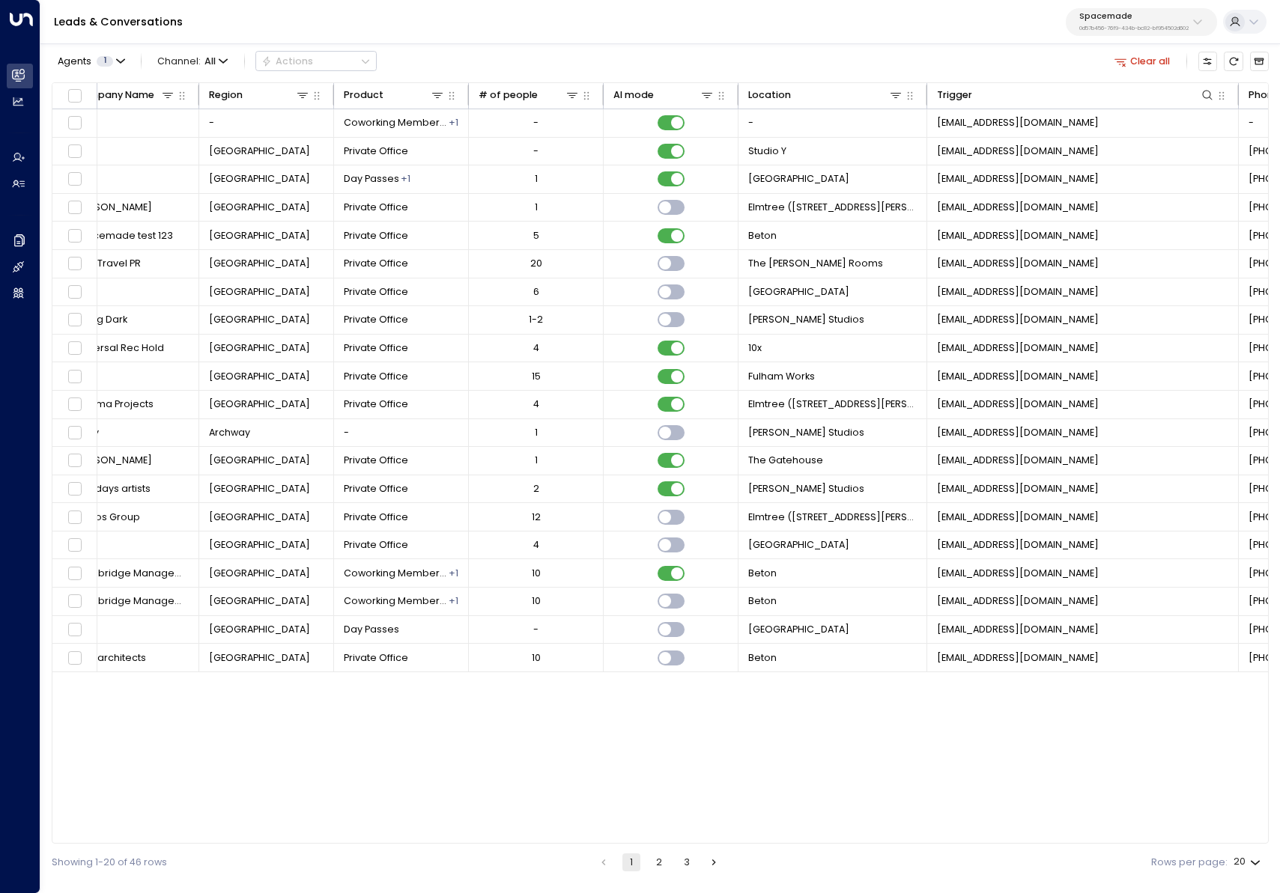
scroll to position [0, 1036]
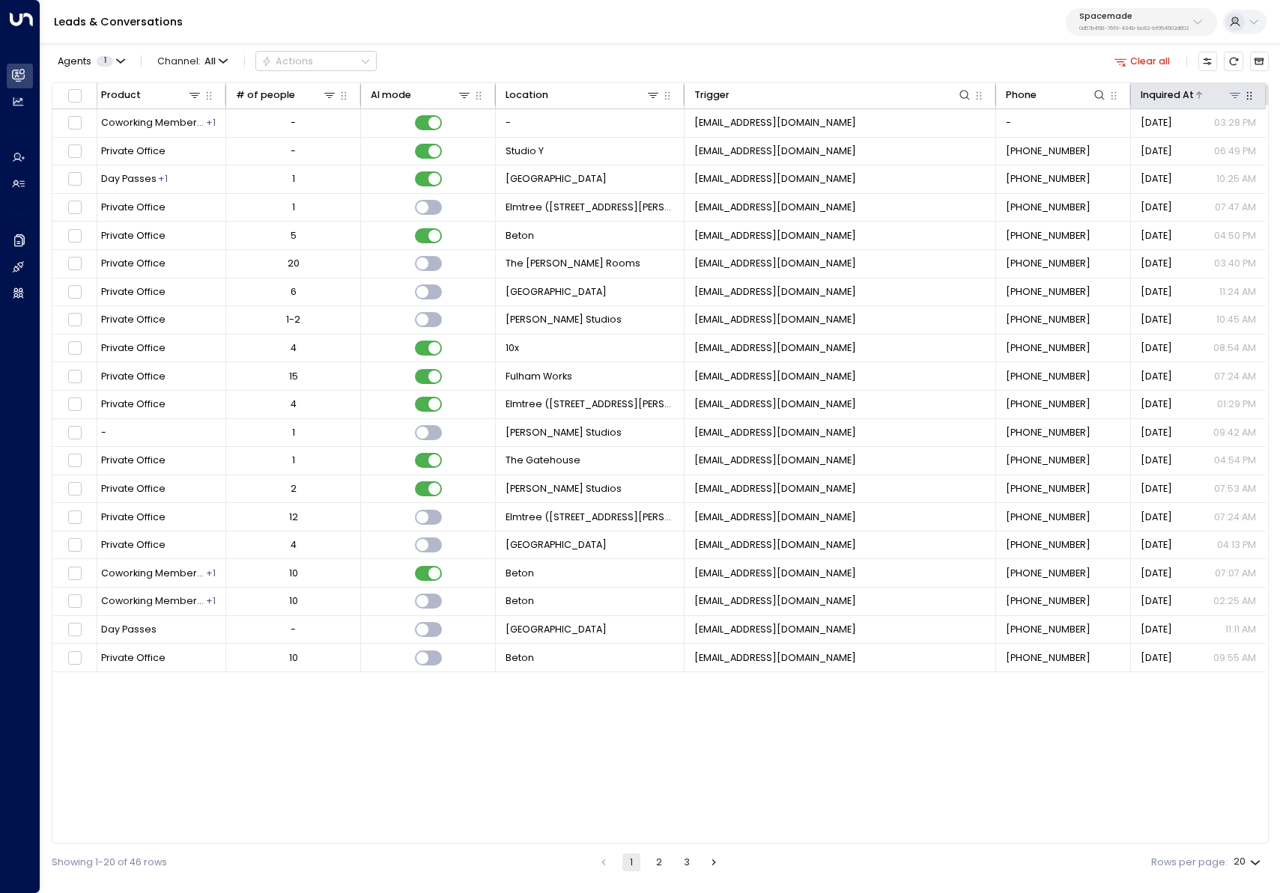
click at [1194, 91] on icon at bounding box center [1198, 95] width 9 height 9
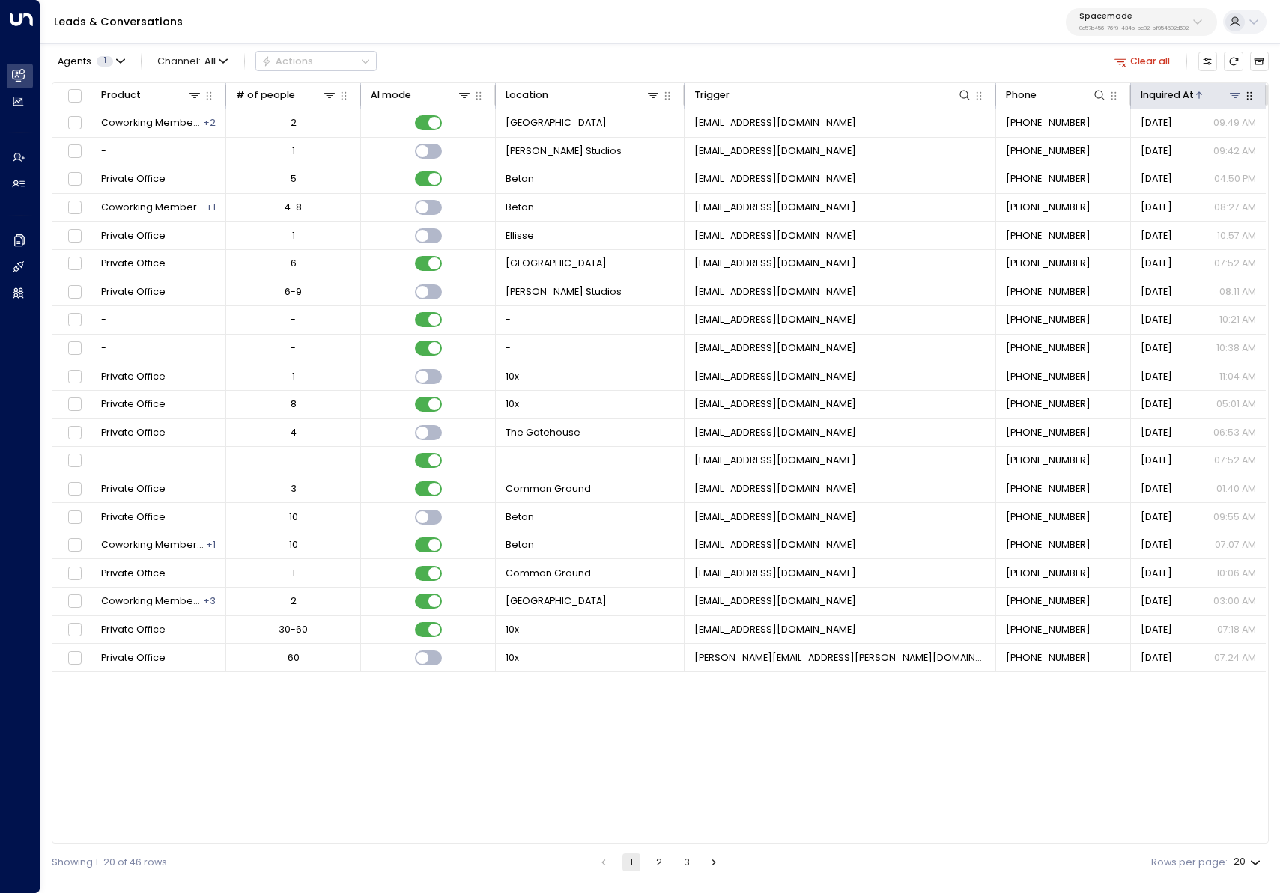
click at [1194, 91] on icon at bounding box center [1198, 95] width 9 height 9
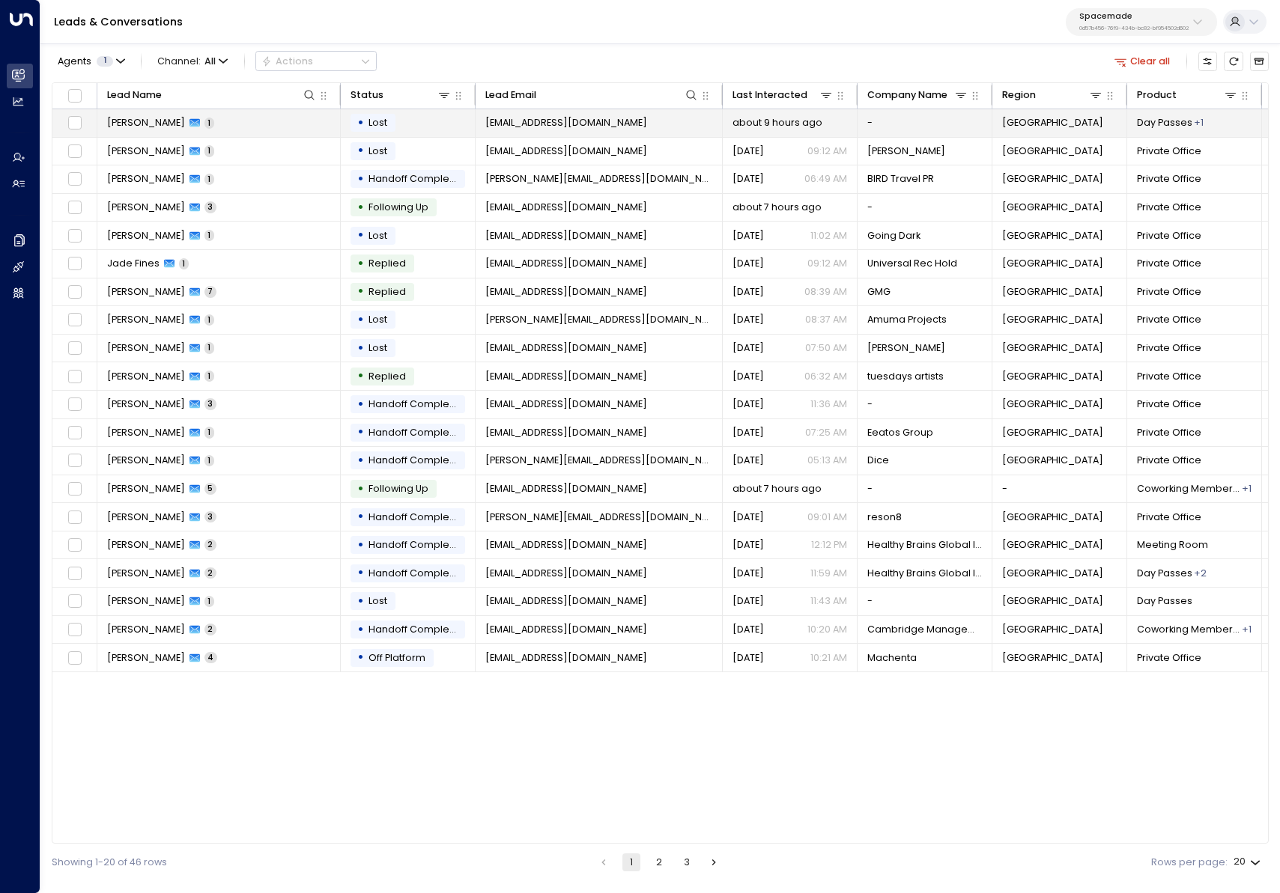
click at [299, 132] on td "Jake Unsworth 1" at bounding box center [218, 123] width 243 height 28
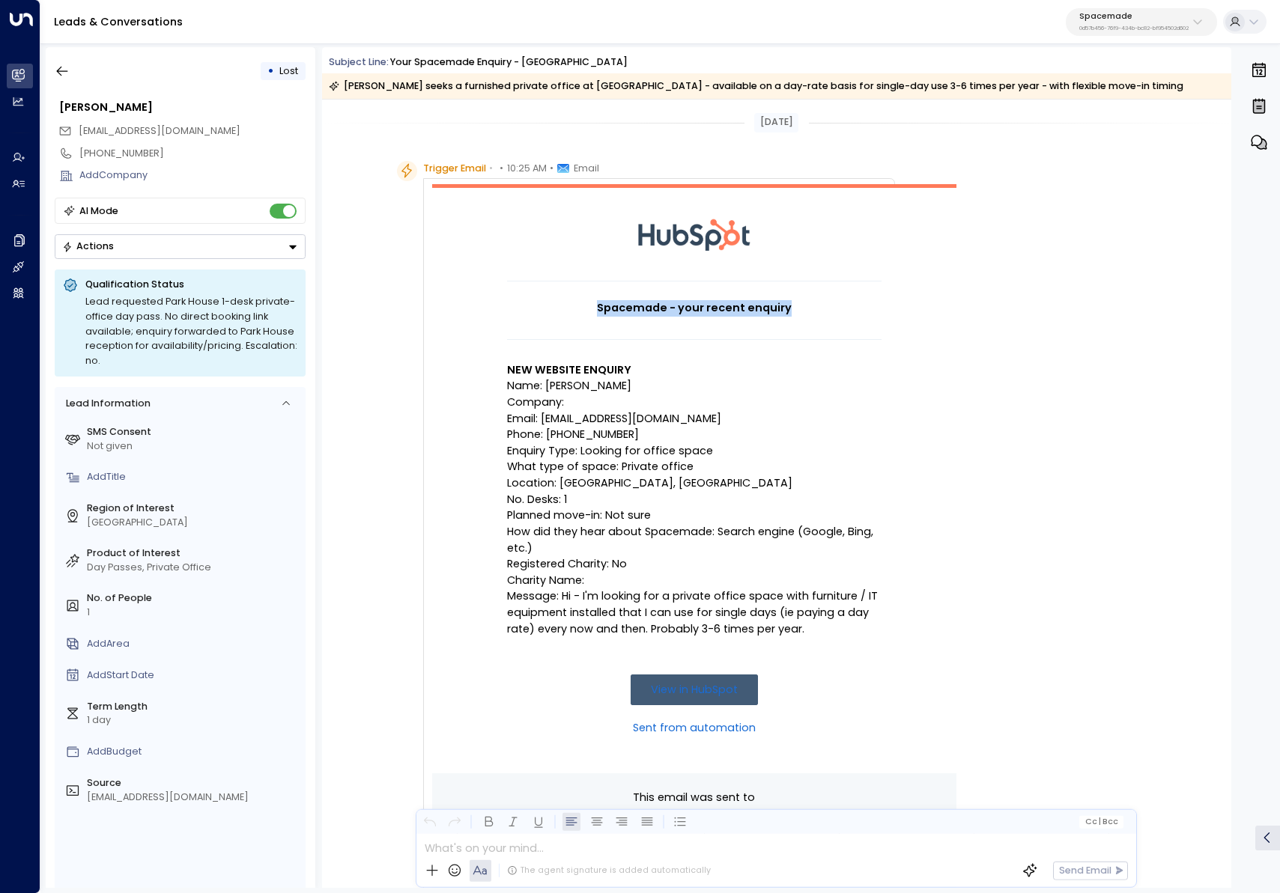
drag, startPoint x: 651, startPoint y: 309, endPoint x: 855, endPoint y: 329, distance: 205.5
click at [855, 329] on td "Spacemade - your recent enquiry" at bounding box center [694, 328] width 374 height 70
click at [857, 329] on td at bounding box center [694, 328] width 374 height 22
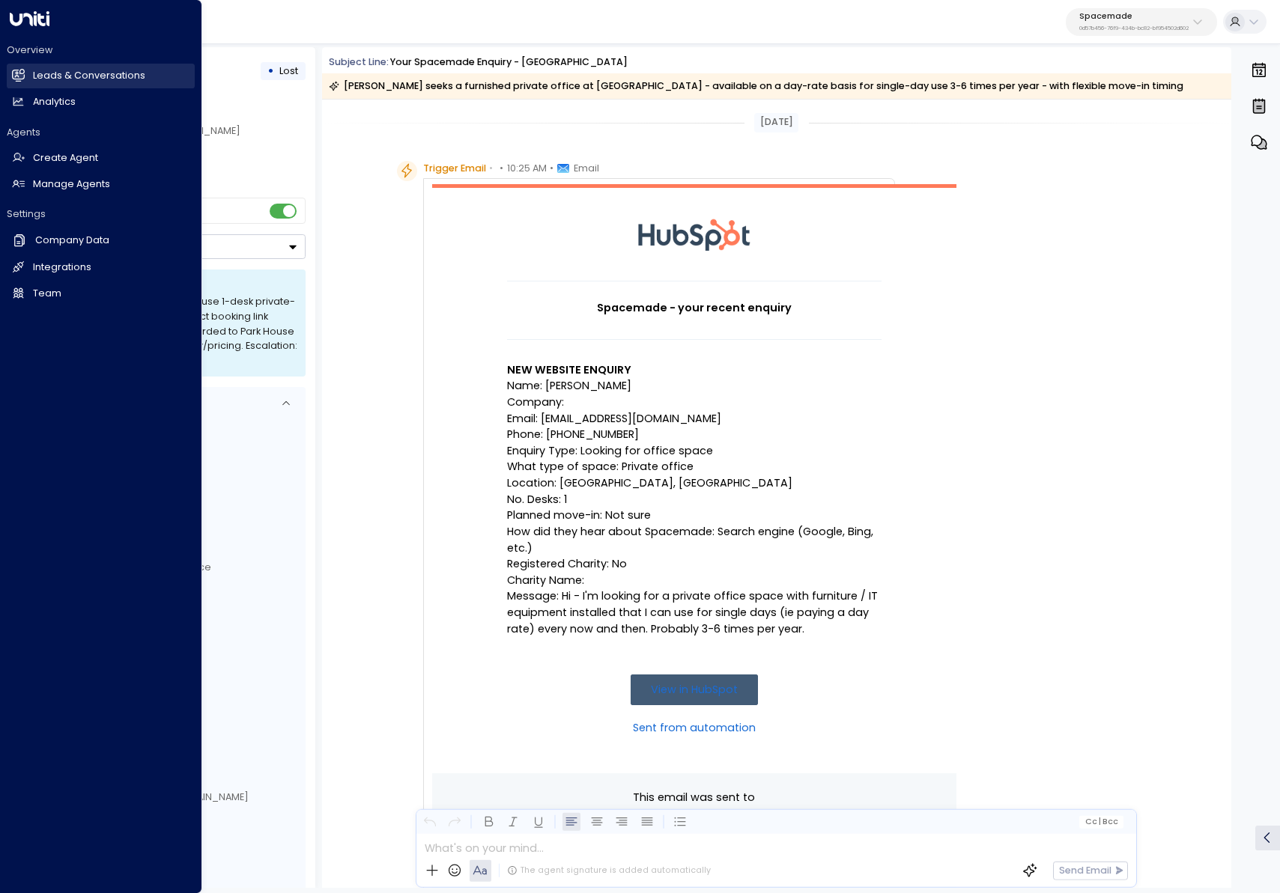
click at [24, 75] on icon at bounding box center [18, 75] width 13 height 10
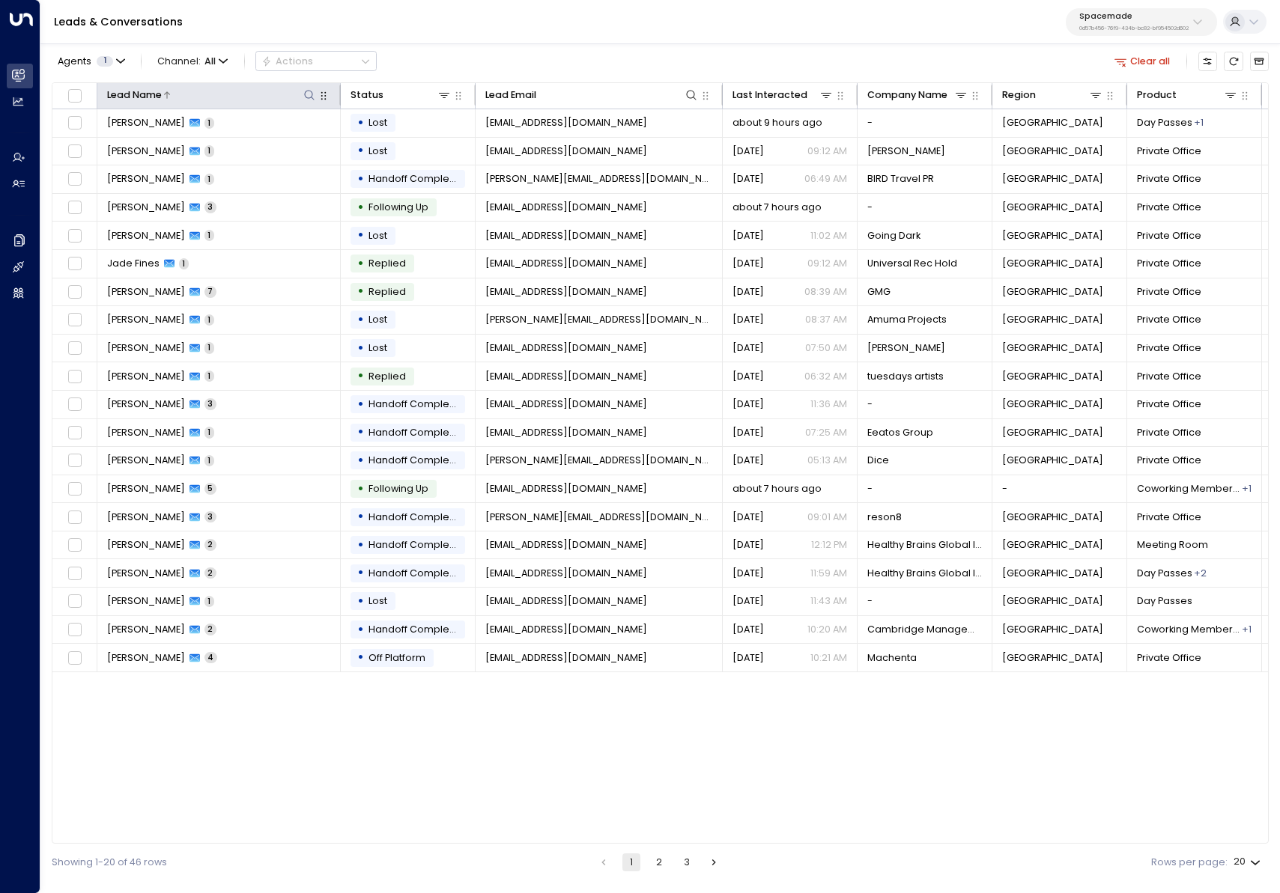
click at [308, 94] on icon at bounding box center [309, 95] width 12 height 12
type input "*****"
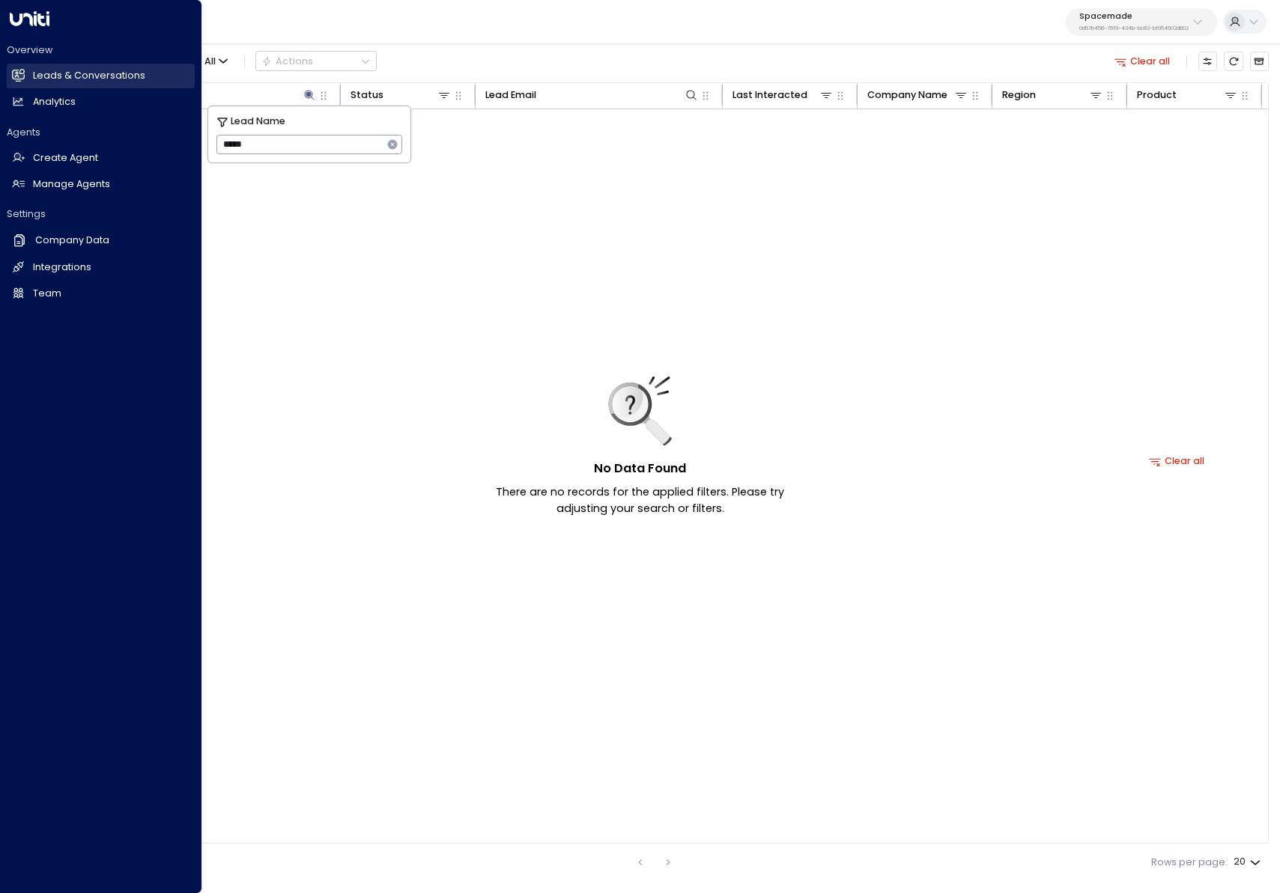
click at [34, 76] on h2 "Leads & Conversations" at bounding box center [89, 76] width 112 height 14
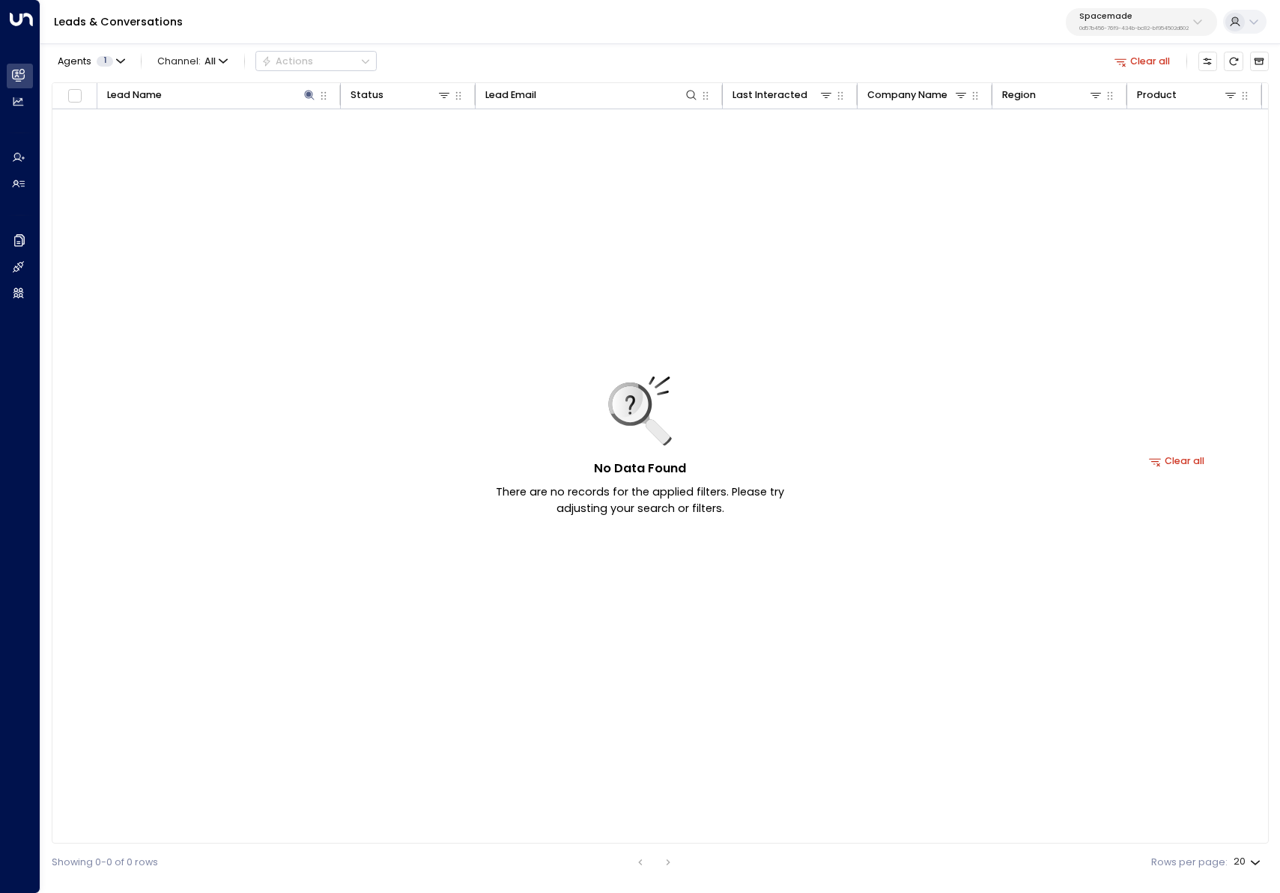
drag, startPoint x: 1143, startPoint y: 16, endPoint x: 1135, endPoint y: 20, distance: 9.4
click at [1139, 17] on p "Spacemade" at bounding box center [1133, 16] width 109 height 9
type input "*****"
click at [1126, 108] on div "Orega ID: d62b4f3b-a803-4355-9bc8-4e5b658db589" at bounding box center [1170, 112] width 203 height 28
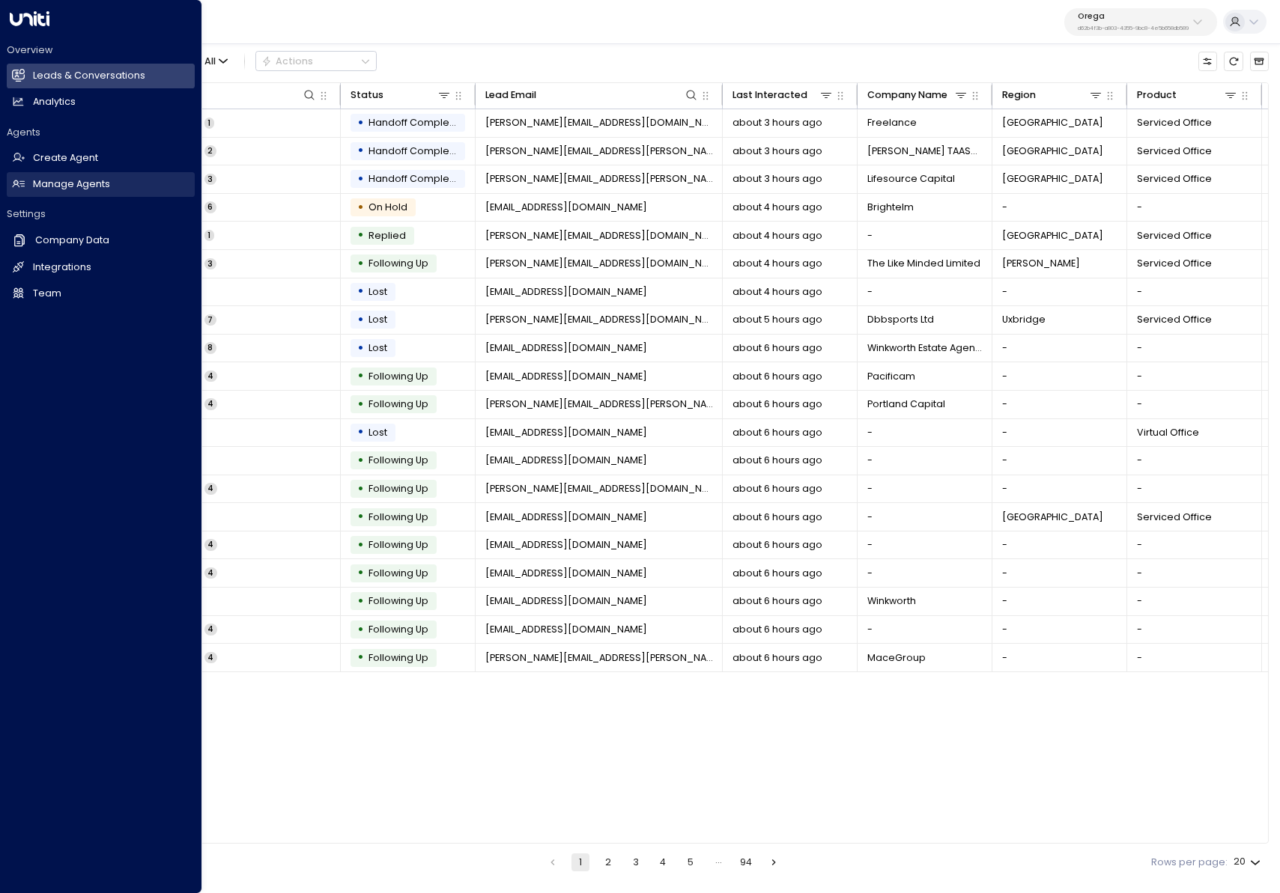
click at [22, 192] on link "Manage Agents Manage Agents" at bounding box center [101, 184] width 188 height 25
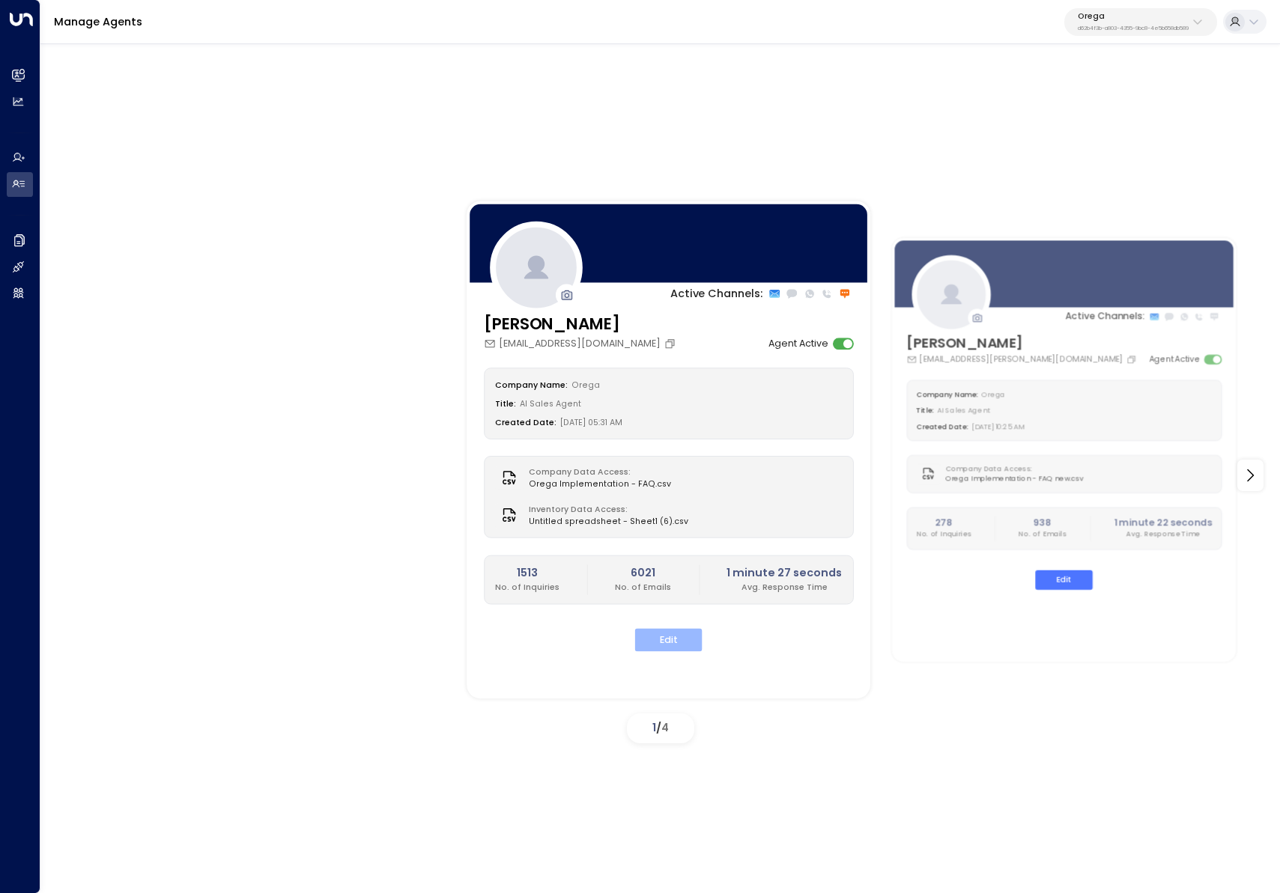
click at [677, 637] on button "Edit" at bounding box center [668, 640] width 67 height 23
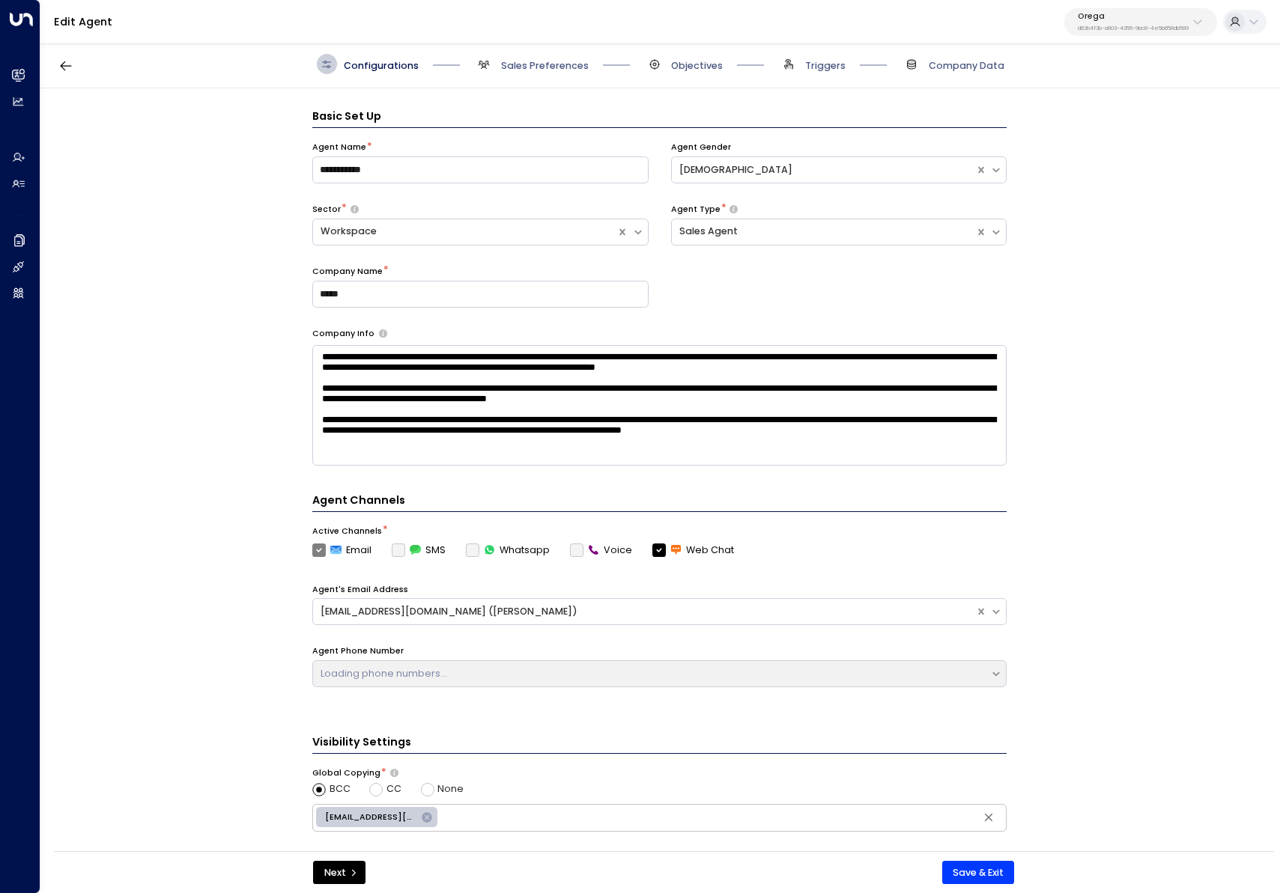
scroll to position [20, 0]
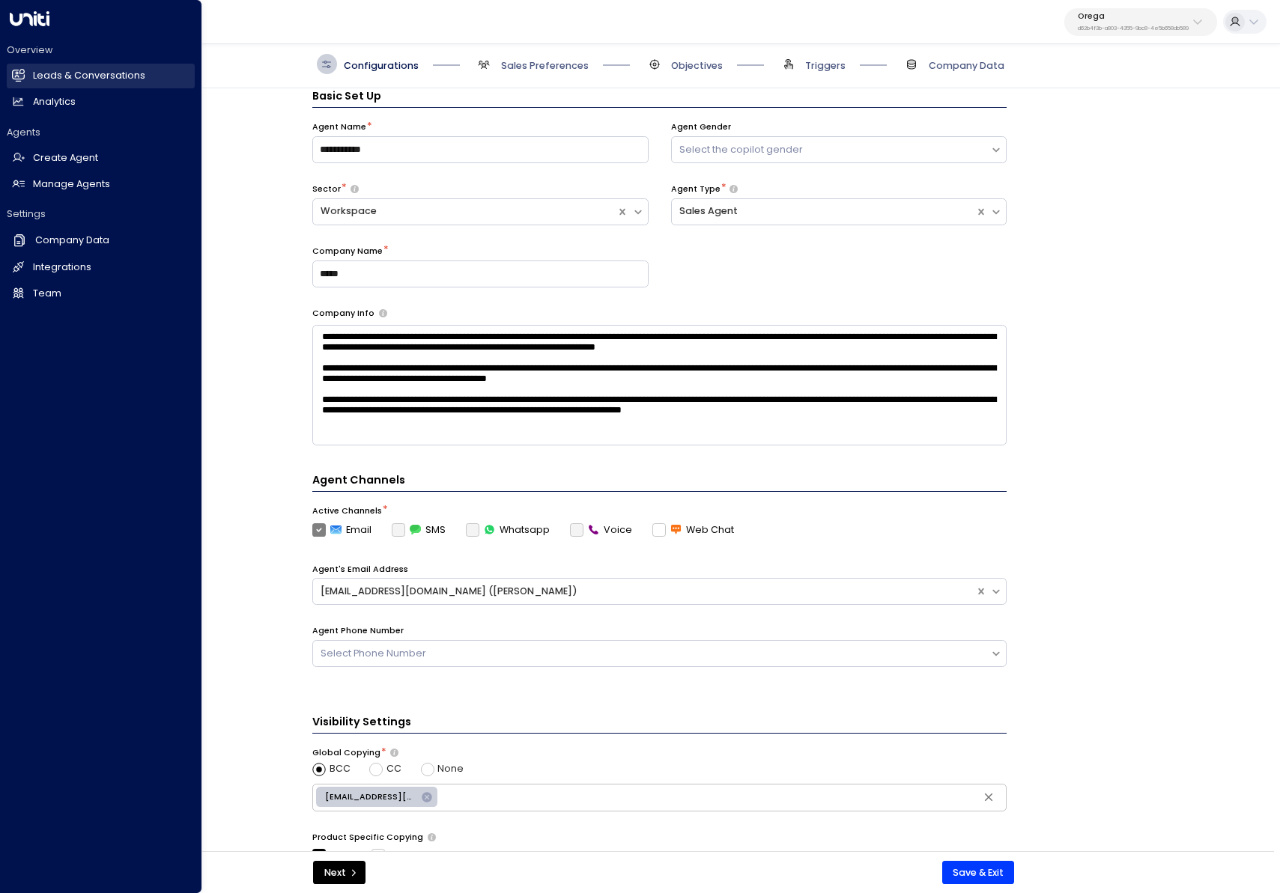
click at [54, 71] on h2 "Leads & Conversations" at bounding box center [89, 76] width 112 height 14
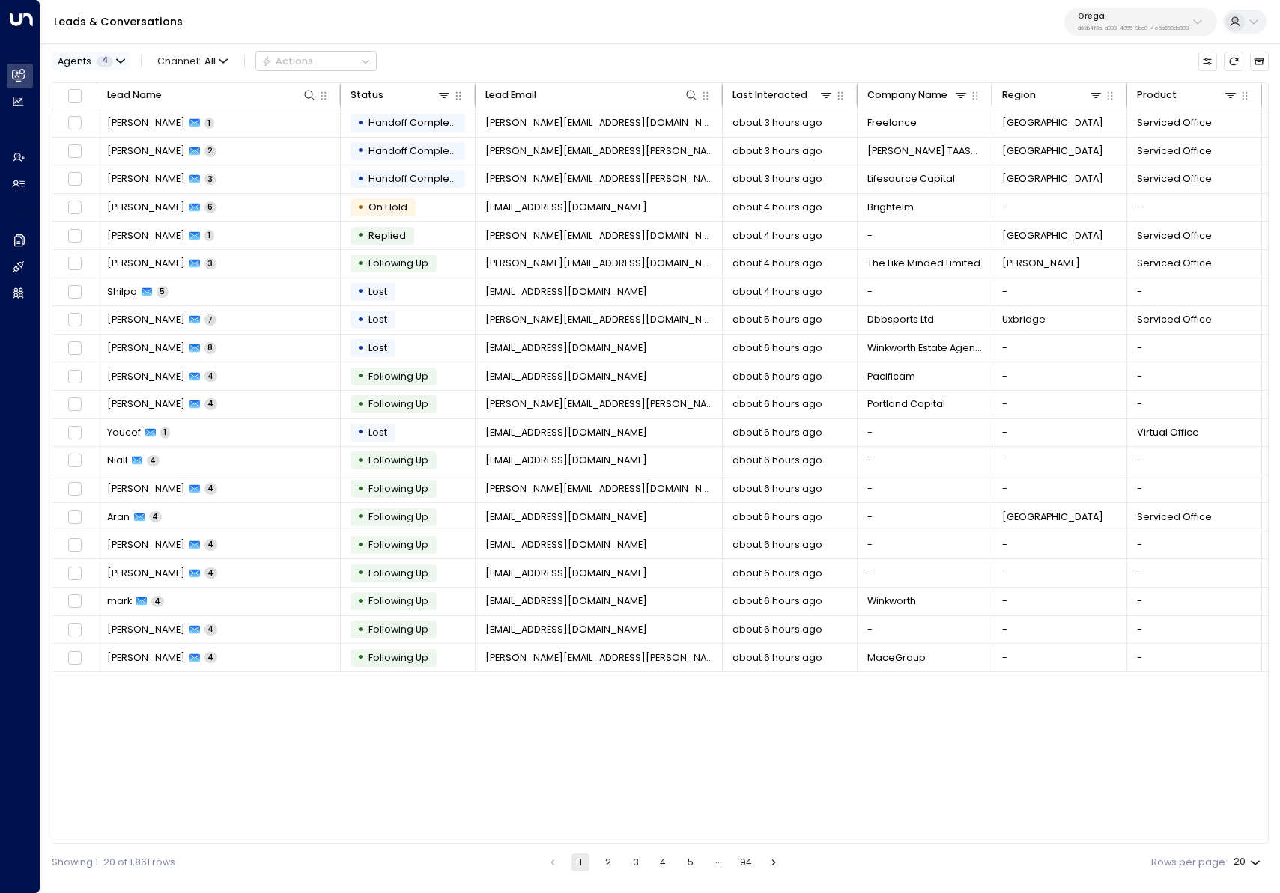
click at [92, 58] on div "Agents 4" at bounding box center [85, 61] width 55 height 10
click at [136, 175] on div "Select All Clear Apply" at bounding box center [155, 184] width 189 height 19
click at [127, 176] on div "Select All Clear Apply" at bounding box center [155, 184] width 189 height 19
click at [133, 180] on button "Clear" at bounding box center [131, 184] width 26 height 10
drag, startPoint x: 118, startPoint y: 85, endPoint x: 212, endPoint y: 143, distance: 110.6
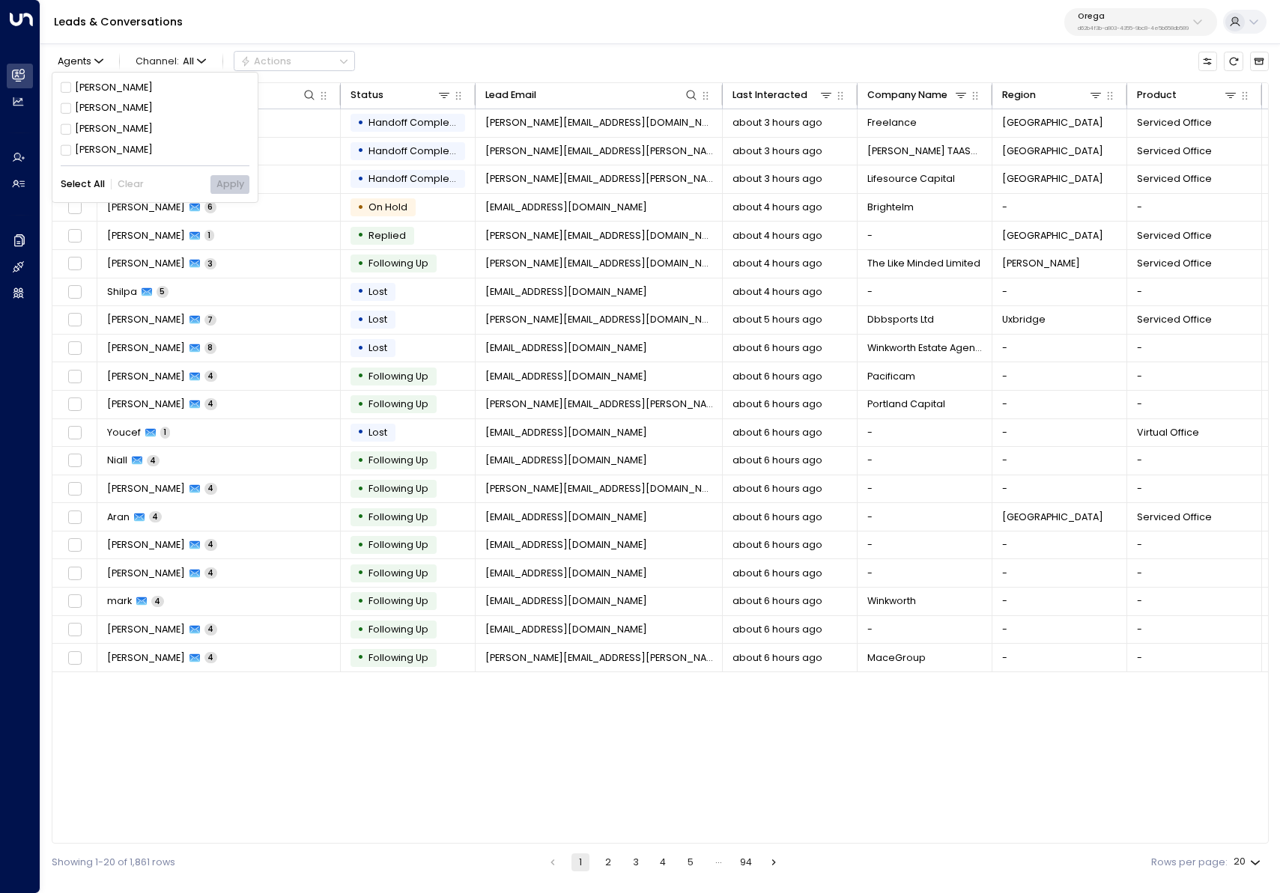
click at [118, 86] on div "[PERSON_NAME]" at bounding box center [114, 88] width 78 height 14
click at [229, 182] on button "Apply" at bounding box center [229, 184] width 38 height 19
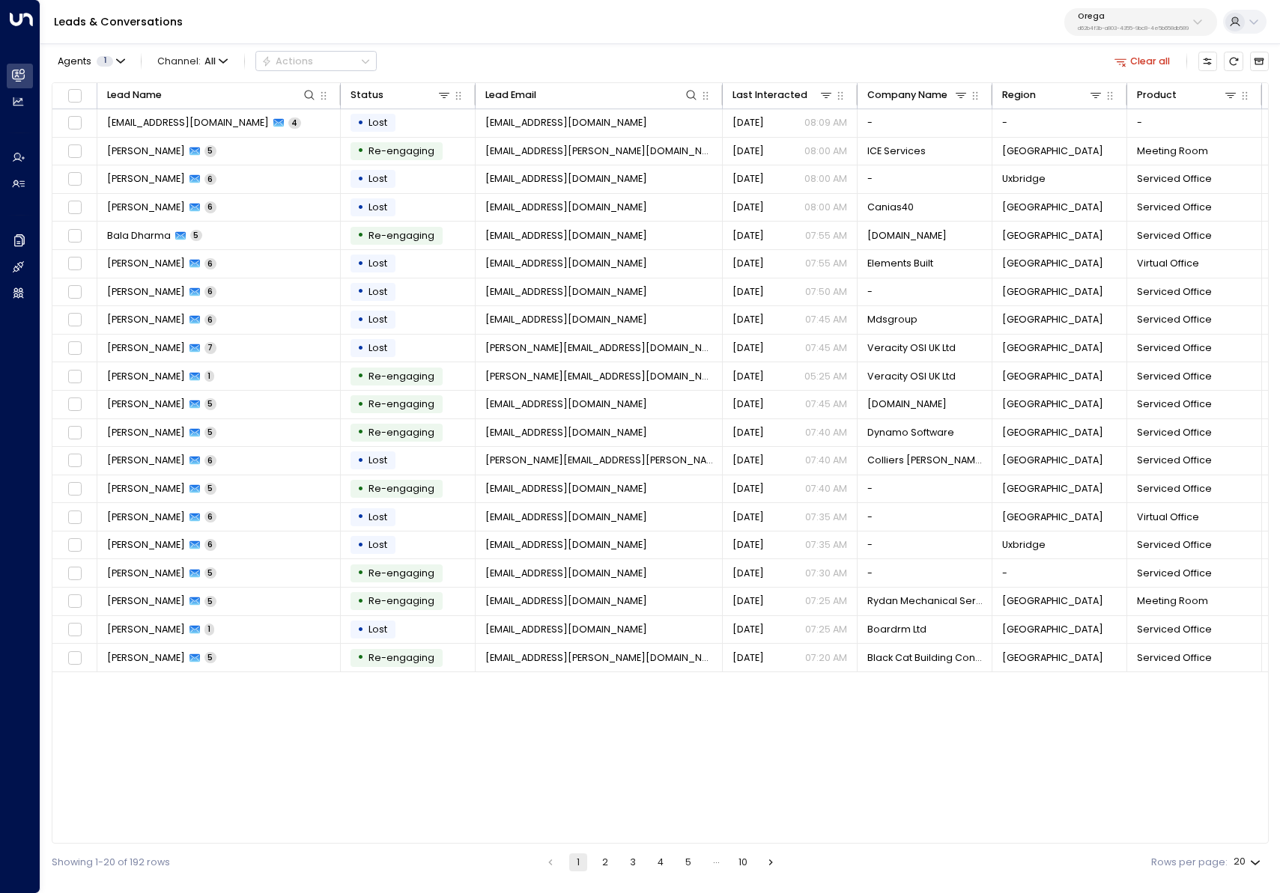
drag, startPoint x: 1137, startPoint y: 16, endPoint x: 1144, endPoint y: 25, distance: 11.8
click at [1137, 16] on p "Orega" at bounding box center [1133, 16] width 111 height 9
type input "*********"
click at [1116, 109] on div "Spacemade ID: 0d57b456-76f9-434b-bc82-bf954502d602" at bounding box center [1163, 112] width 195 height 28
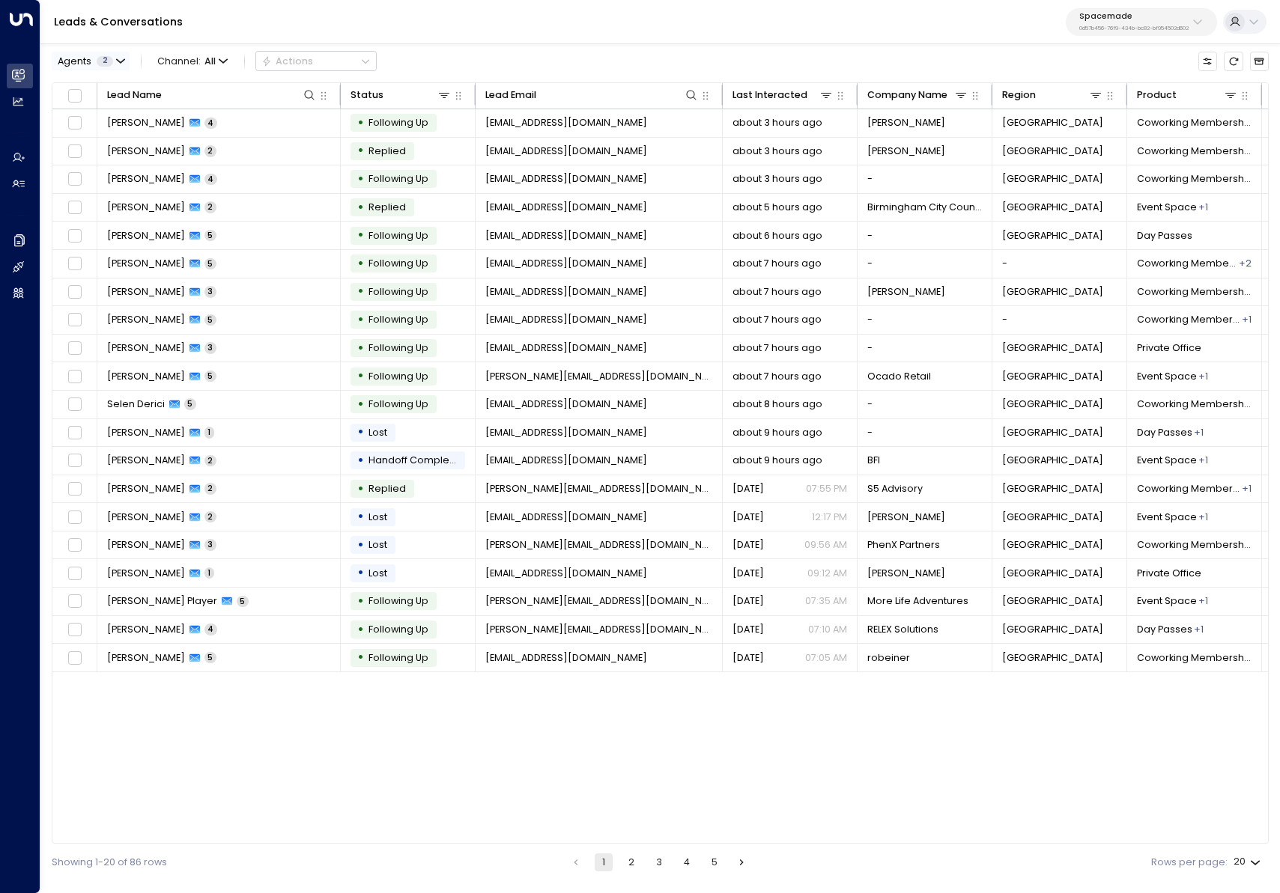
click at [117, 59] on icon "button" at bounding box center [120, 60] width 7 height 3
drag, startPoint x: 103, startPoint y: 91, endPoint x: 123, endPoint y: 101, distance: 22.1
click at [103, 91] on div "[PERSON_NAME]" at bounding box center [114, 88] width 78 height 14
click at [237, 143] on button "Apply" at bounding box center [229, 142] width 38 height 19
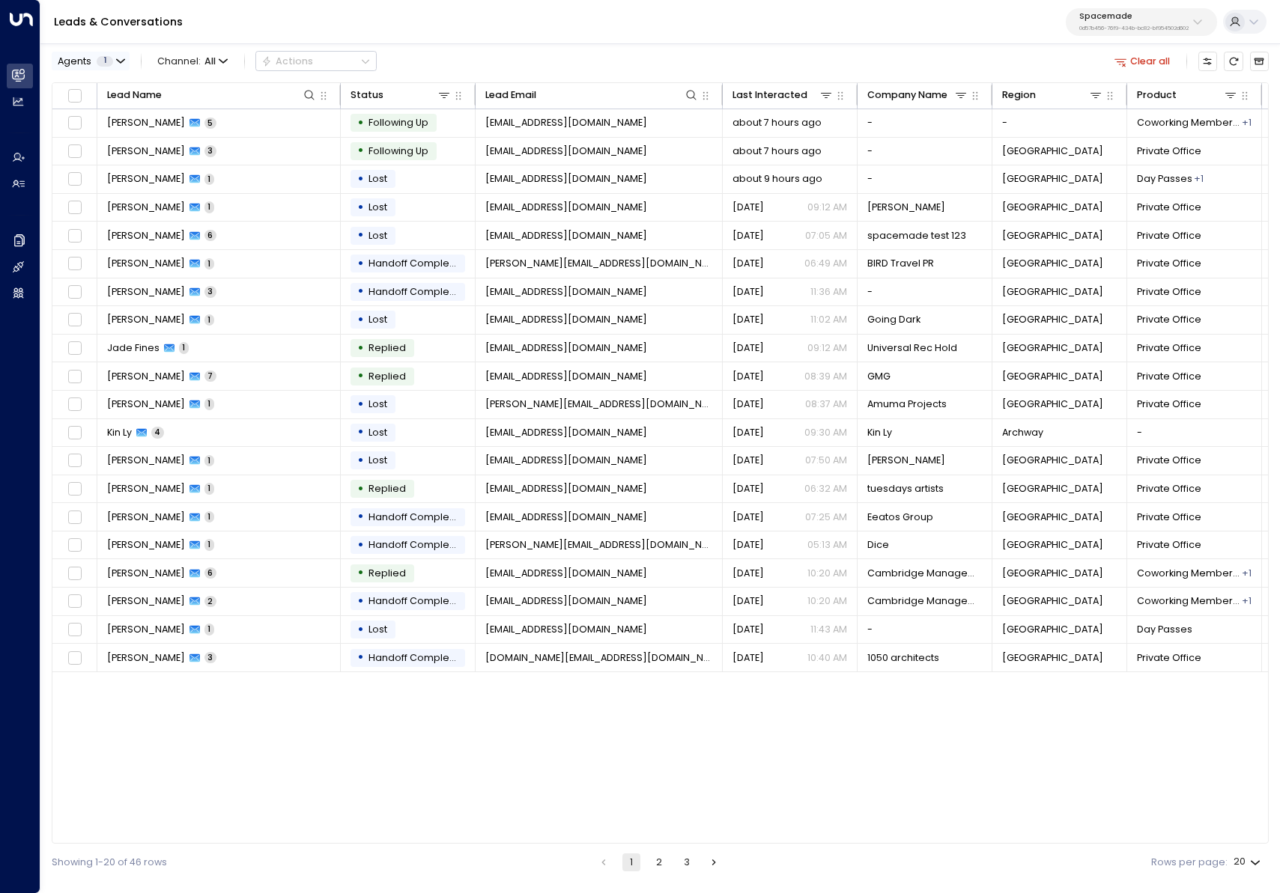
click at [119, 57] on icon "button" at bounding box center [120, 61] width 9 height 9
click at [511, 738] on div at bounding box center [640, 446] width 1280 height 893
drag, startPoint x: 479, startPoint y: 843, endPoint x: 672, endPoint y: 789, distance: 200.8
click at [672, 789] on div "Lead Name Status Lead Email Last Interacted Company Name Region Product # of pe…" at bounding box center [660, 463] width 1217 height 762
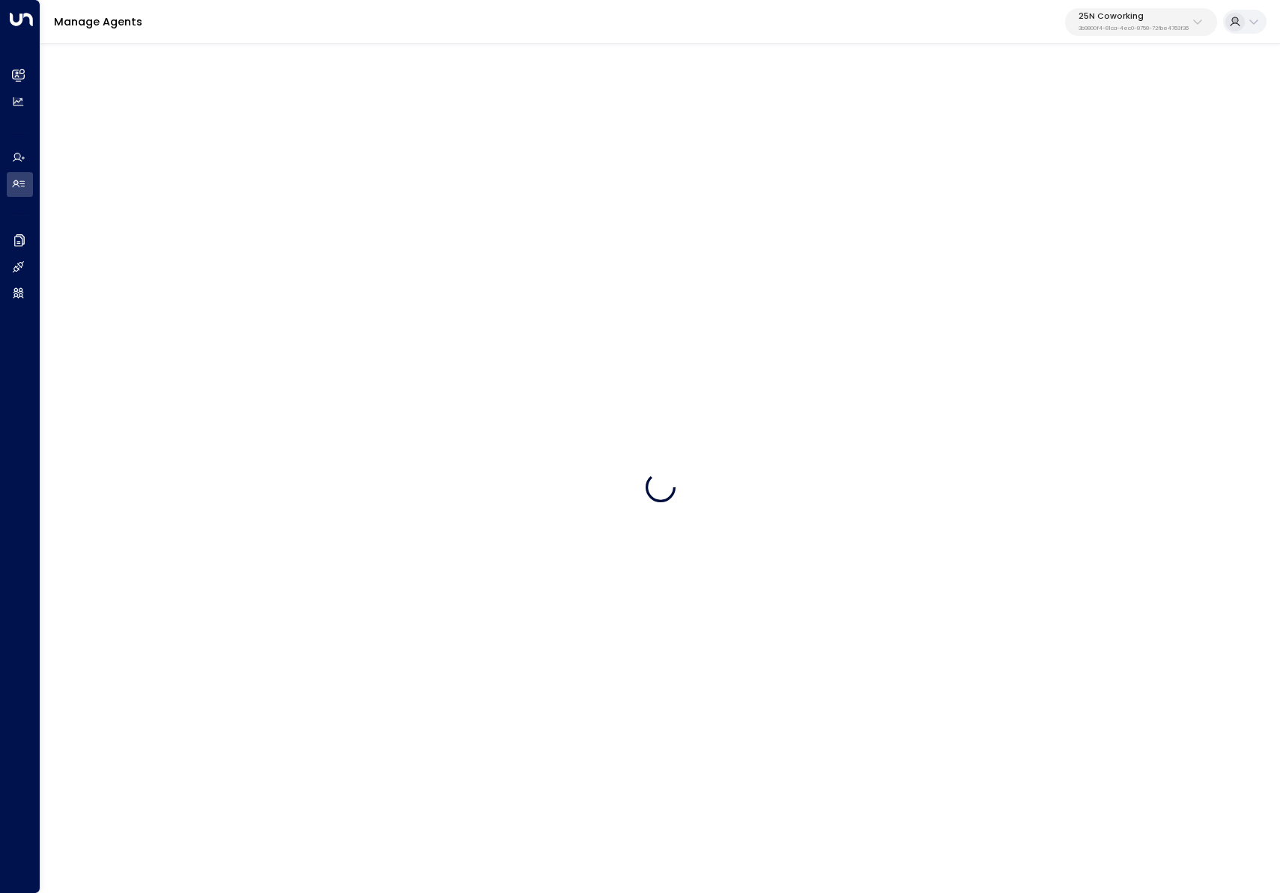
click at [1161, 17] on p "25N Coworking" at bounding box center [1133, 16] width 110 height 9
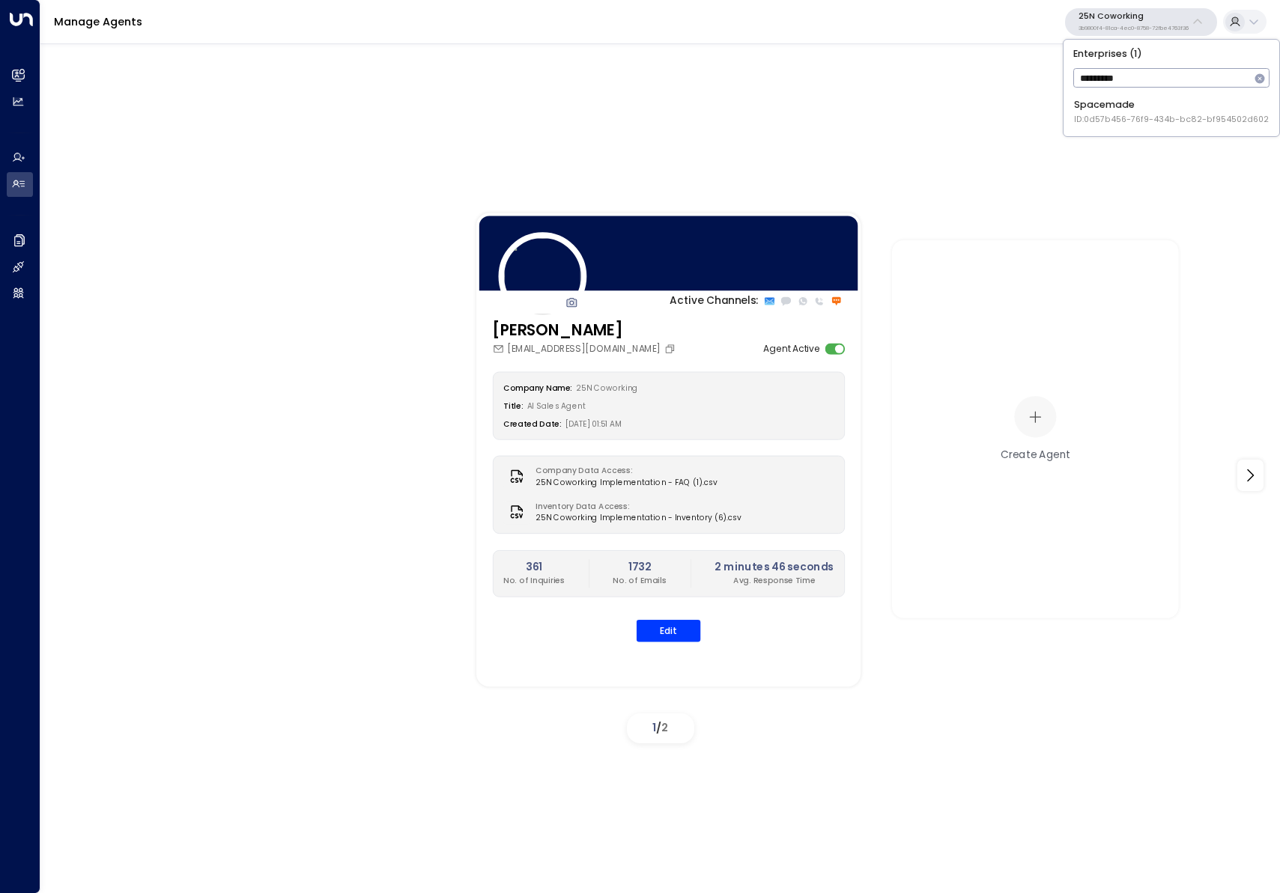
type input "*********"
click at [1110, 121] on span "ID: 0d57b456-76f9-434b-bc82-bf954502d602" at bounding box center [1171, 120] width 195 height 12
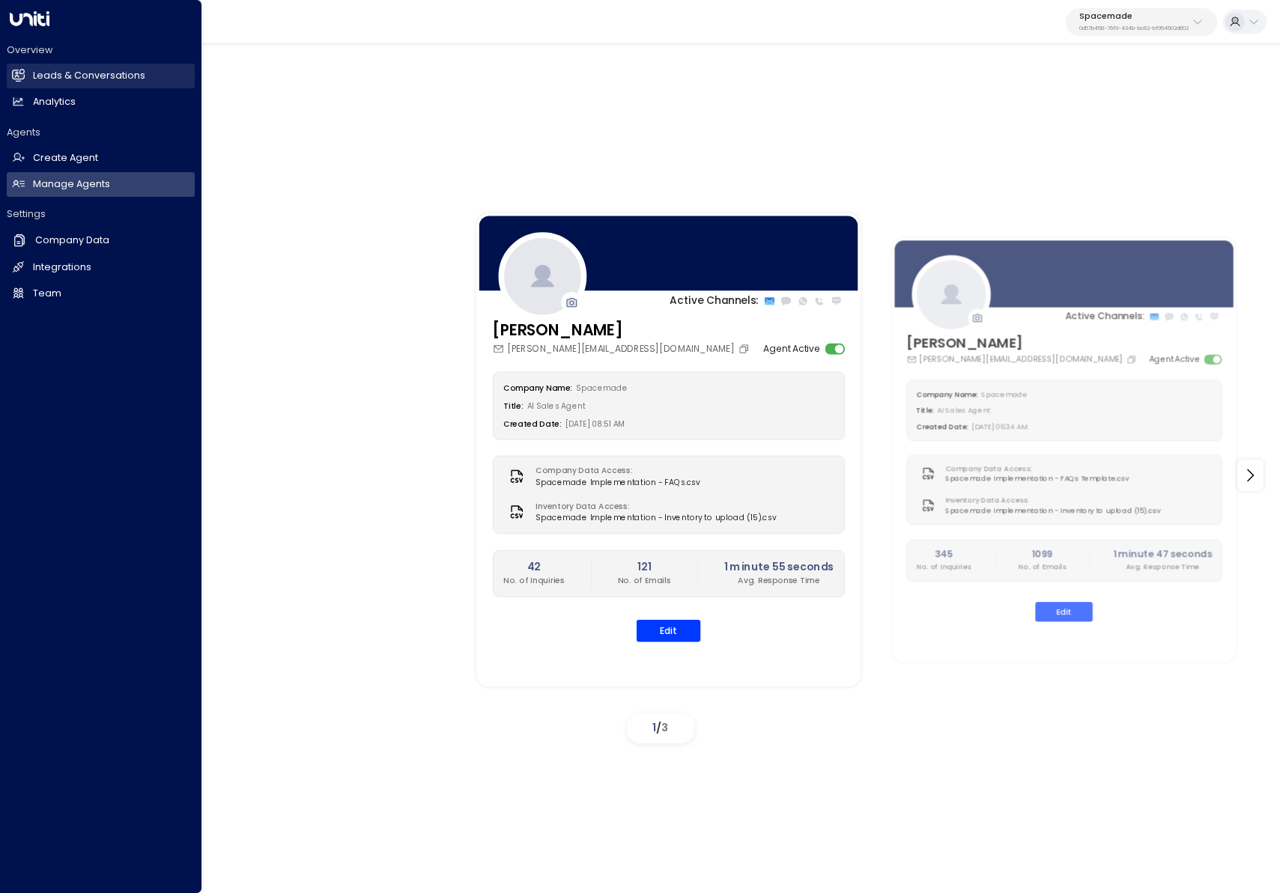
click at [20, 70] on icon at bounding box center [18, 75] width 13 height 13
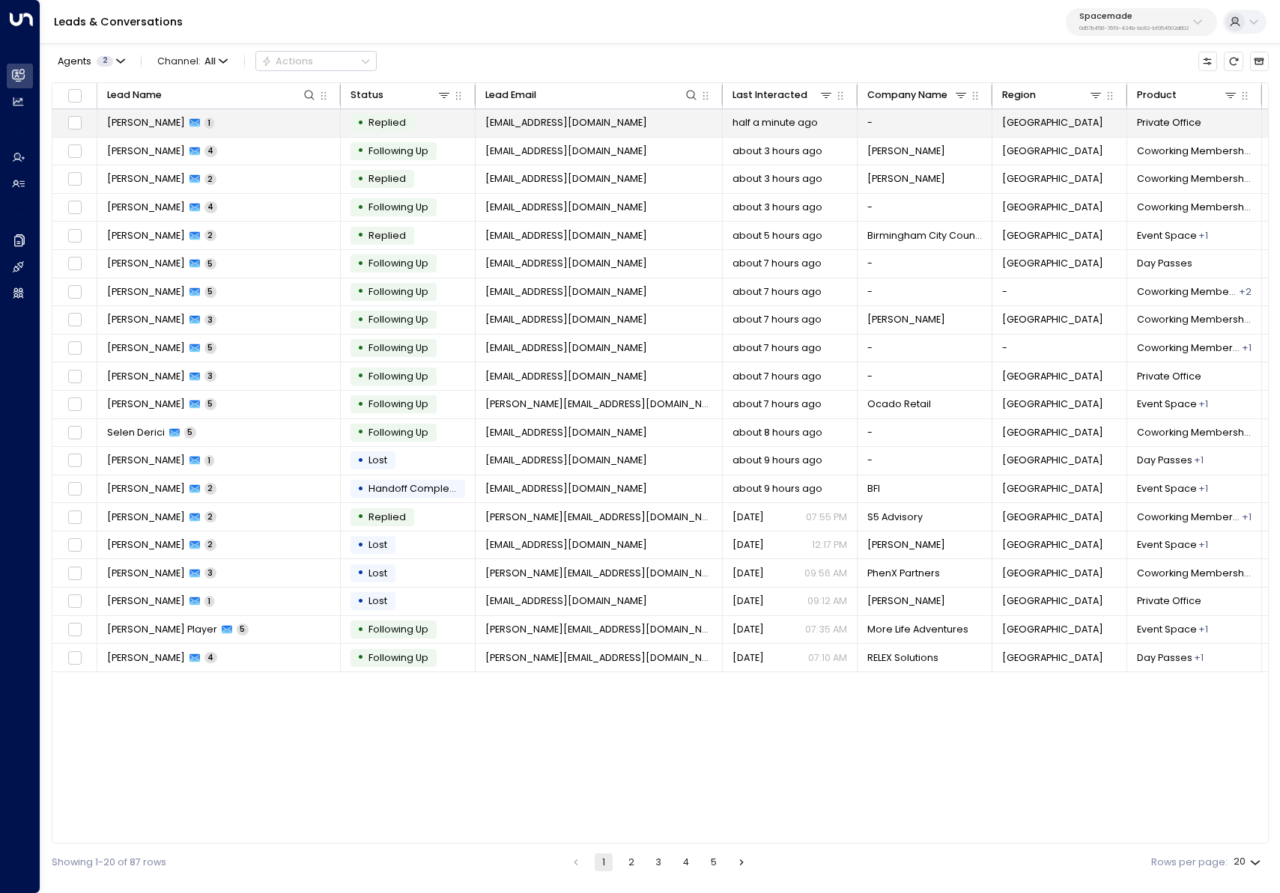
click at [204, 126] on span "1" at bounding box center [209, 123] width 10 height 11
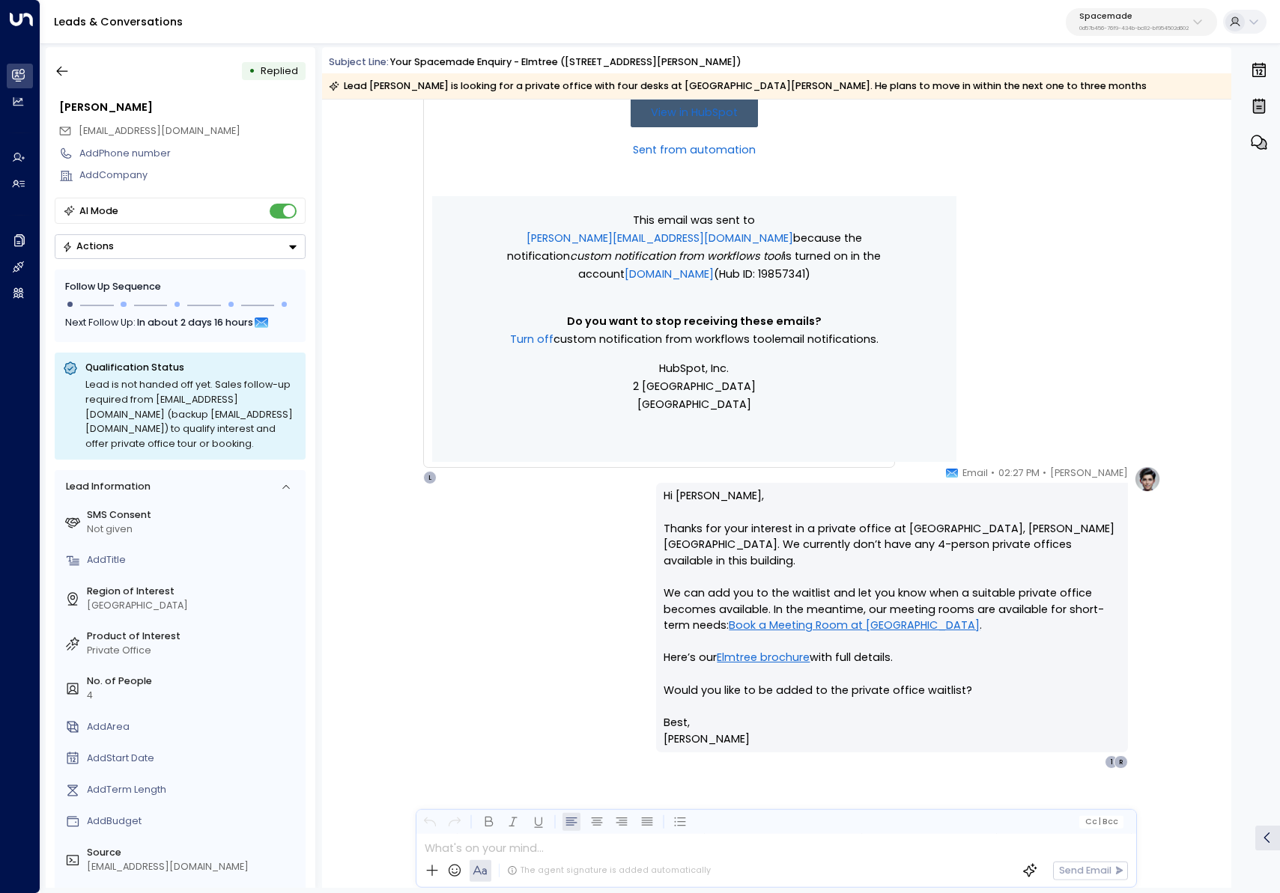
click at [286, 243] on button "Actions" at bounding box center [180, 246] width 251 height 25
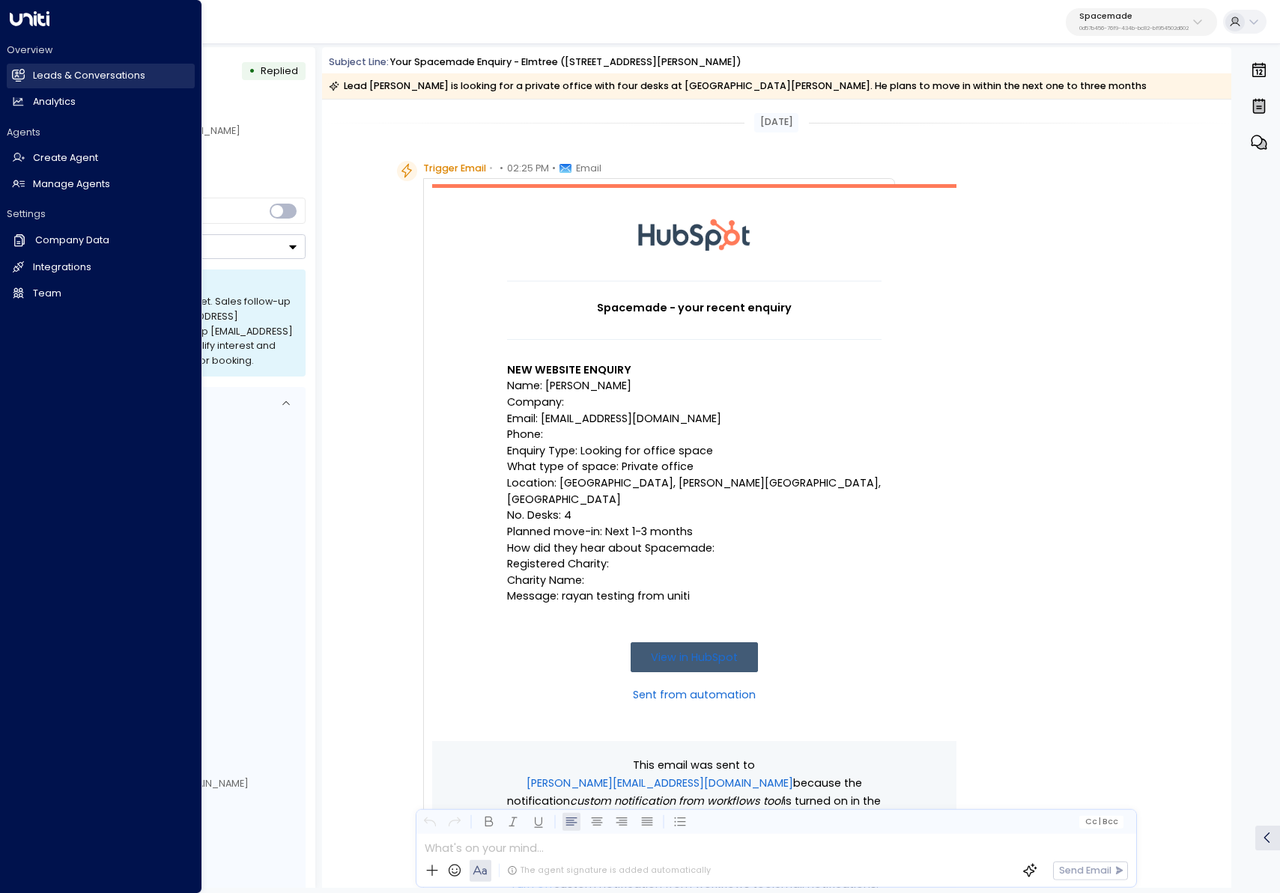
click at [7, 67] on link "Leads & Conversations Leads & Conversations" at bounding box center [101, 76] width 188 height 25
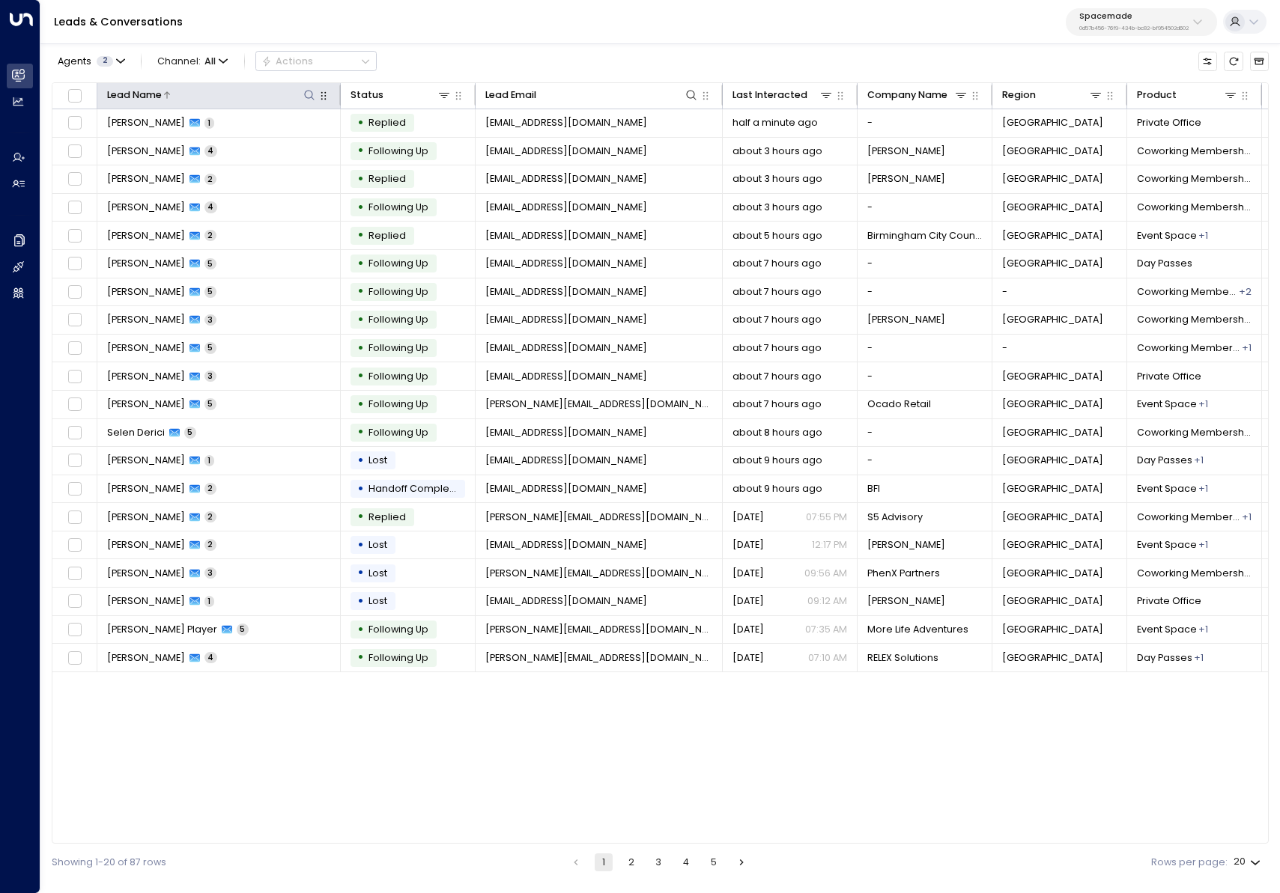
click at [311, 90] on icon at bounding box center [309, 95] width 12 height 12
type input "*****"
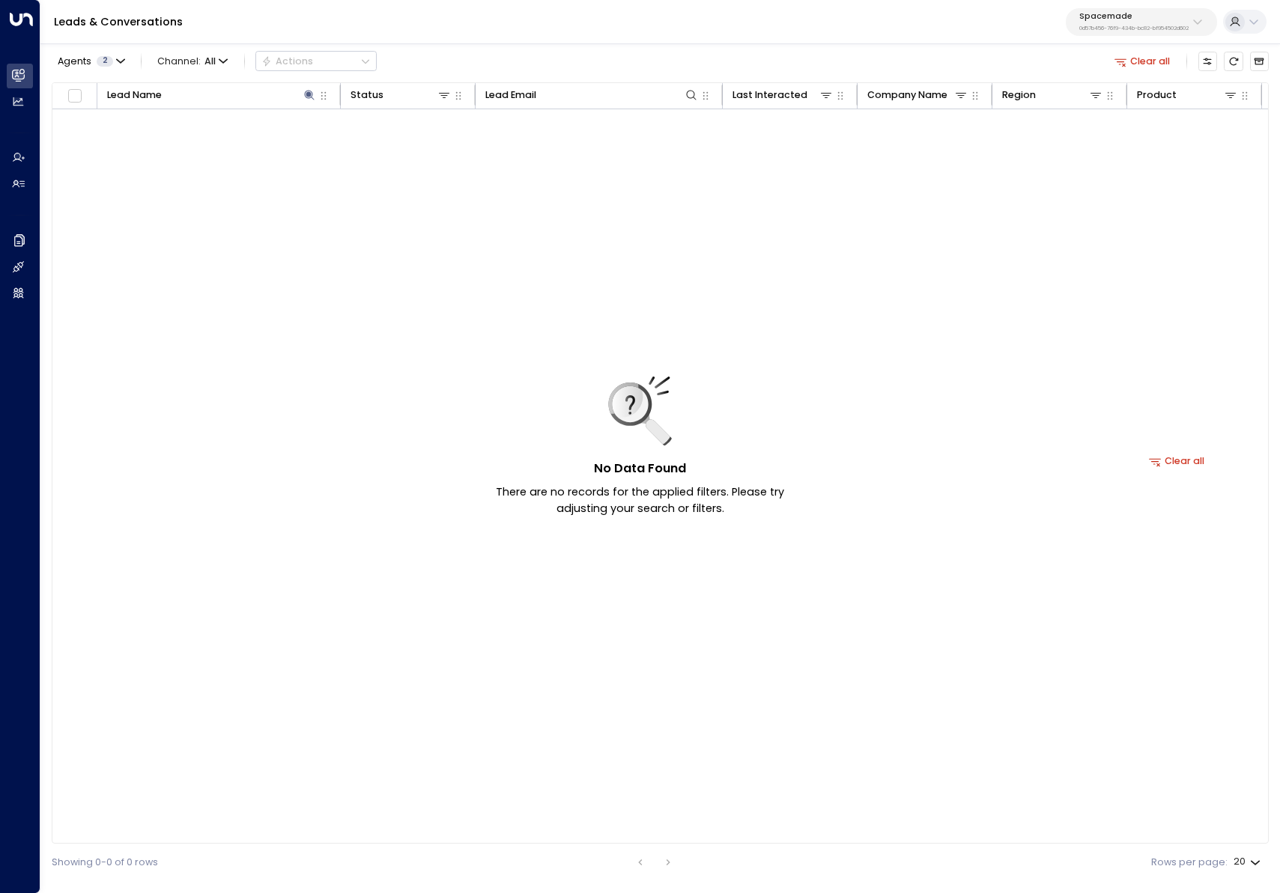
click at [497, 52] on div "Agents 2 Channel: All Actions Clear all" at bounding box center [660, 61] width 1217 height 28
click at [1080, 34] on button "Spacemade 0d57b456-76f9-434b-bc82-bf954502d602" at bounding box center [1141, 22] width 151 height 28
type input "****"
click at [1099, 102] on div "Caddo Offices ID: 7b1ceed7-40fa-4014-bd85-aaf588512a38" at bounding box center [1164, 112] width 191 height 28
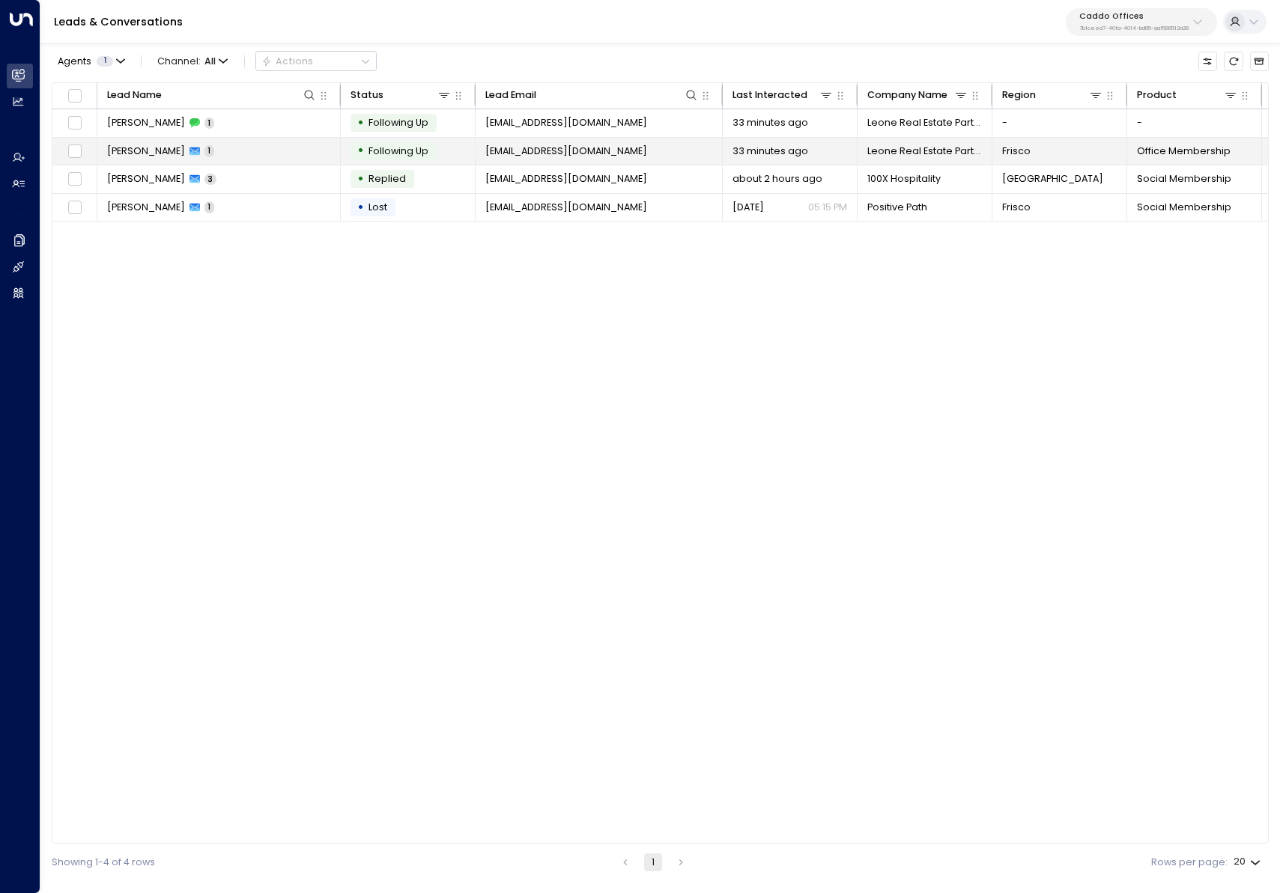
click at [232, 155] on td "[PERSON_NAME] 1" at bounding box center [218, 152] width 243 height 28
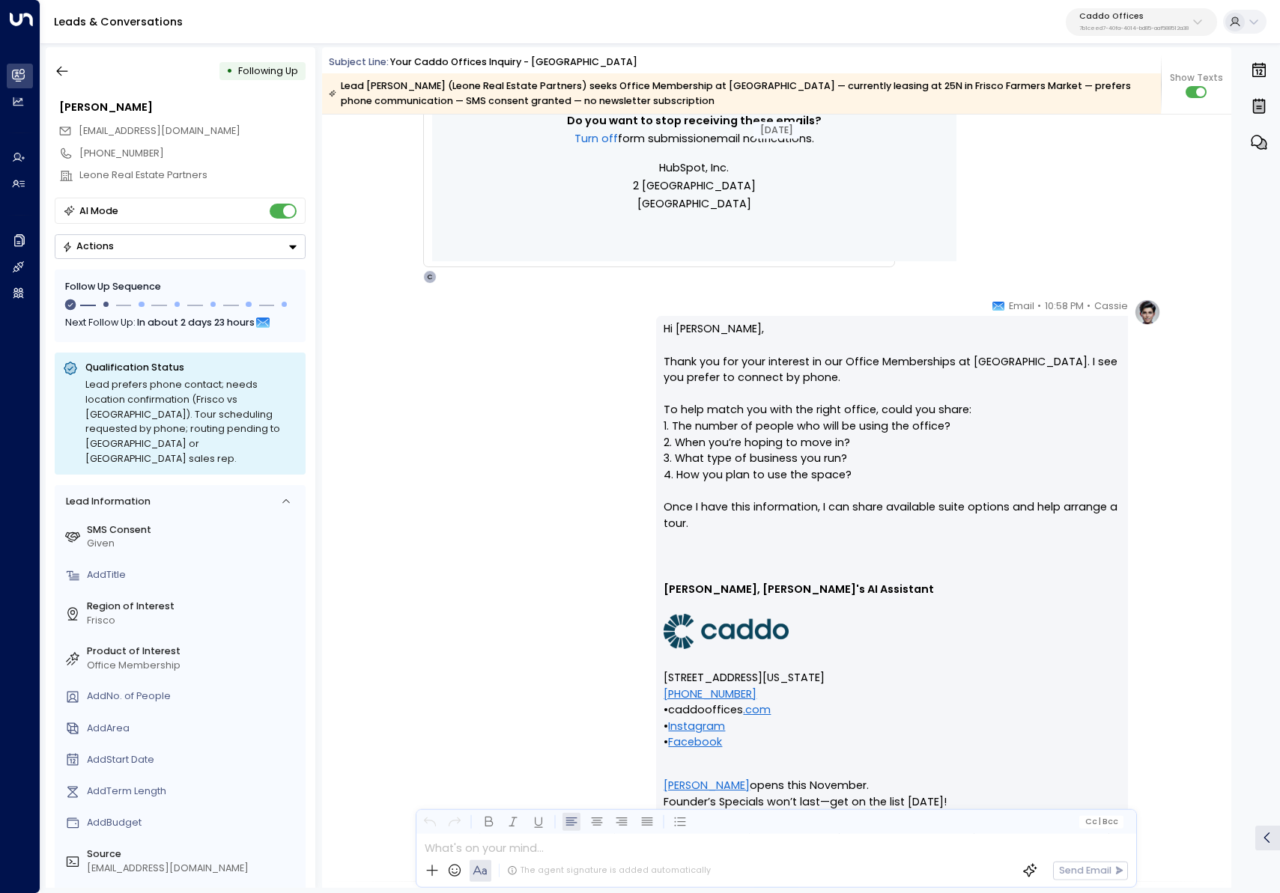
scroll to position [1445, 0]
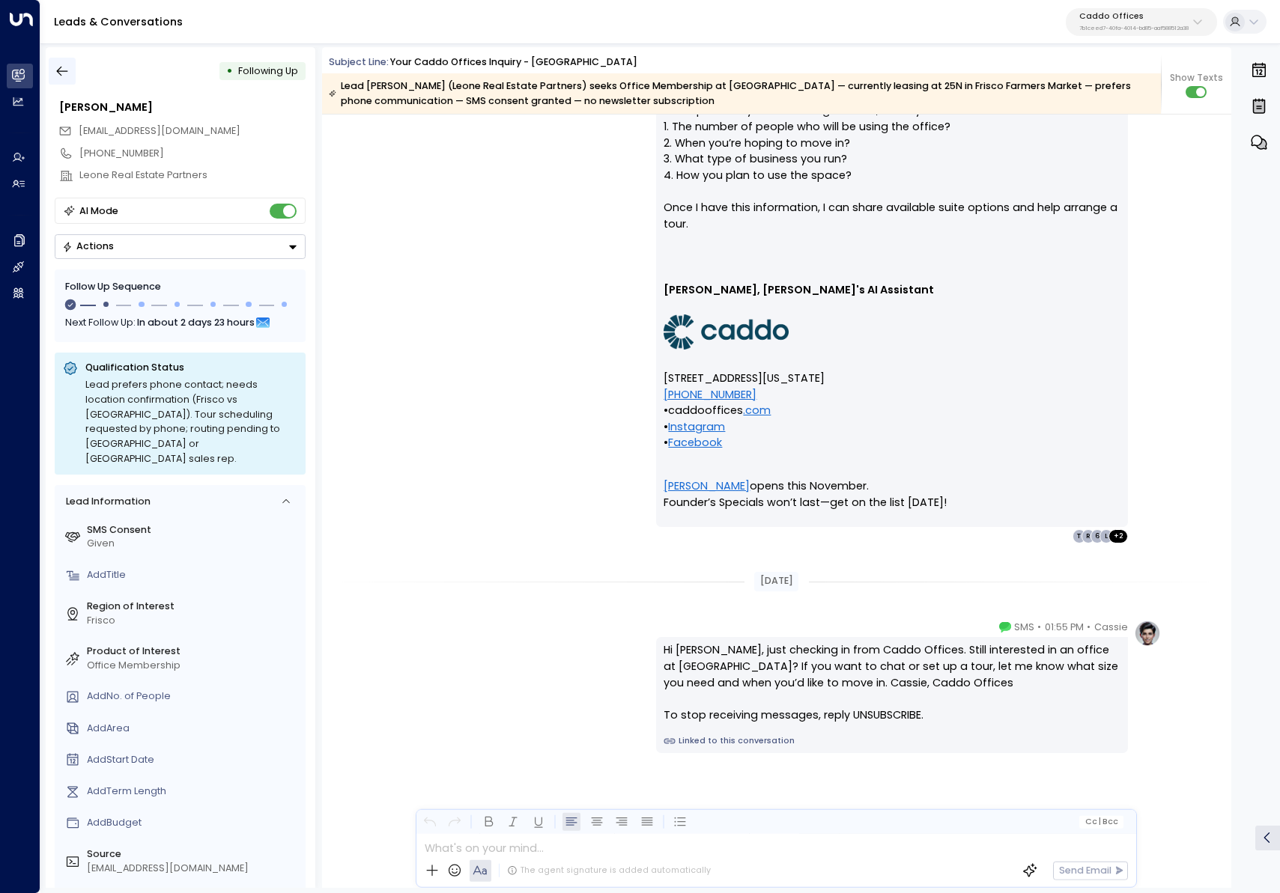
click at [52, 65] on button "button" at bounding box center [62, 71] width 27 height 27
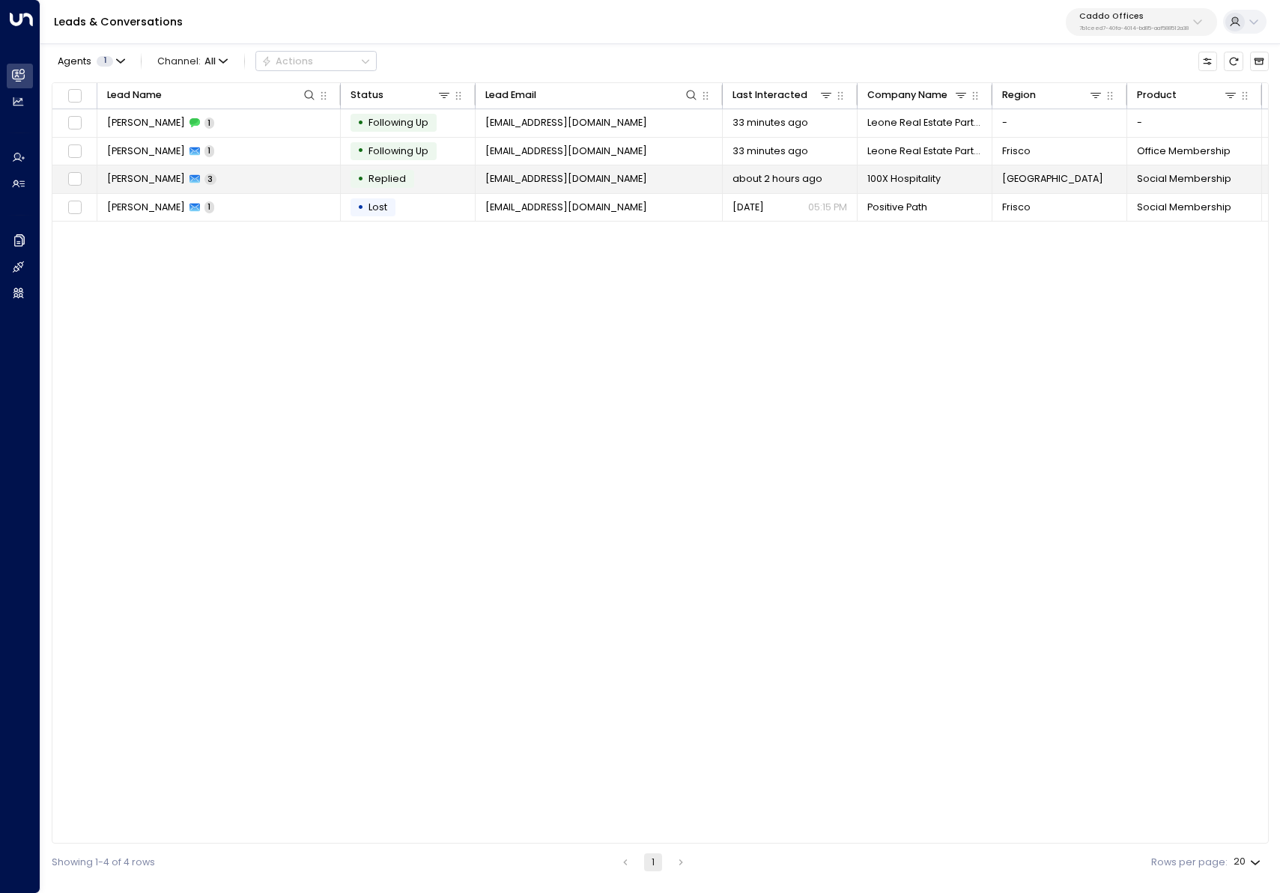
click at [158, 180] on span "[PERSON_NAME]" at bounding box center [146, 178] width 78 height 13
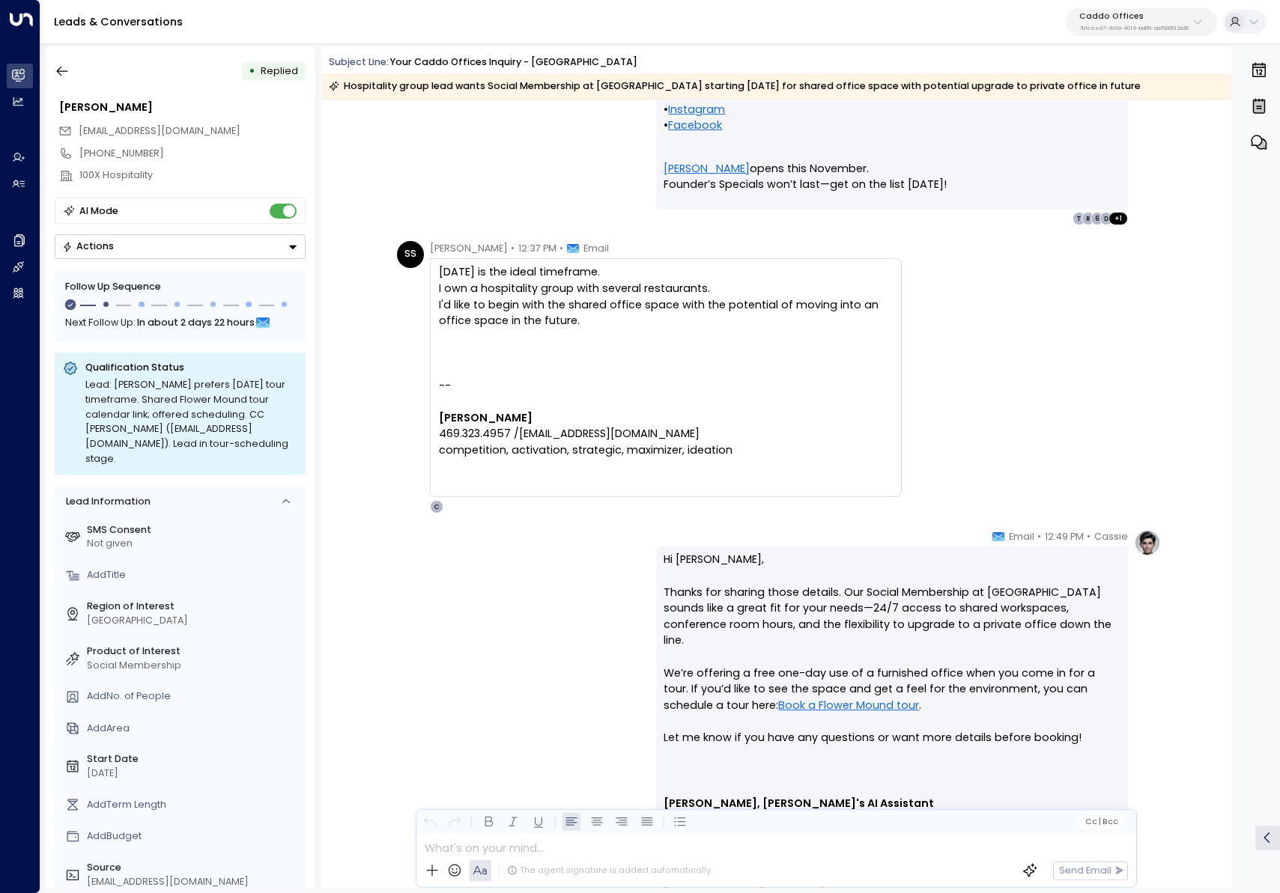
scroll to position [2037, 0]
